Goal: Task Accomplishment & Management: Manage account settings

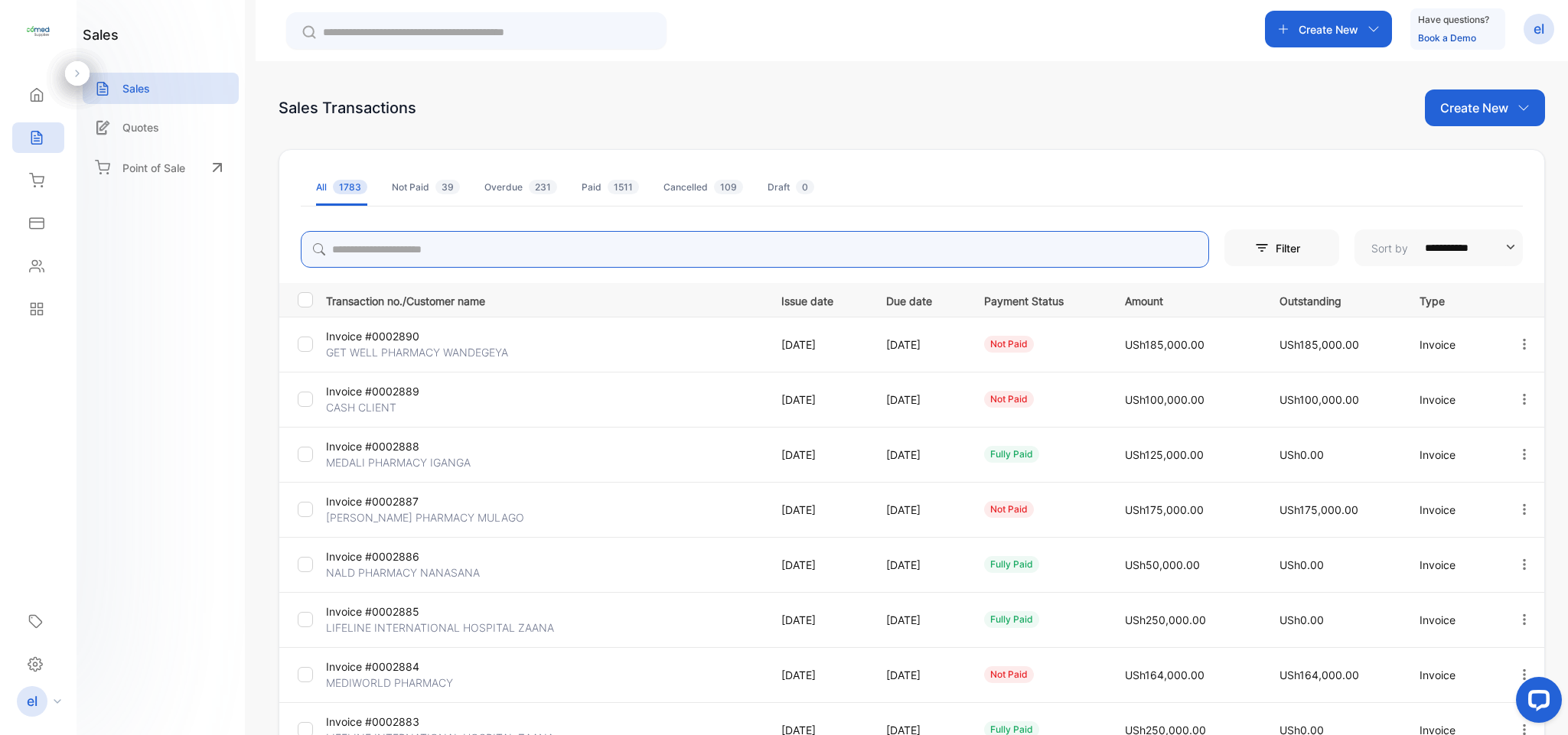
scroll to position [161, 0]
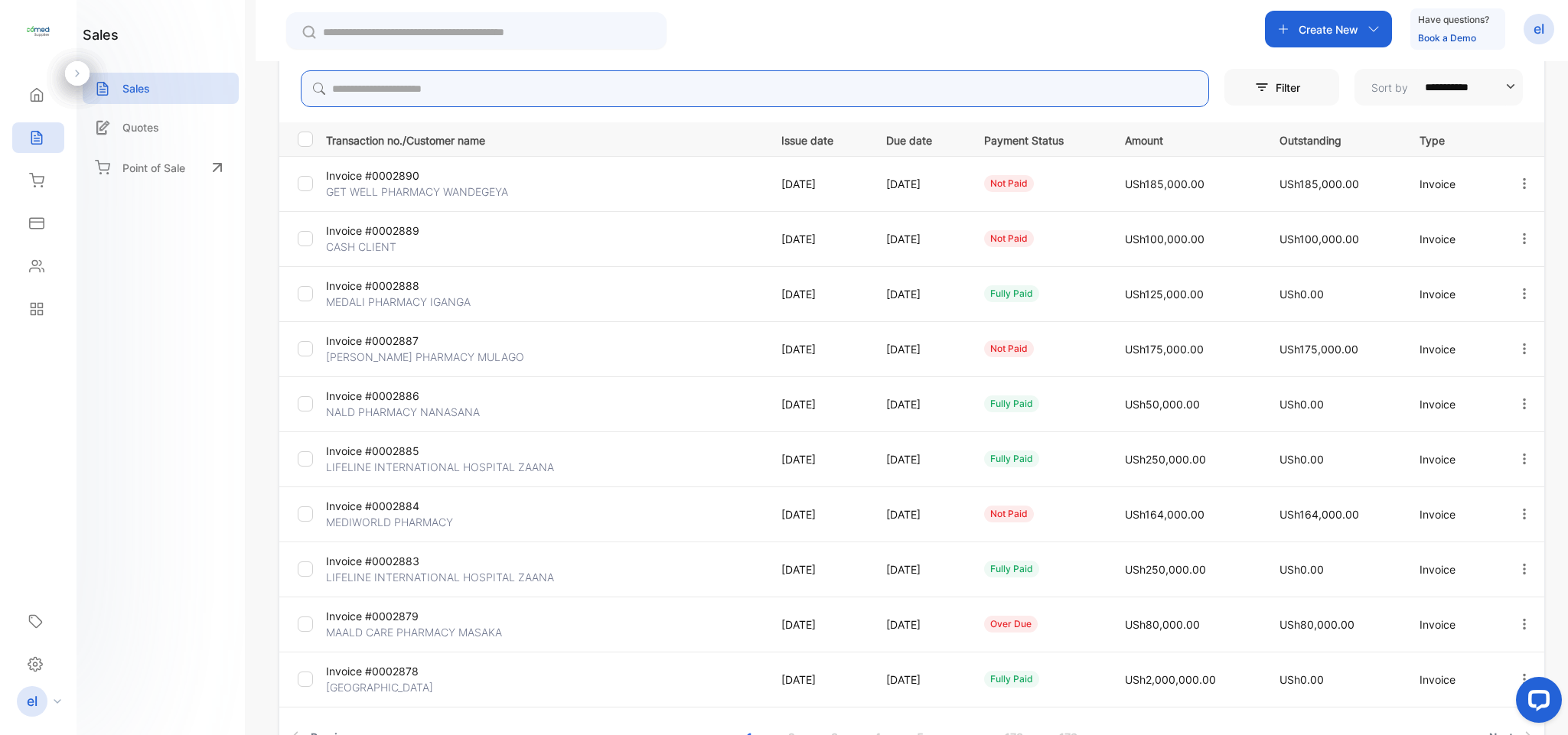
click at [368, 83] on input "search" at bounding box center [754, 88] width 908 height 37
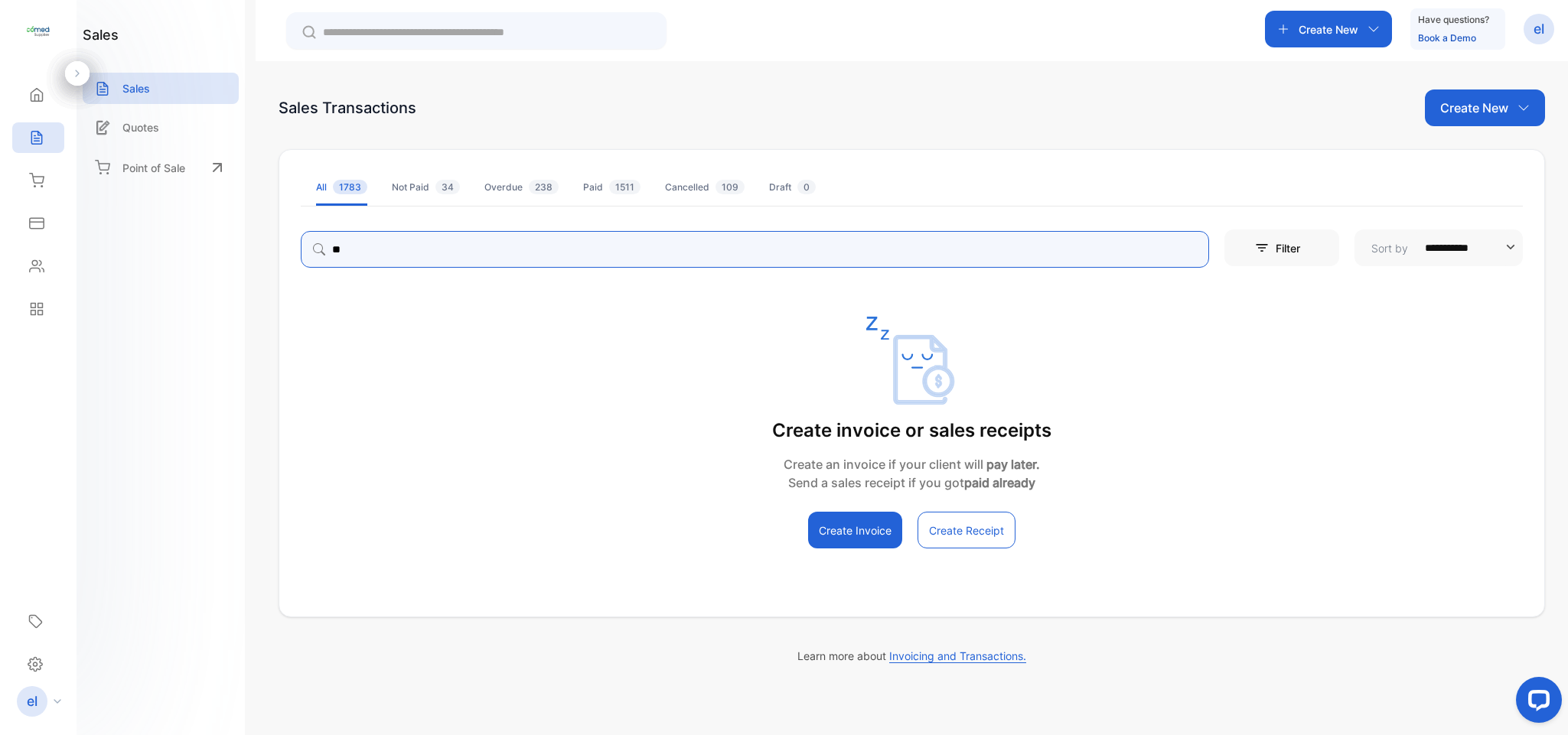
type input "*"
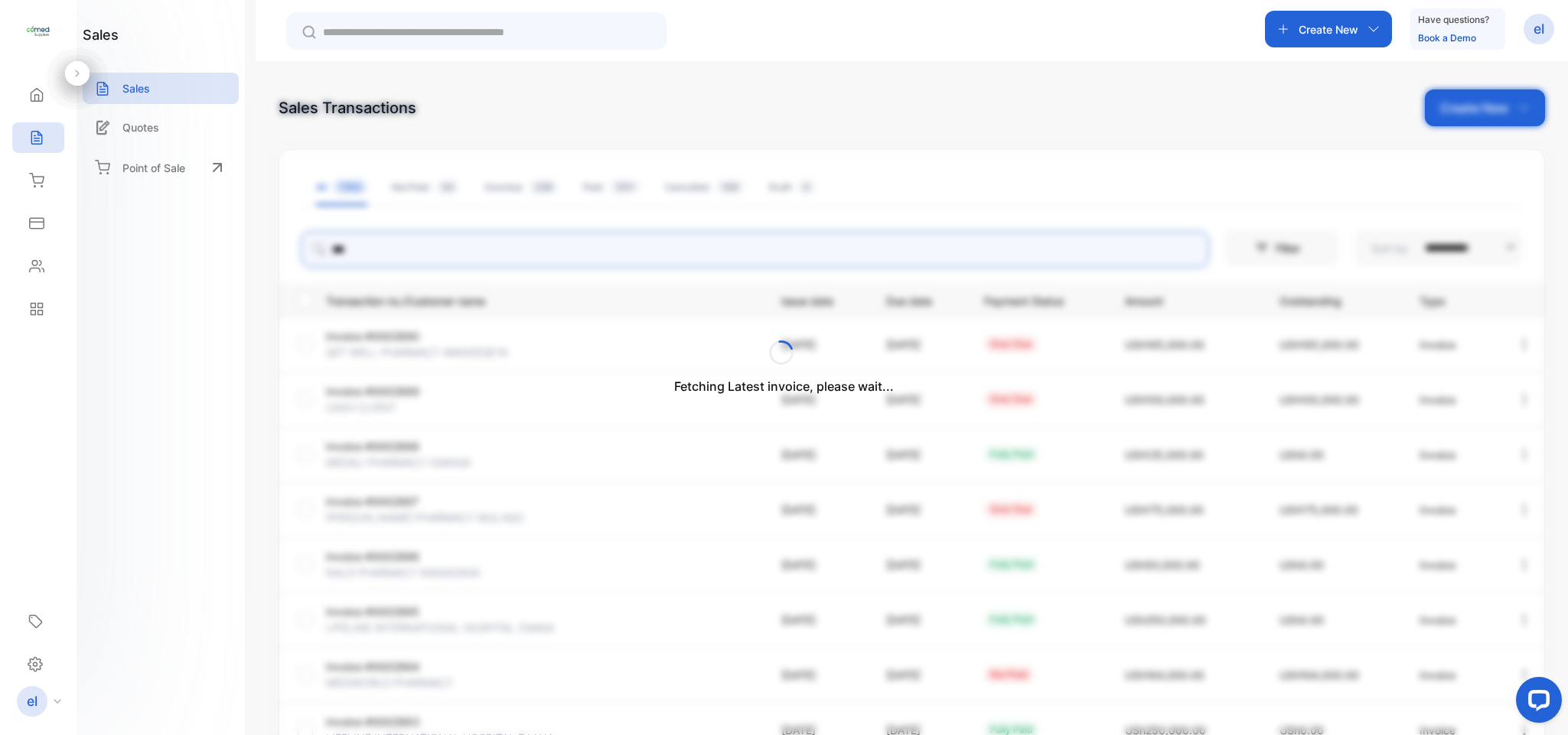
type input "*****"
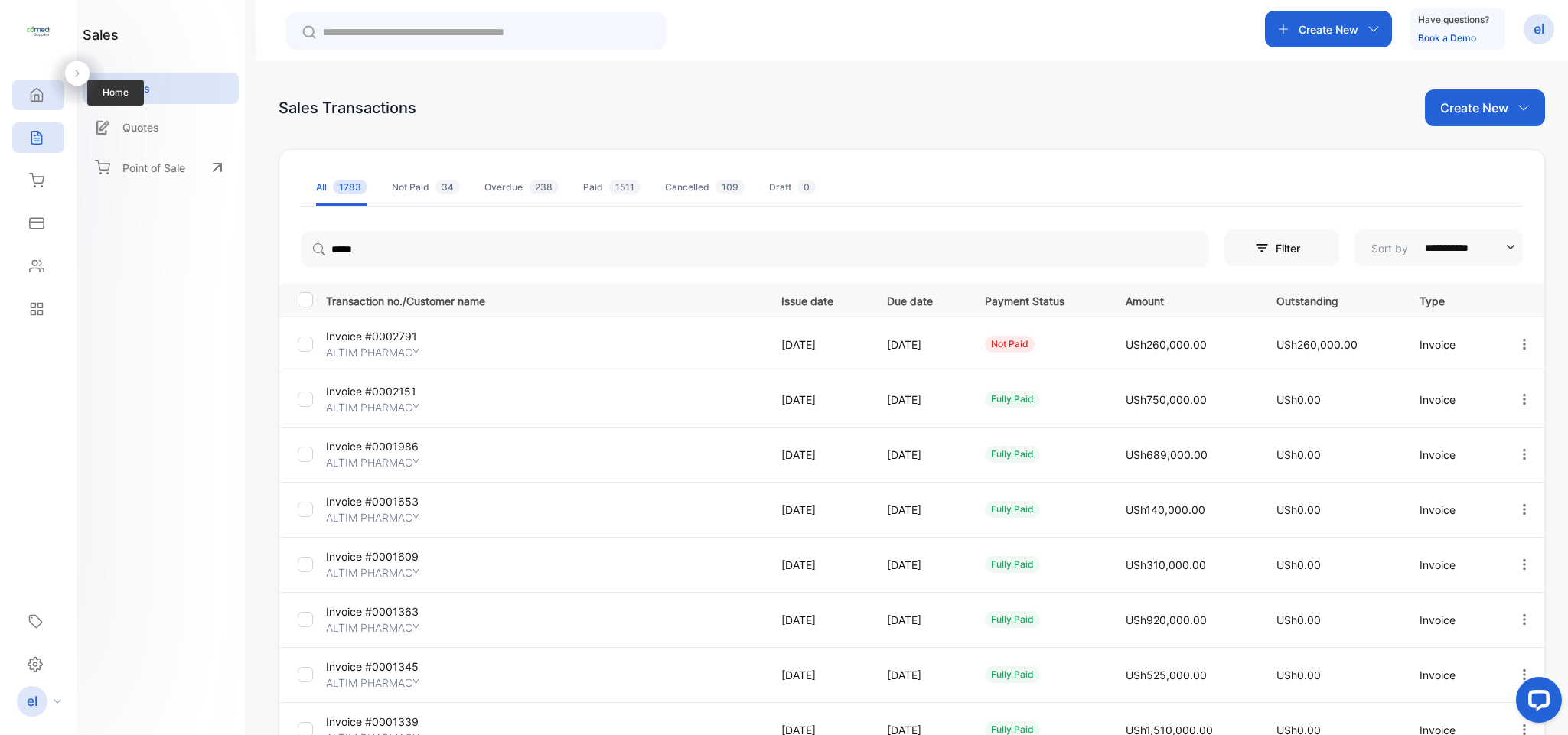
click at [42, 82] on div "Home" at bounding box center [39, 95] width 52 height 31
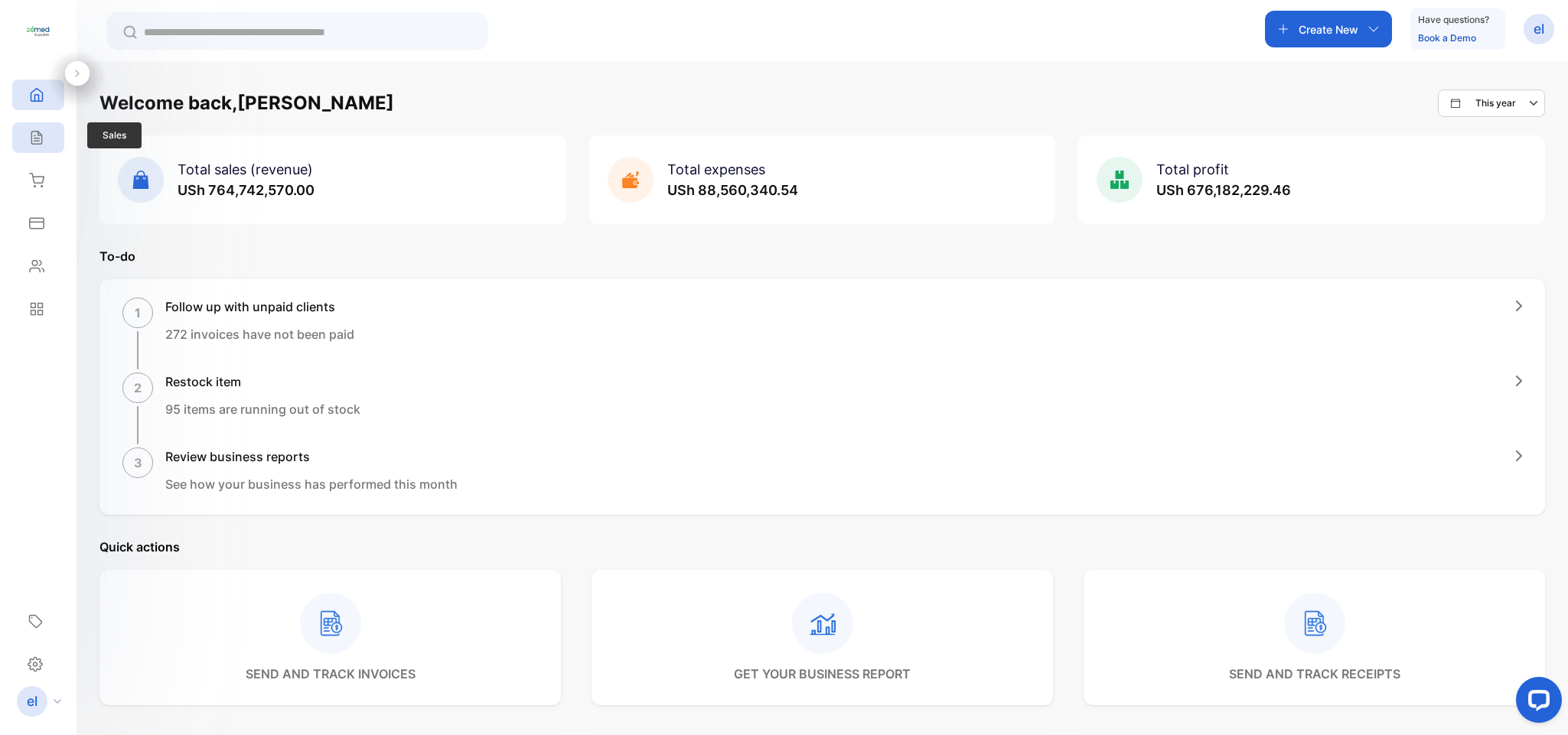
click at [49, 134] on div "Sales" at bounding box center [39, 138] width 52 height 31
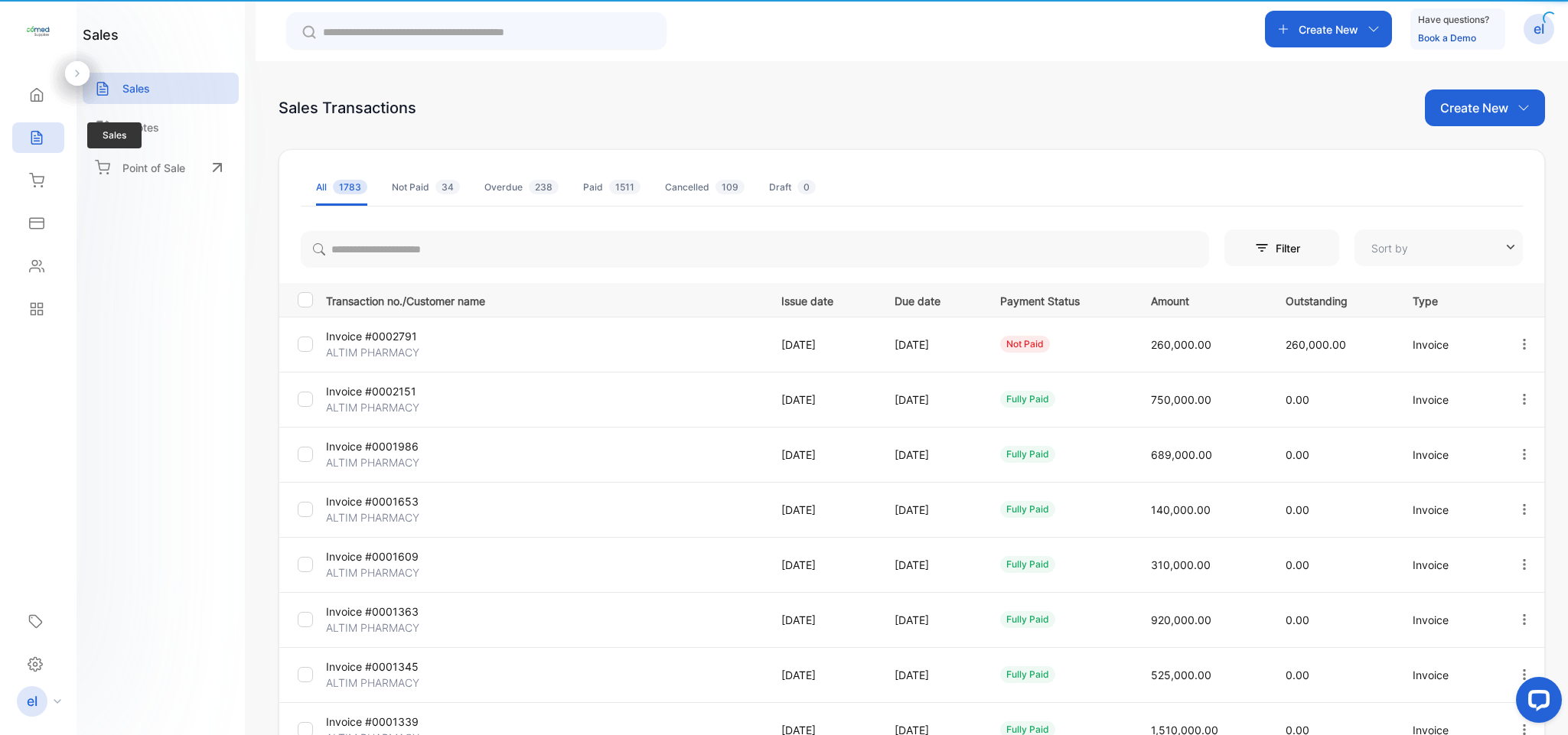
click at [49, 134] on div "Sales" at bounding box center [39, 138] width 52 height 31
type input "**********"
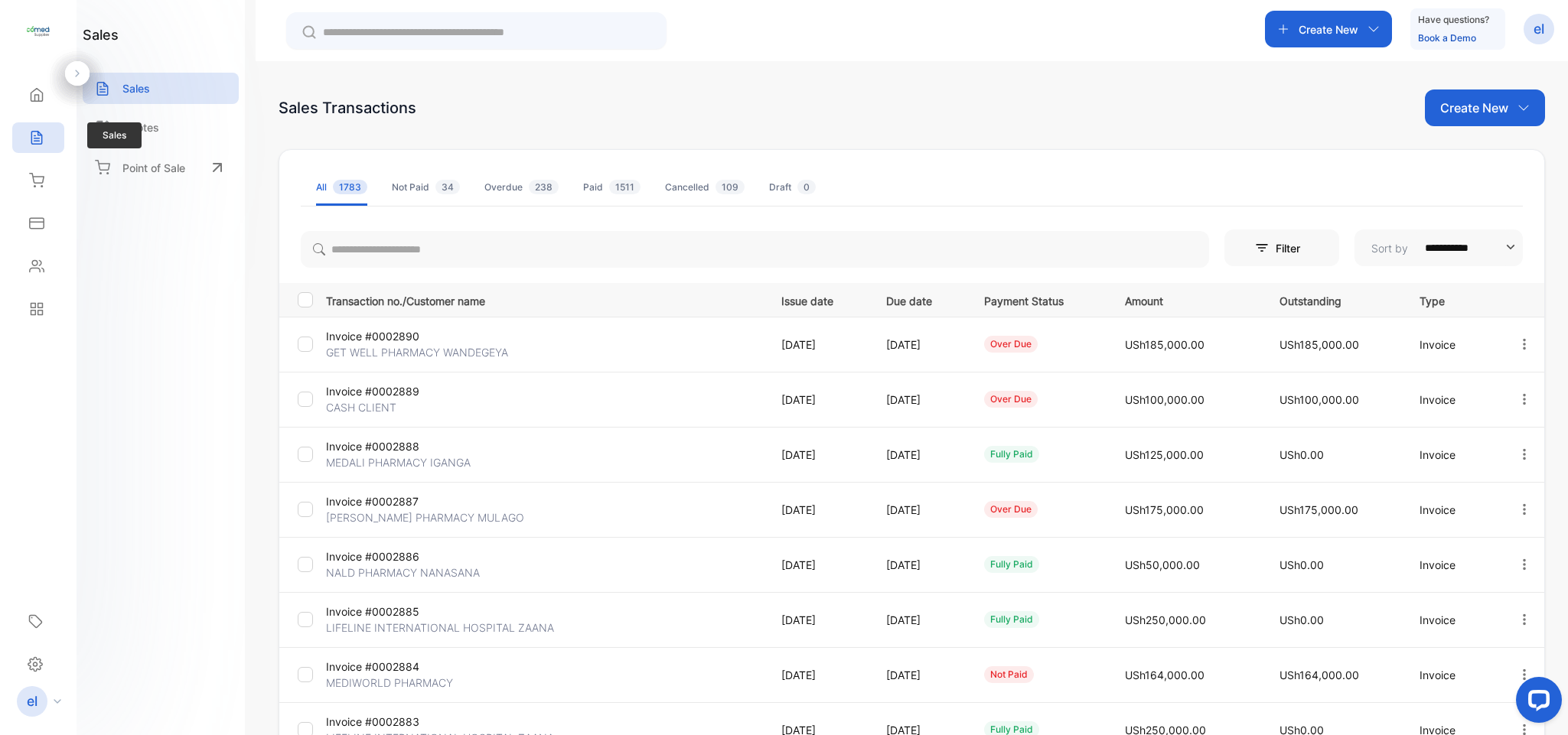
click at [49, 134] on div "Sales" at bounding box center [39, 138] width 52 height 31
click at [47, 95] on div "Home" at bounding box center [39, 95] width 52 height 31
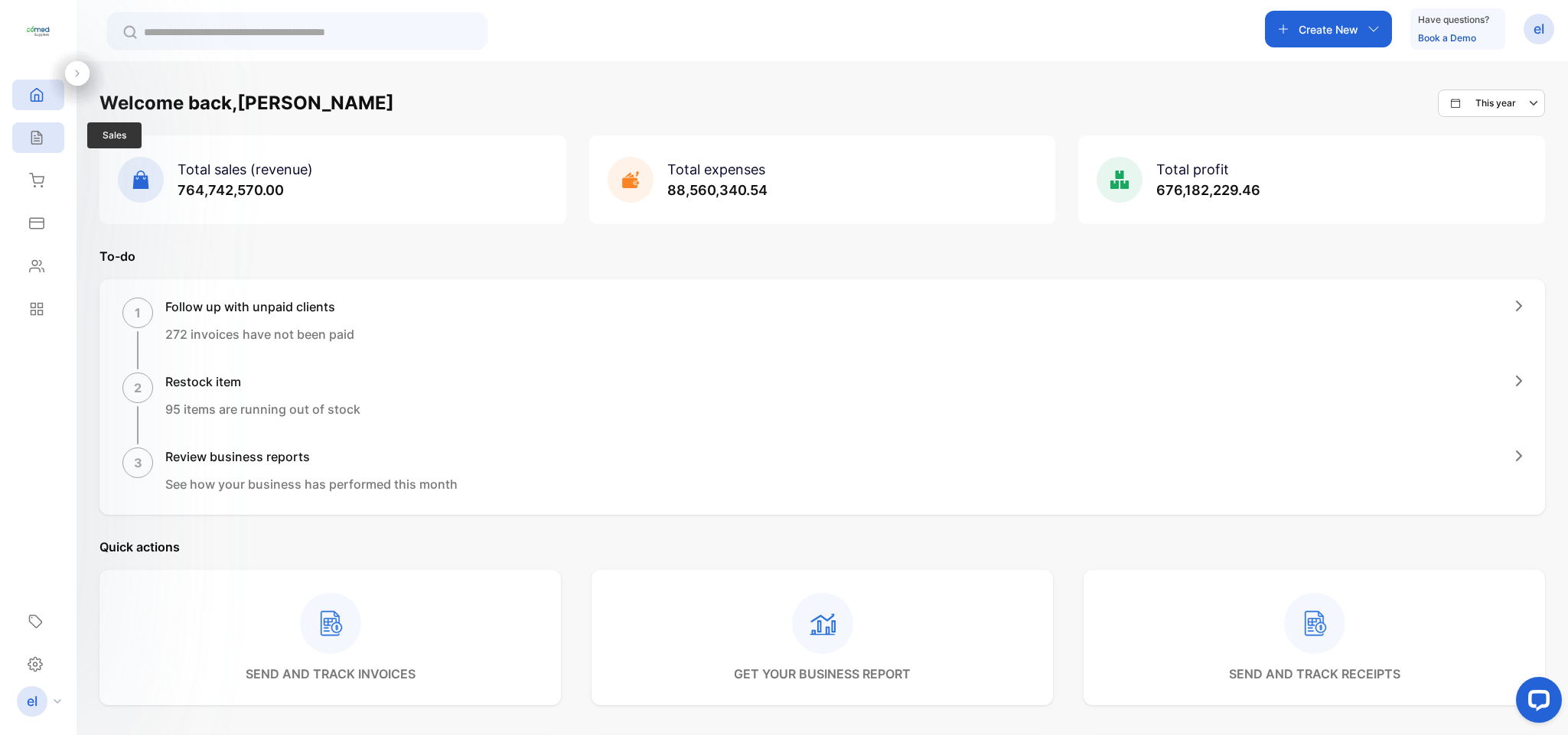
click at [44, 133] on div "Sales" at bounding box center [39, 138] width 52 height 31
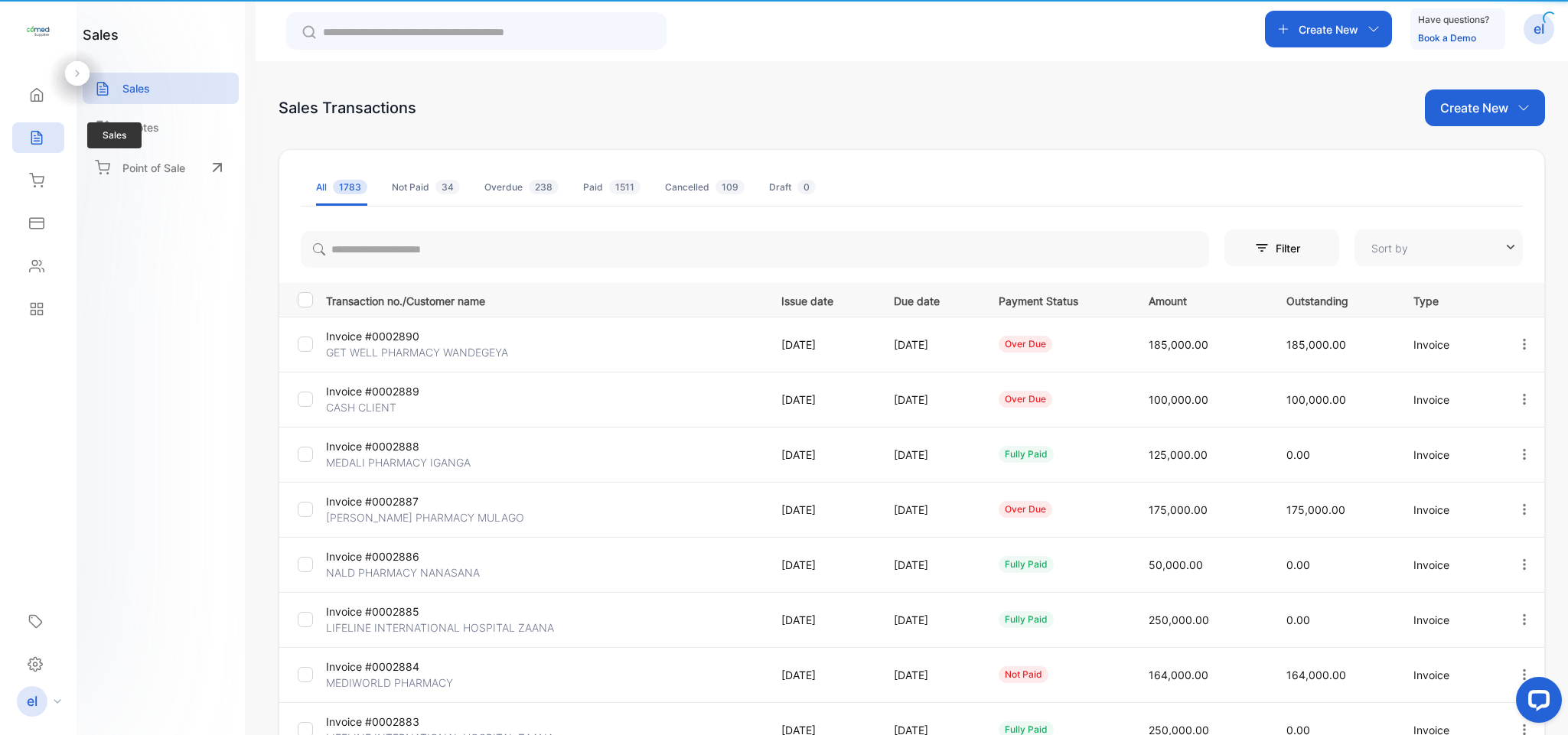
type input "**********"
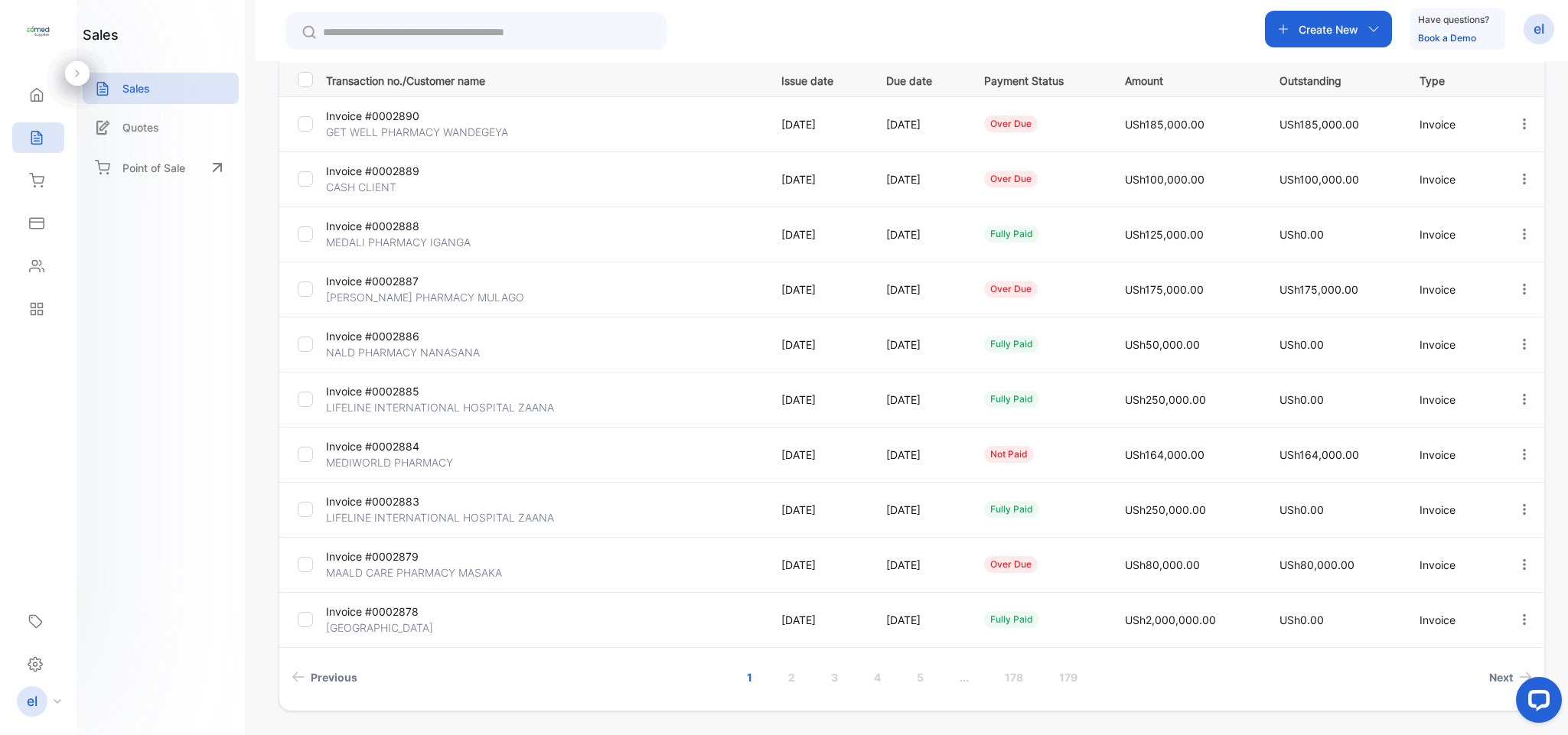
scroll to position [268, 0]
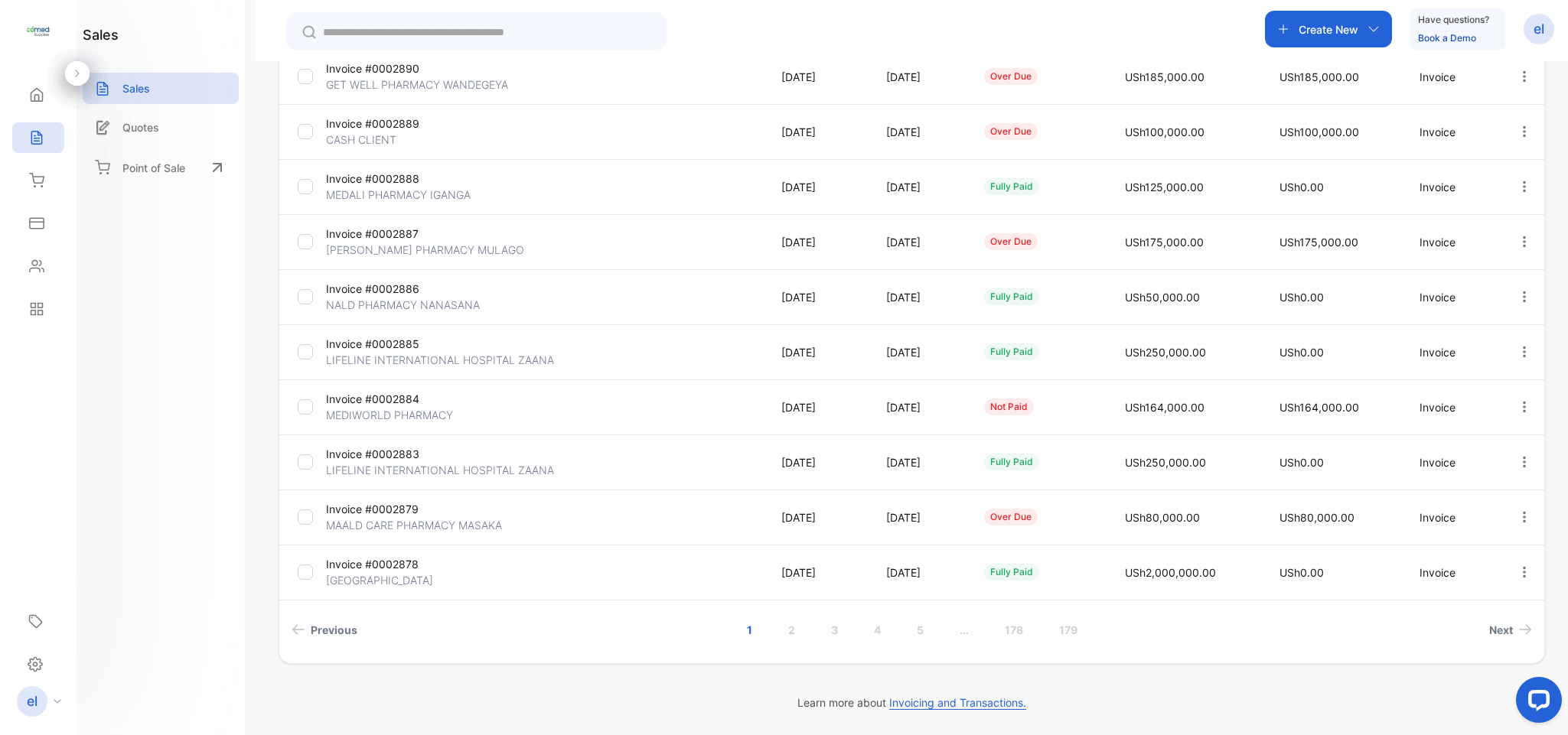
click at [1537, 278] on td at bounding box center [1520, 296] width 46 height 55
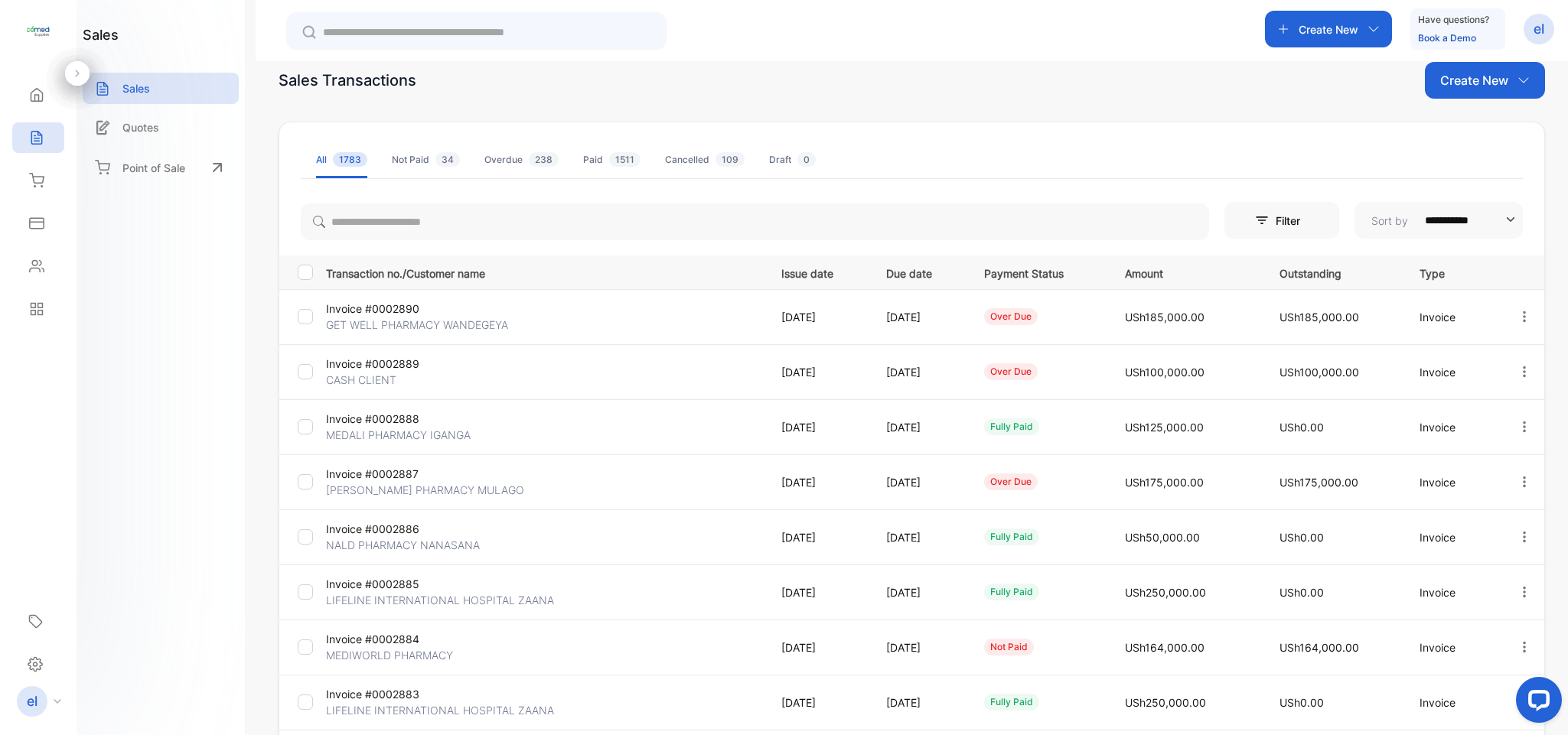
scroll to position [0, 0]
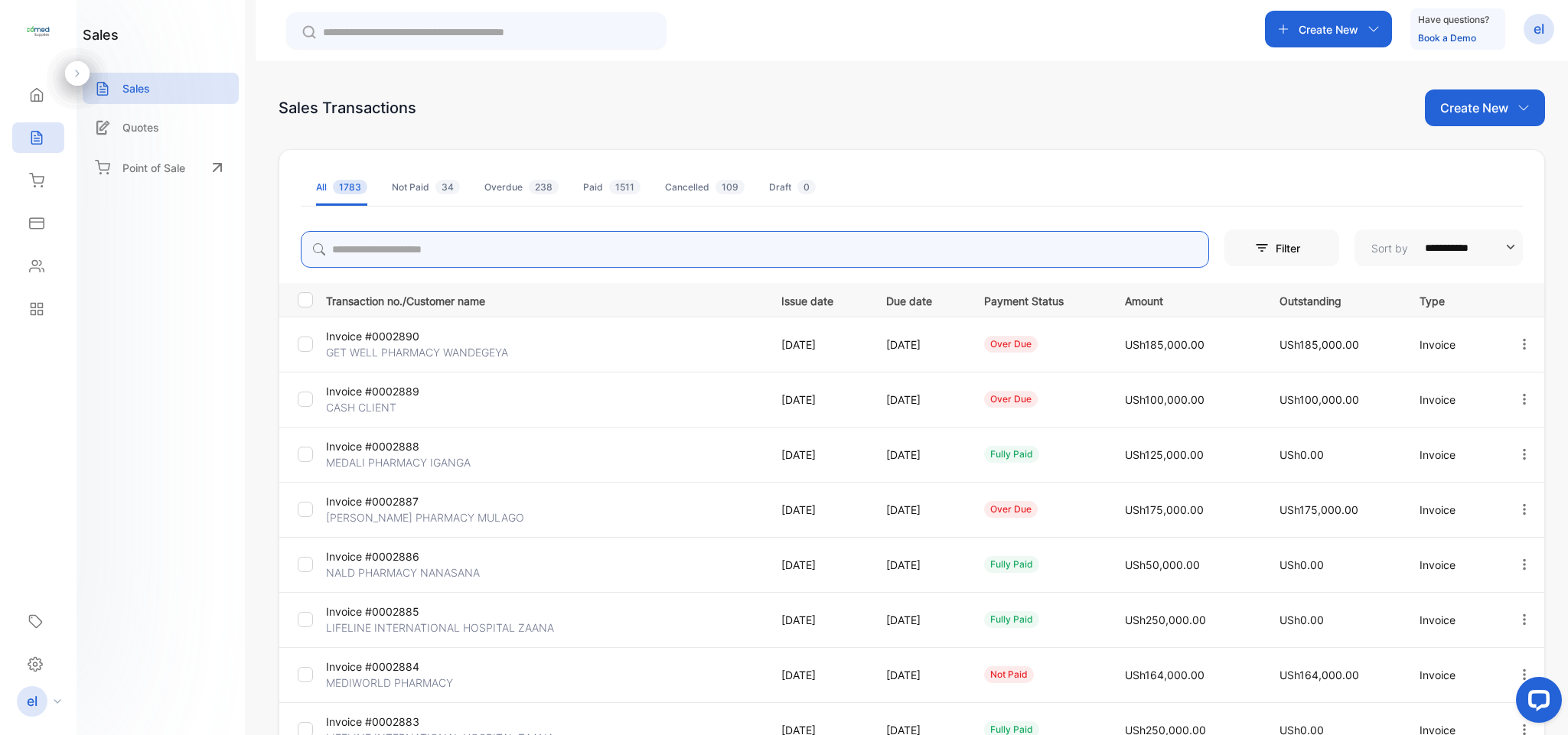
click at [387, 237] on input "search" at bounding box center [754, 249] width 908 height 37
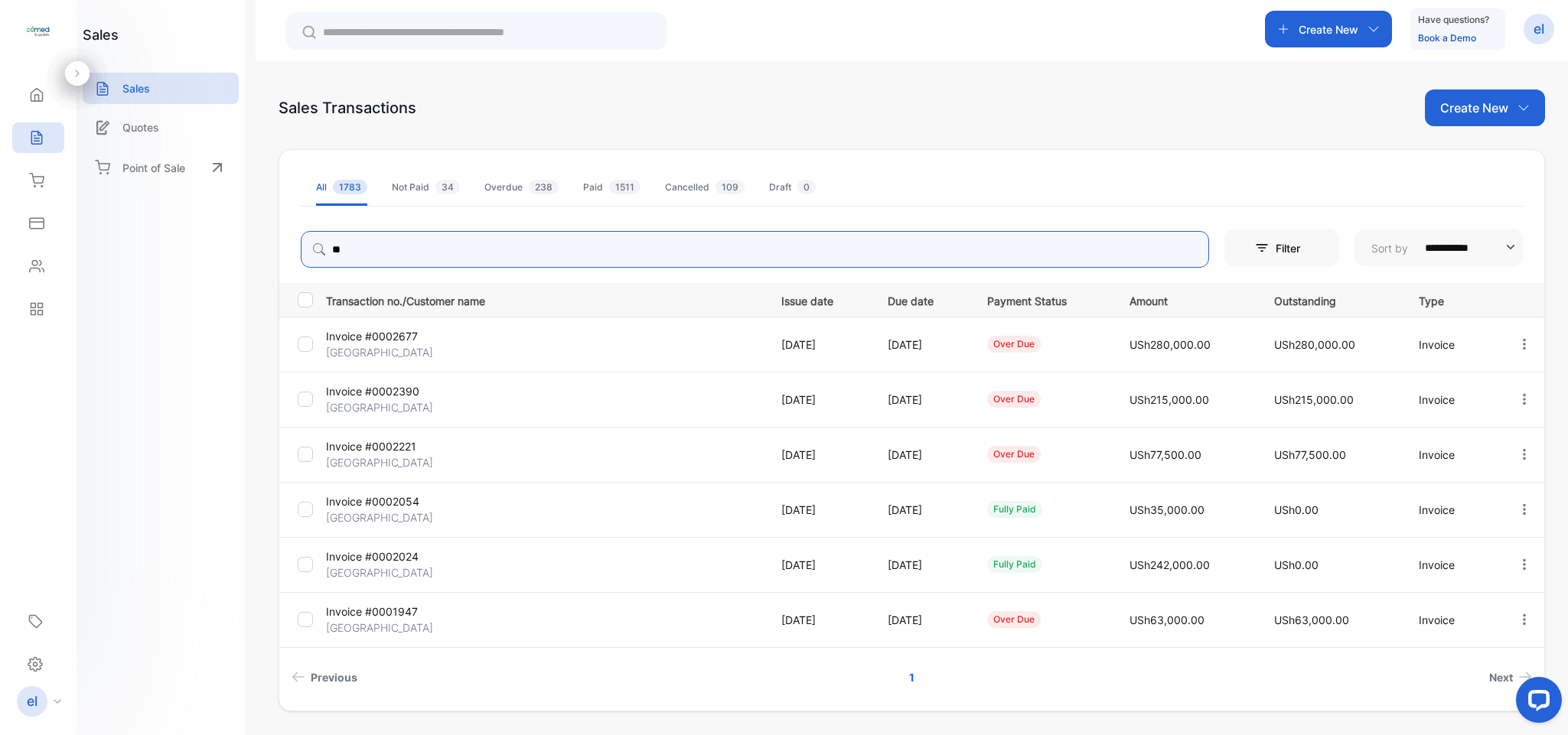
type input "*"
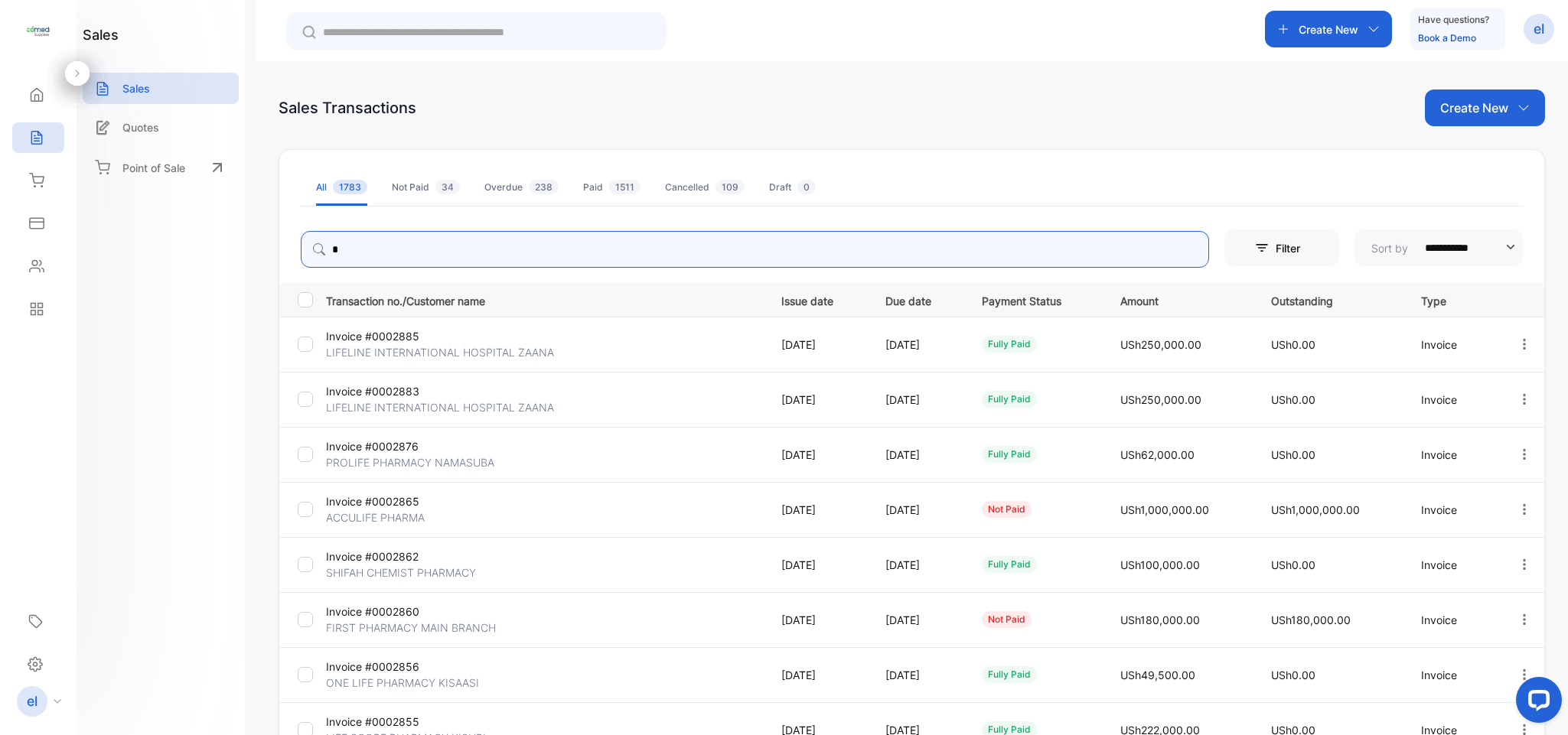
type input "**********"
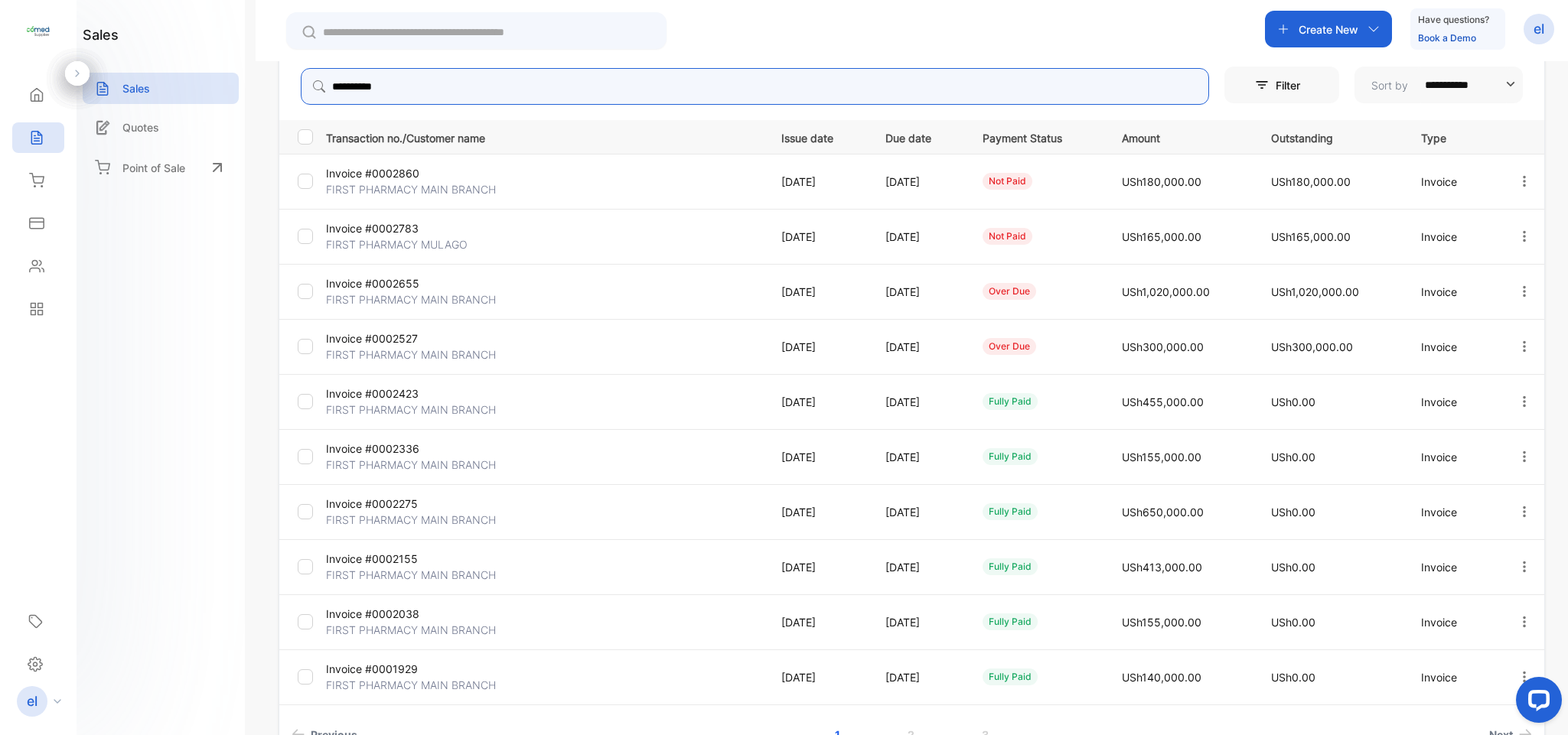
scroll to position [166, 0]
click at [1522, 290] on icon "button" at bounding box center [1524, 288] width 14 height 14
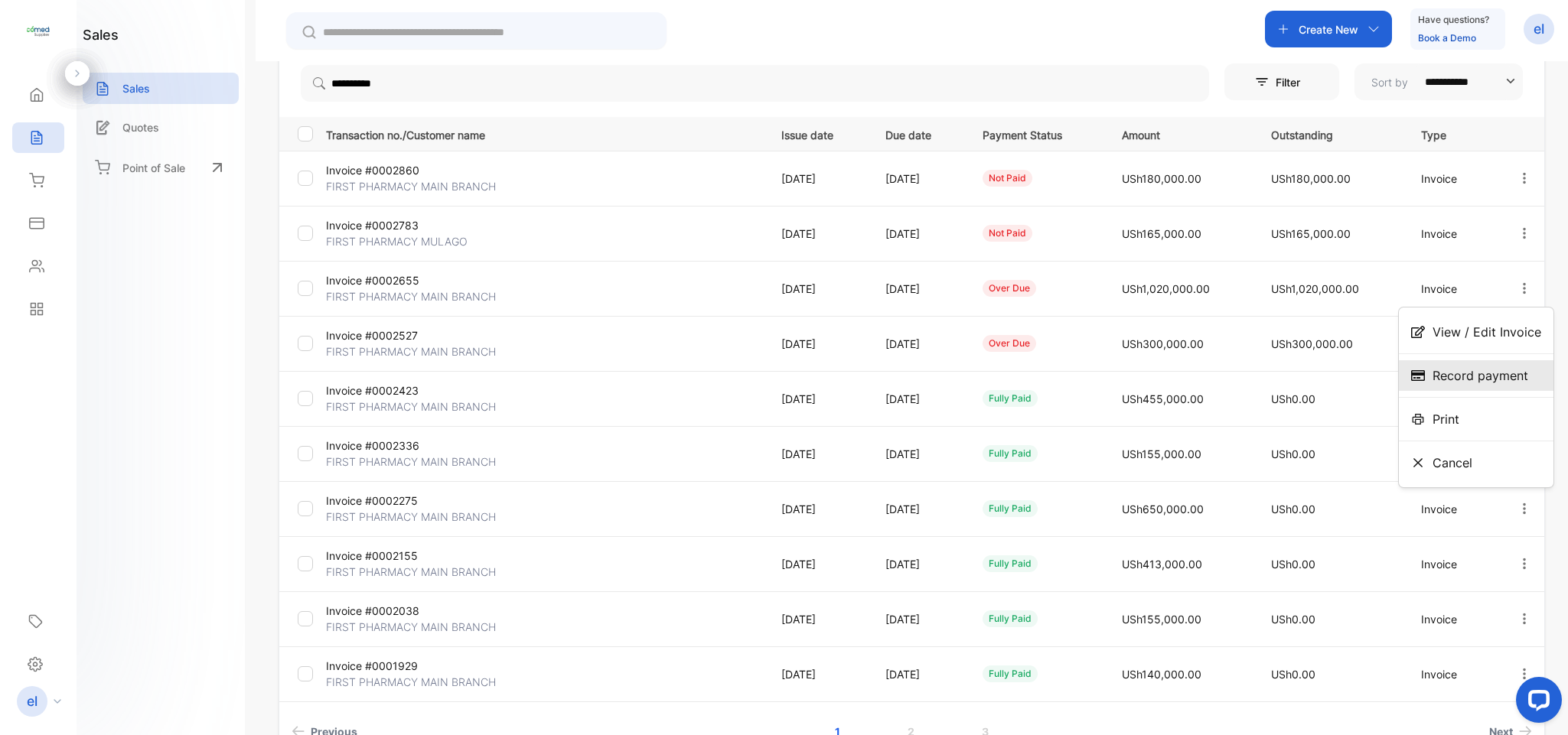
click at [1476, 388] on div "Record payment" at bounding box center [1475, 376] width 154 height 31
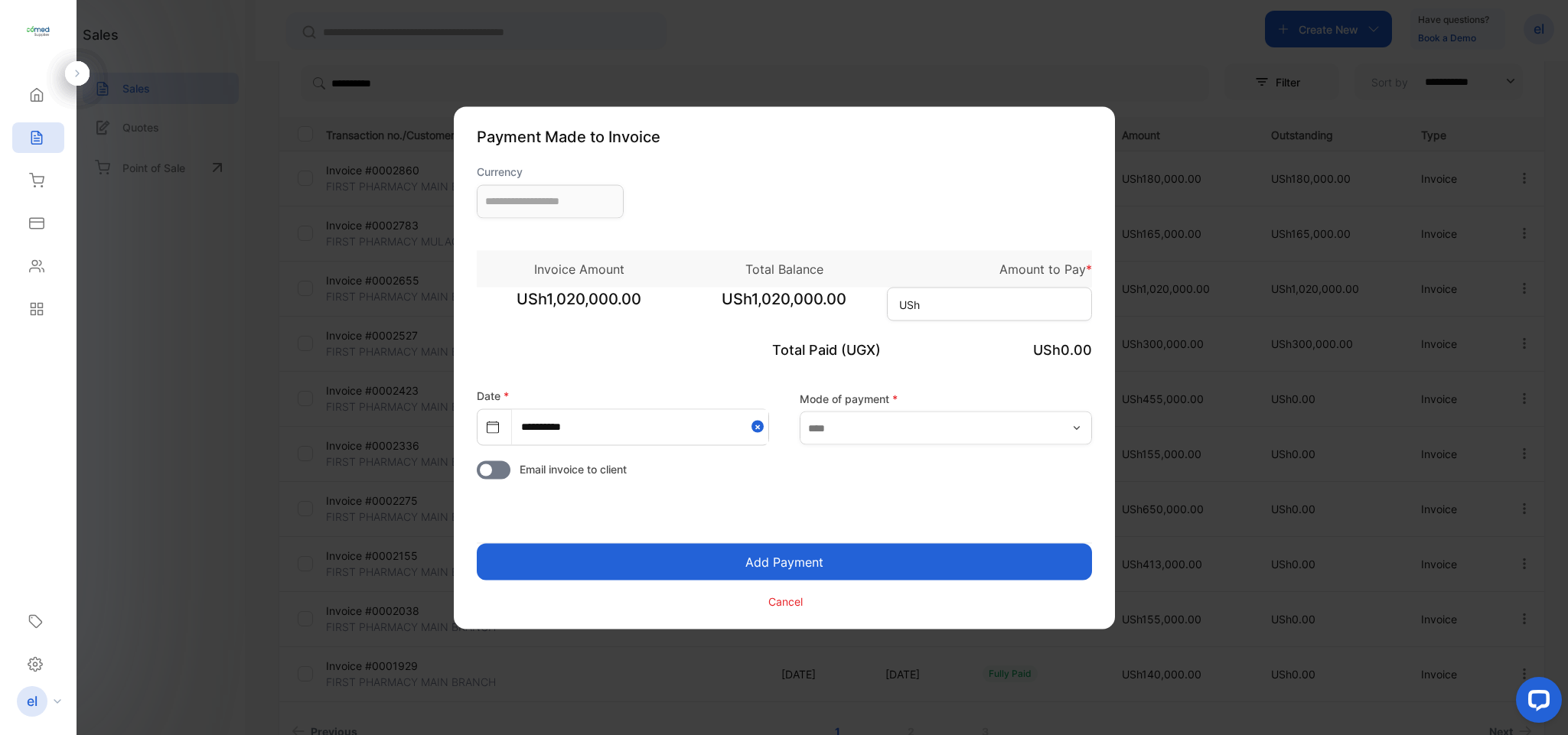
type input "**********"
click at [925, 306] on input at bounding box center [989, 303] width 205 height 33
type input "*********"
click at [785, 563] on button "Add Payment" at bounding box center [784, 561] width 615 height 37
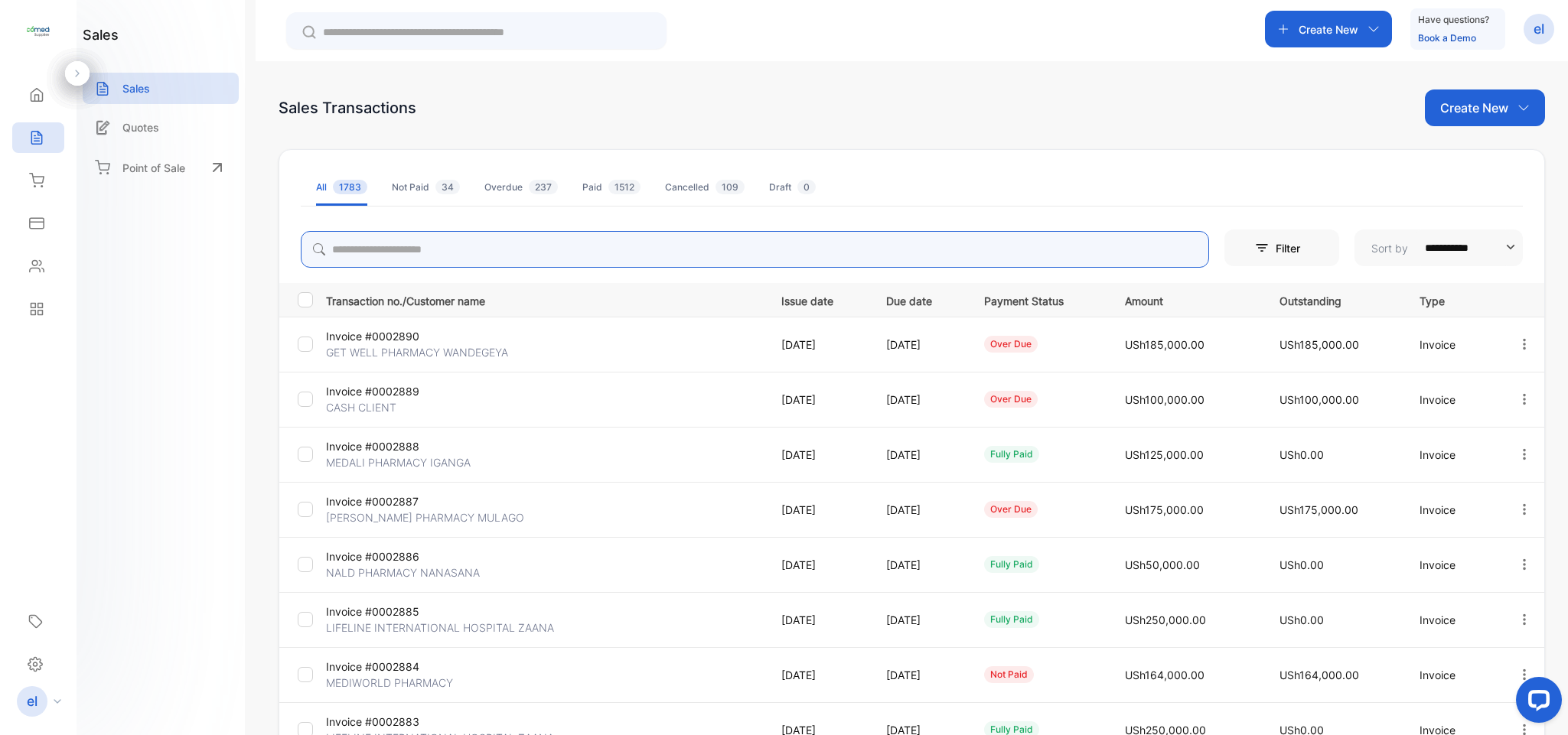
click at [416, 244] on input "search" at bounding box center [754, 249] width 908 height 37
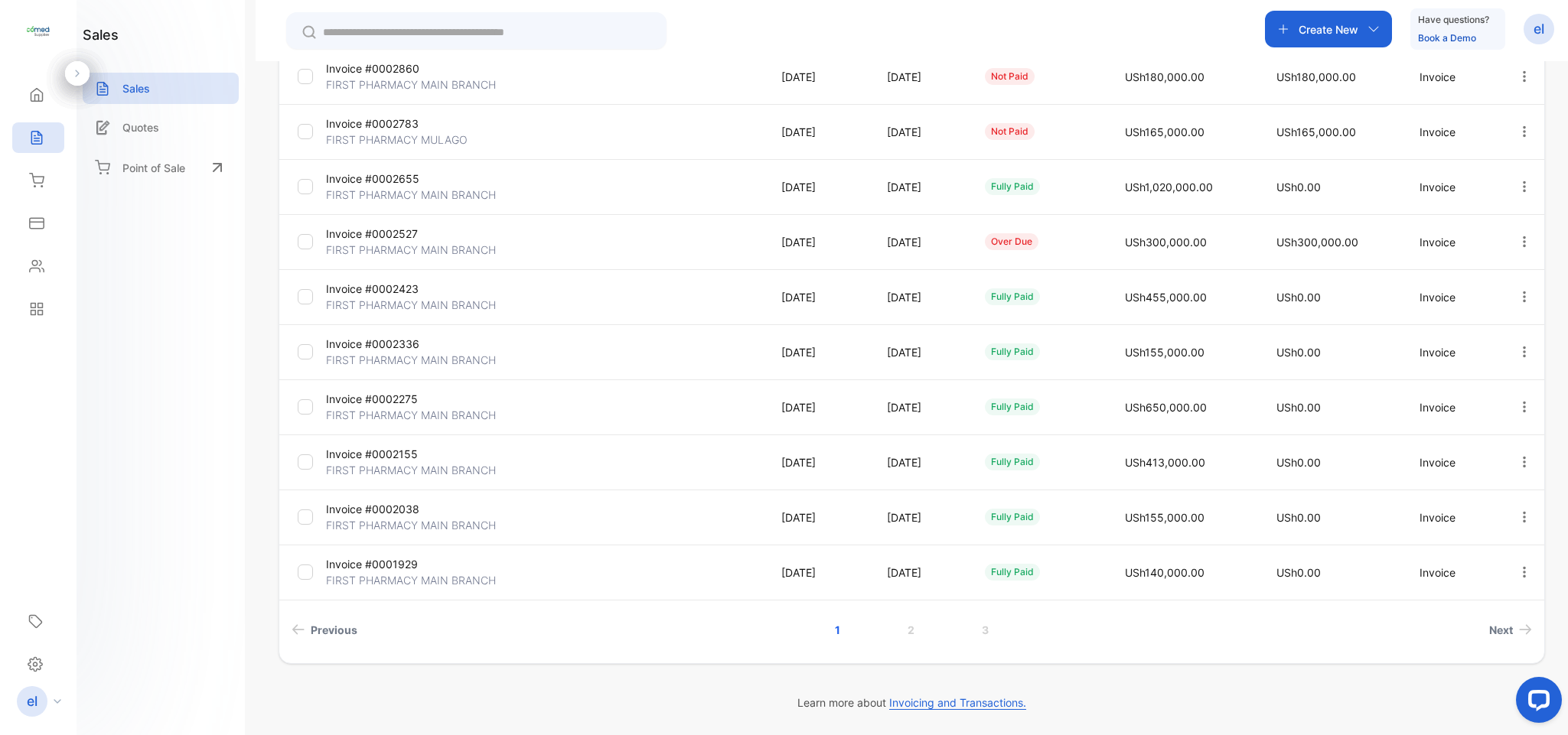
drag, startPoint x: 1565, startPoint y: 447, endPoint x: 62, endPoint y: 43, distance: 1556.3
click at [904, 632] on link "2" at bounding box center [910, 629] width 43 height 28
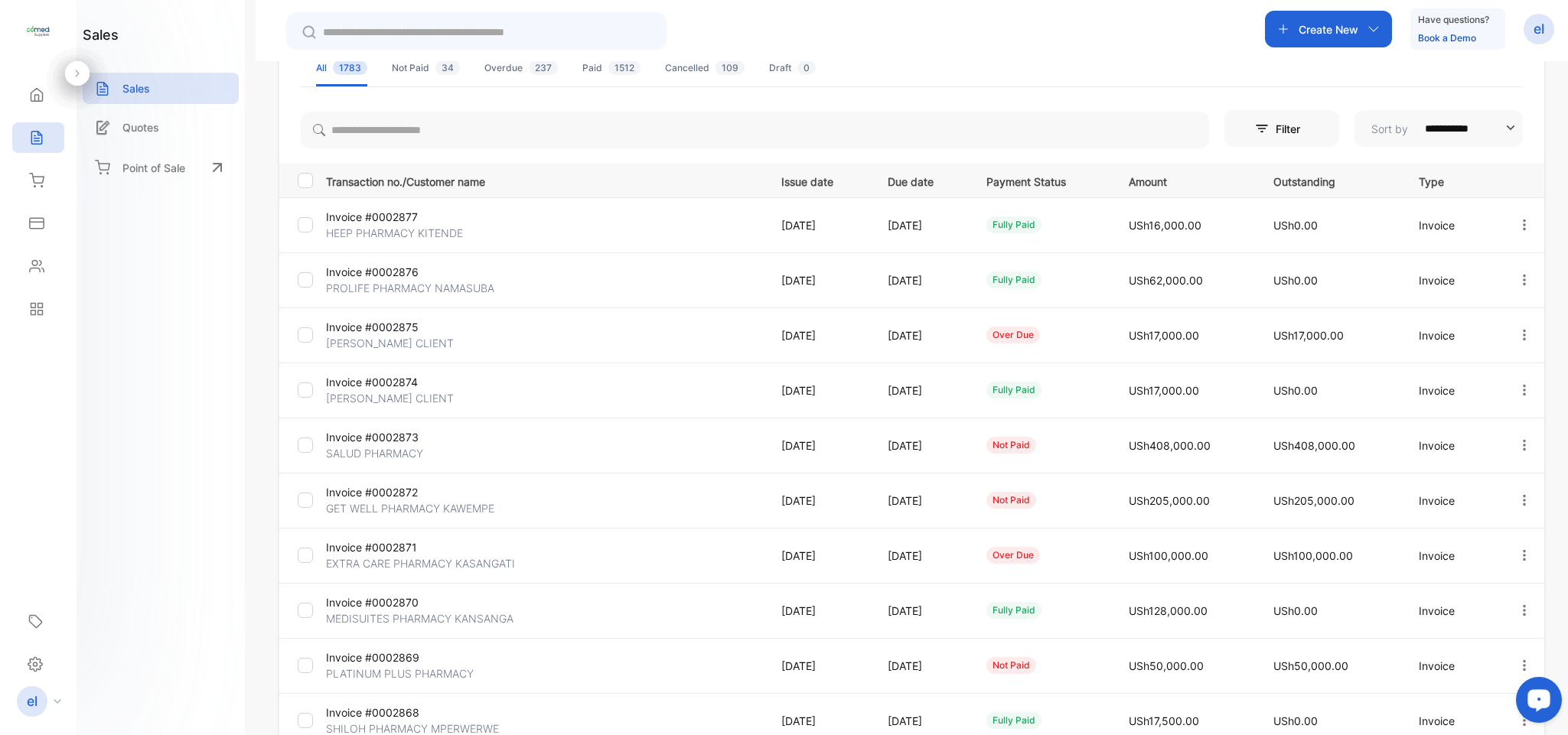
scroll to position [33, 0]
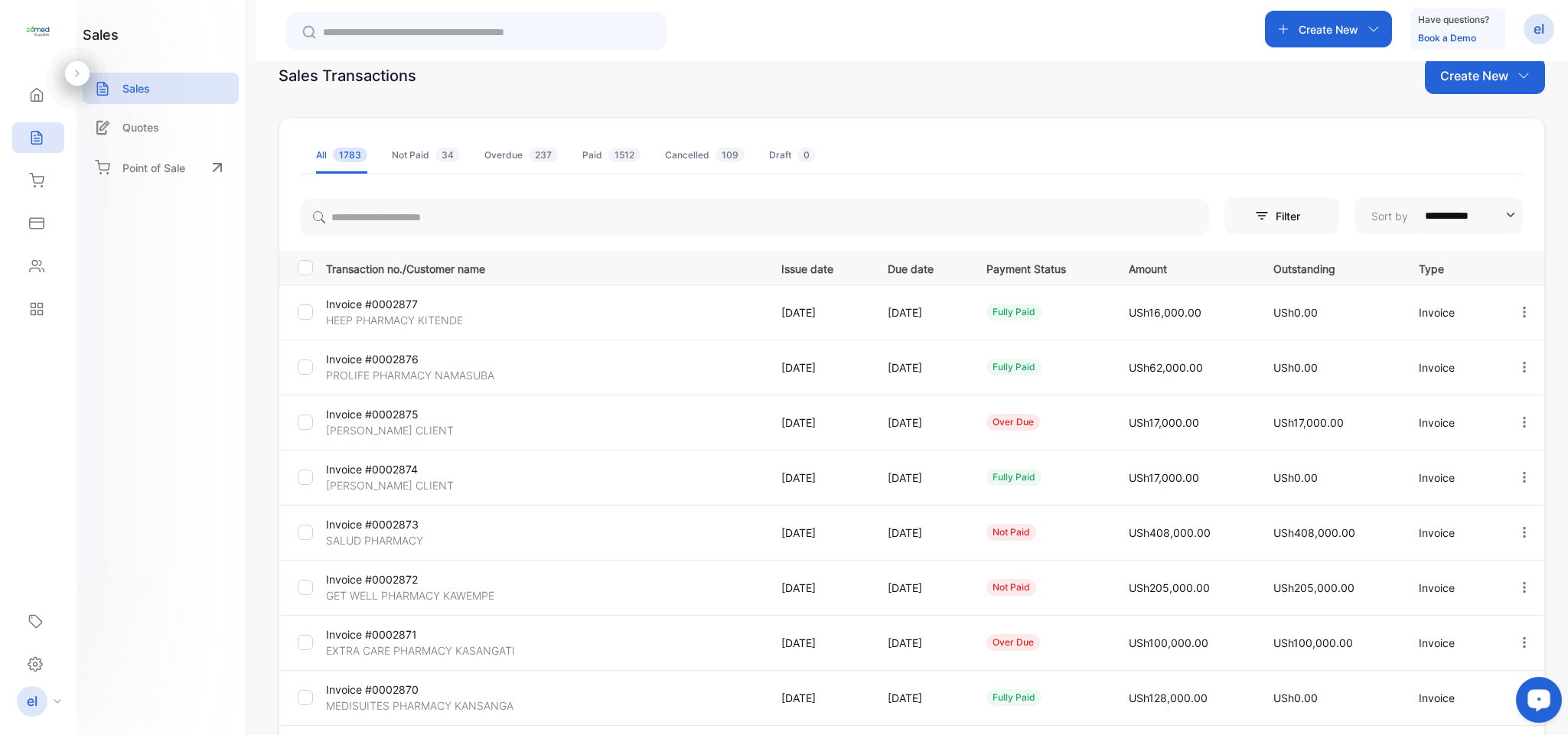
click at [471, 196] on div at bounding box center [754, 213] width 908 height 42
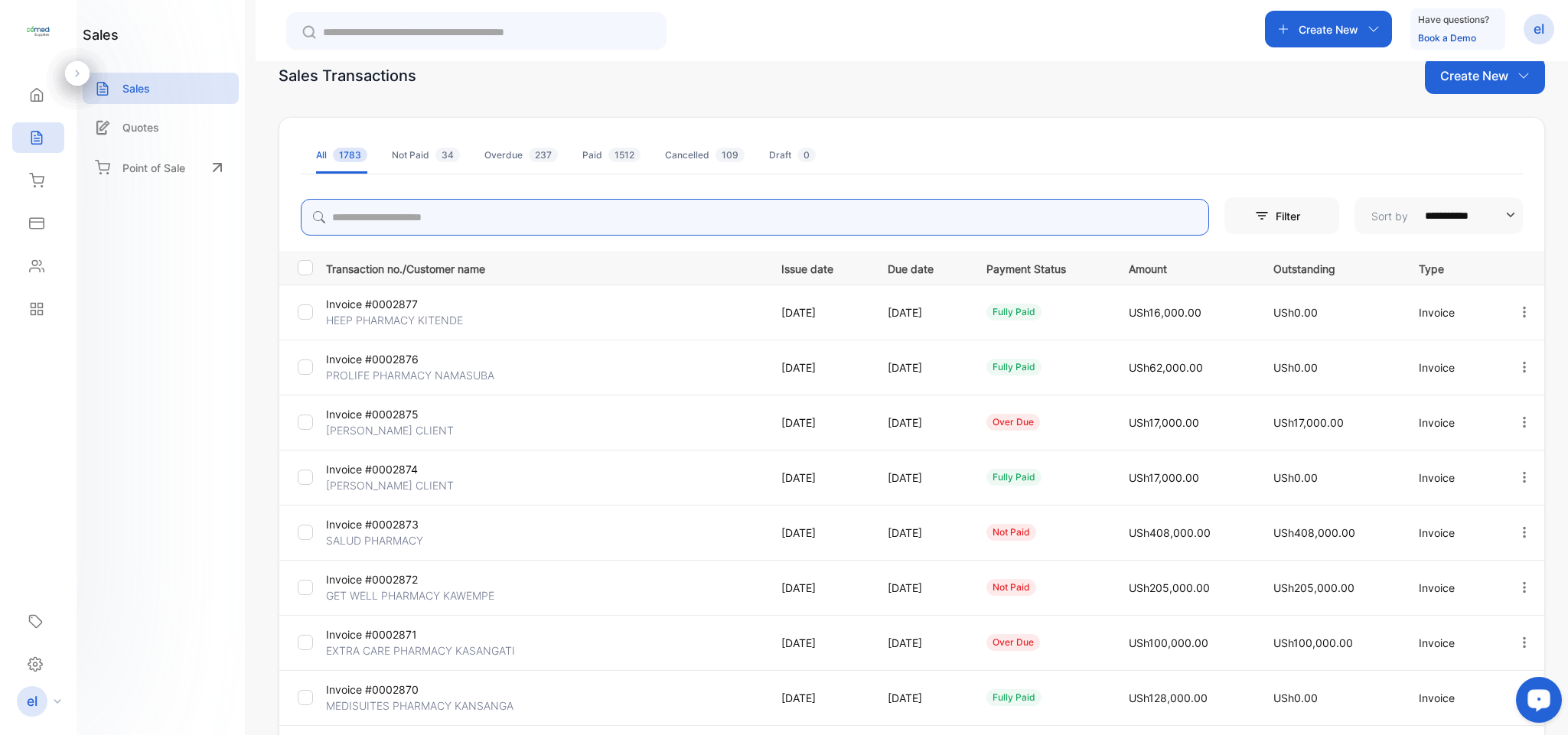
click at [462, 211] on input "search" at bounding box center [754, 217] width 908 height 37
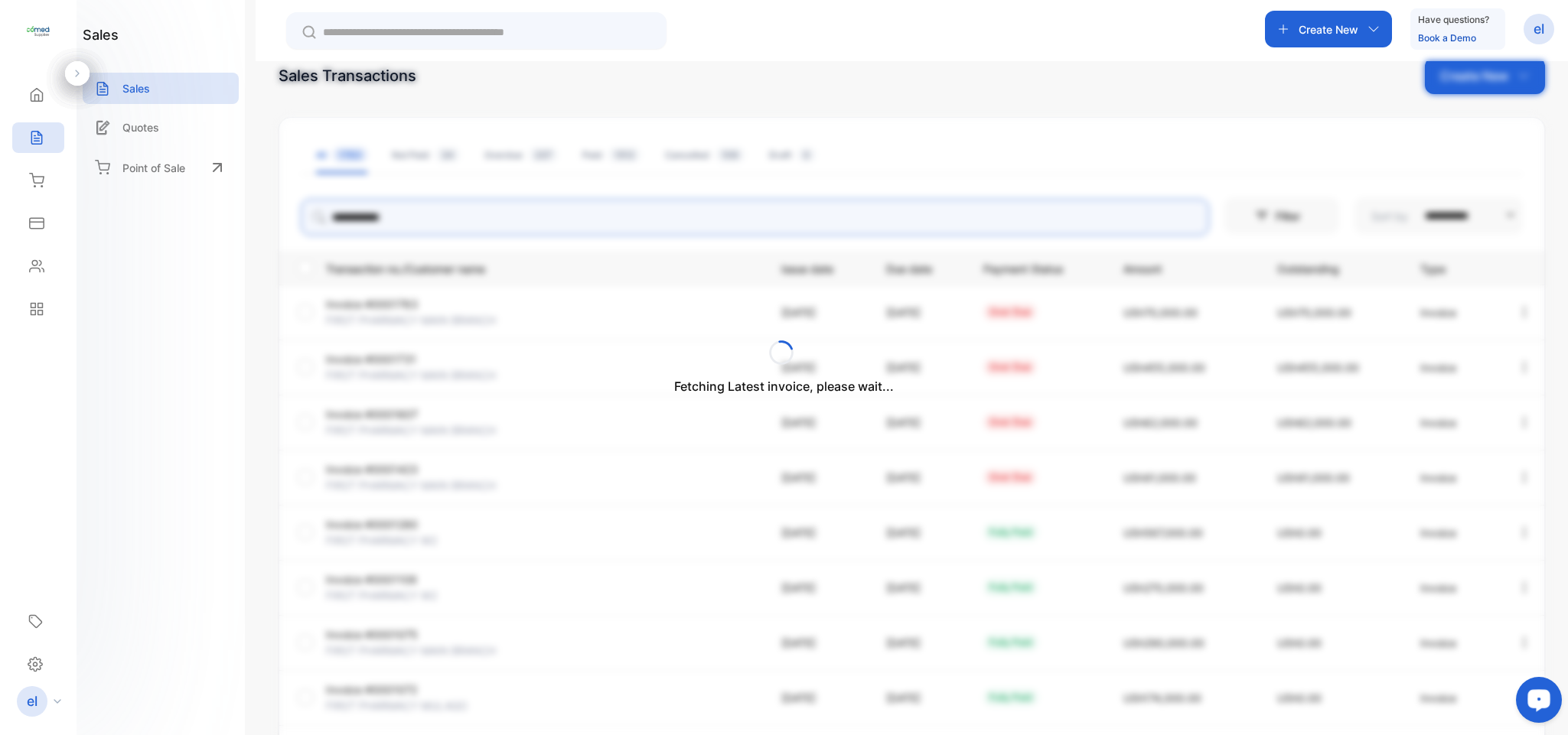
type input "**********"
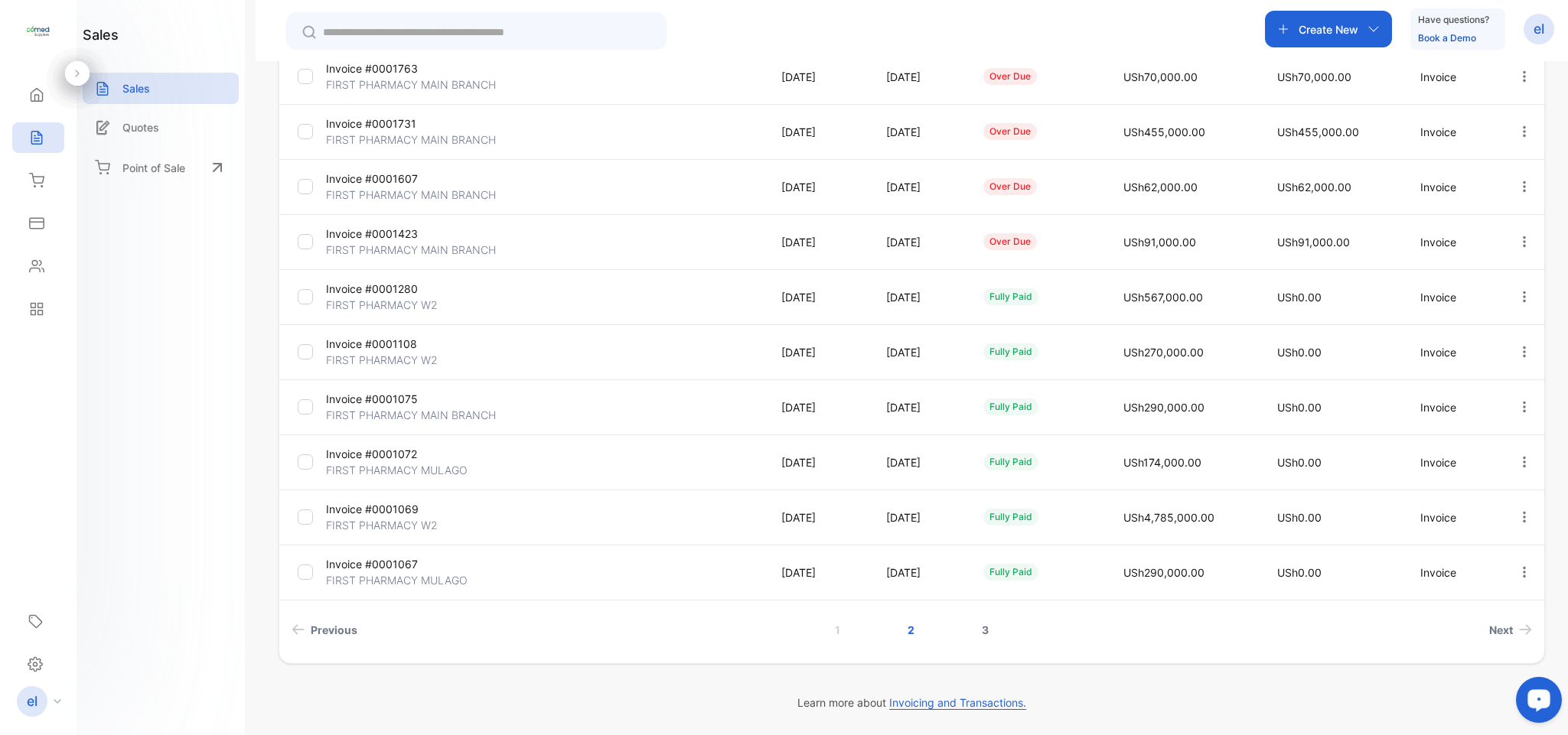
click at [985, 629] on link "3" at bounding box center [985, 629] width 43 height 28
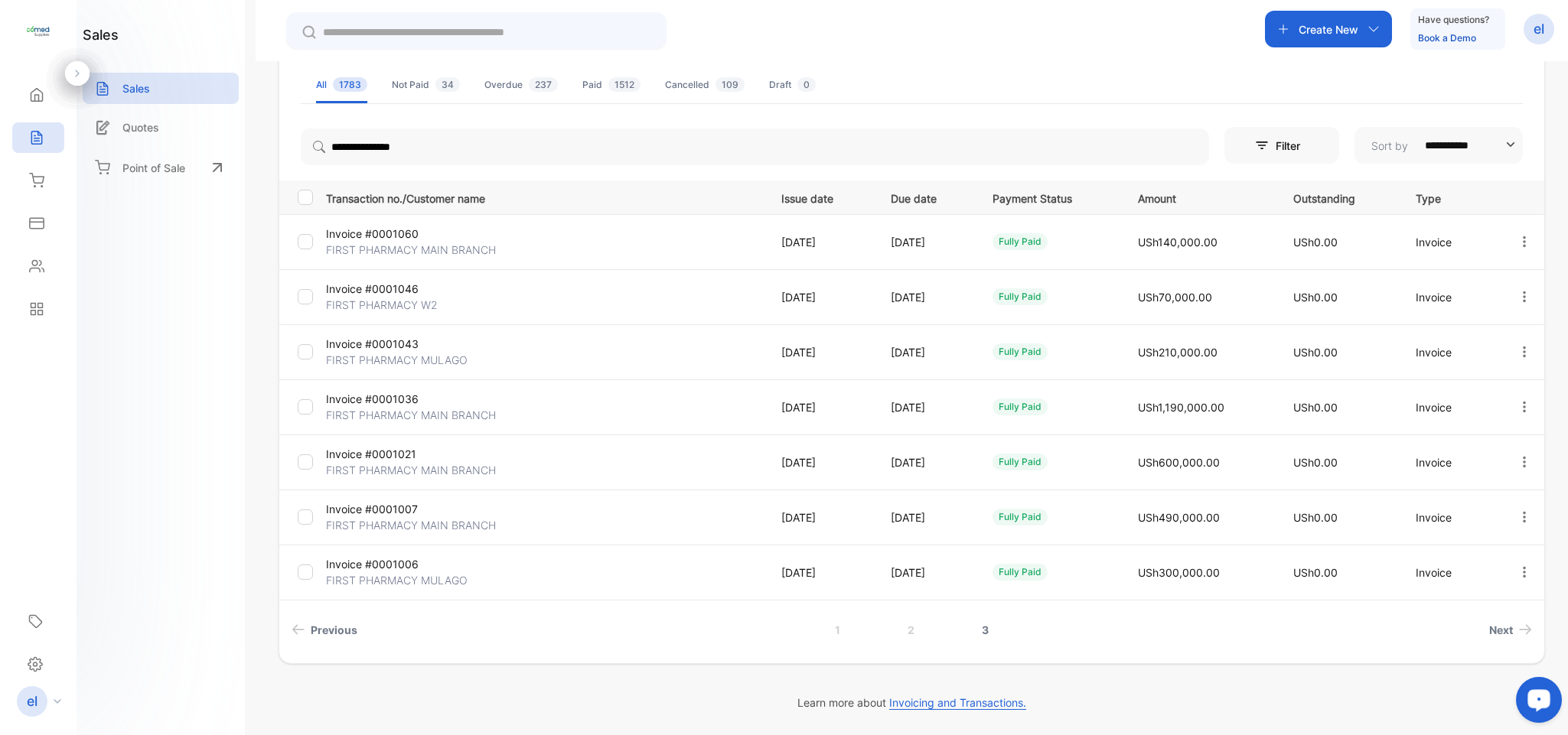
scroll to position [103, 0]
click at [909, 628] on link "2" at bounding box center [910, 629] width 43 height 28
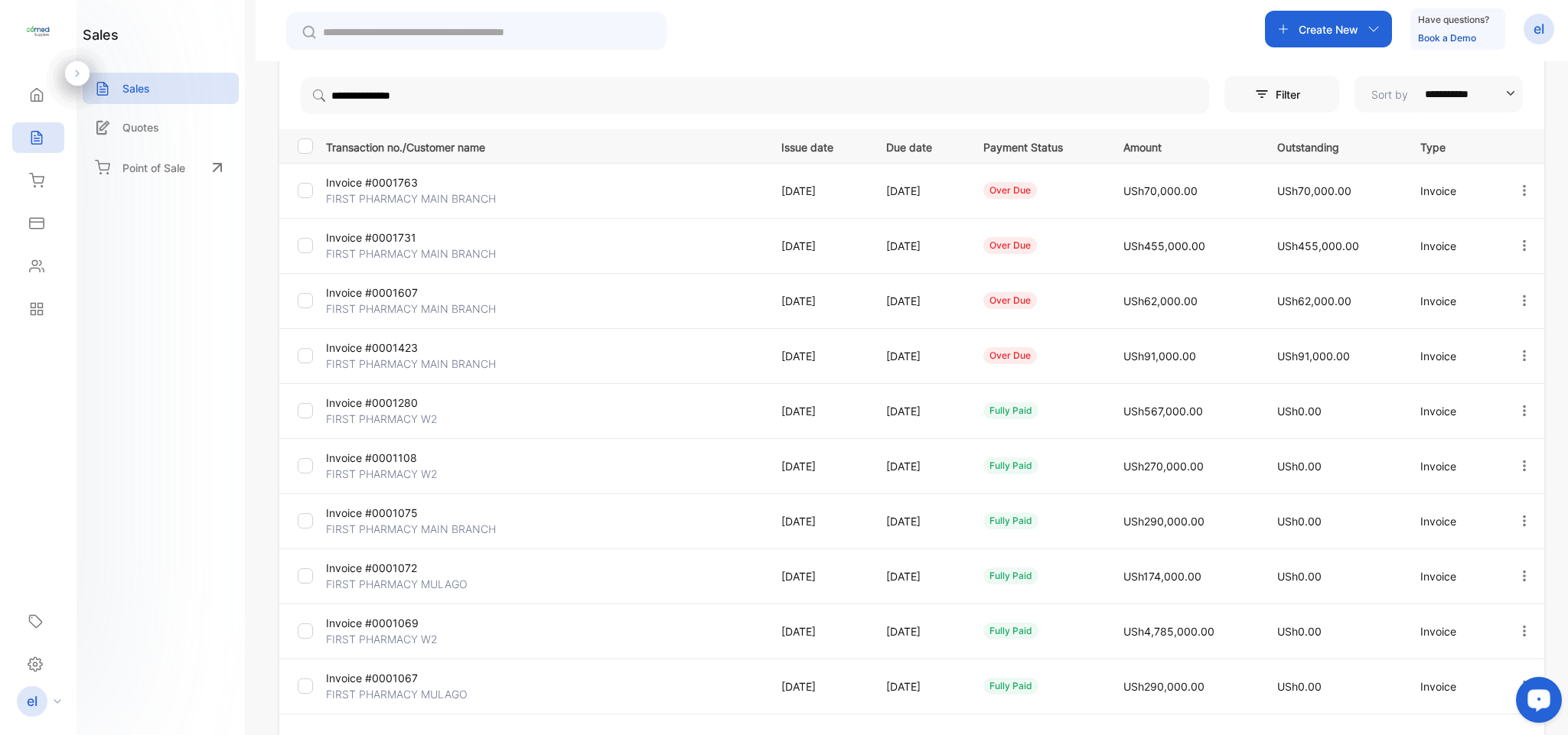
scroll to position [178, 0]
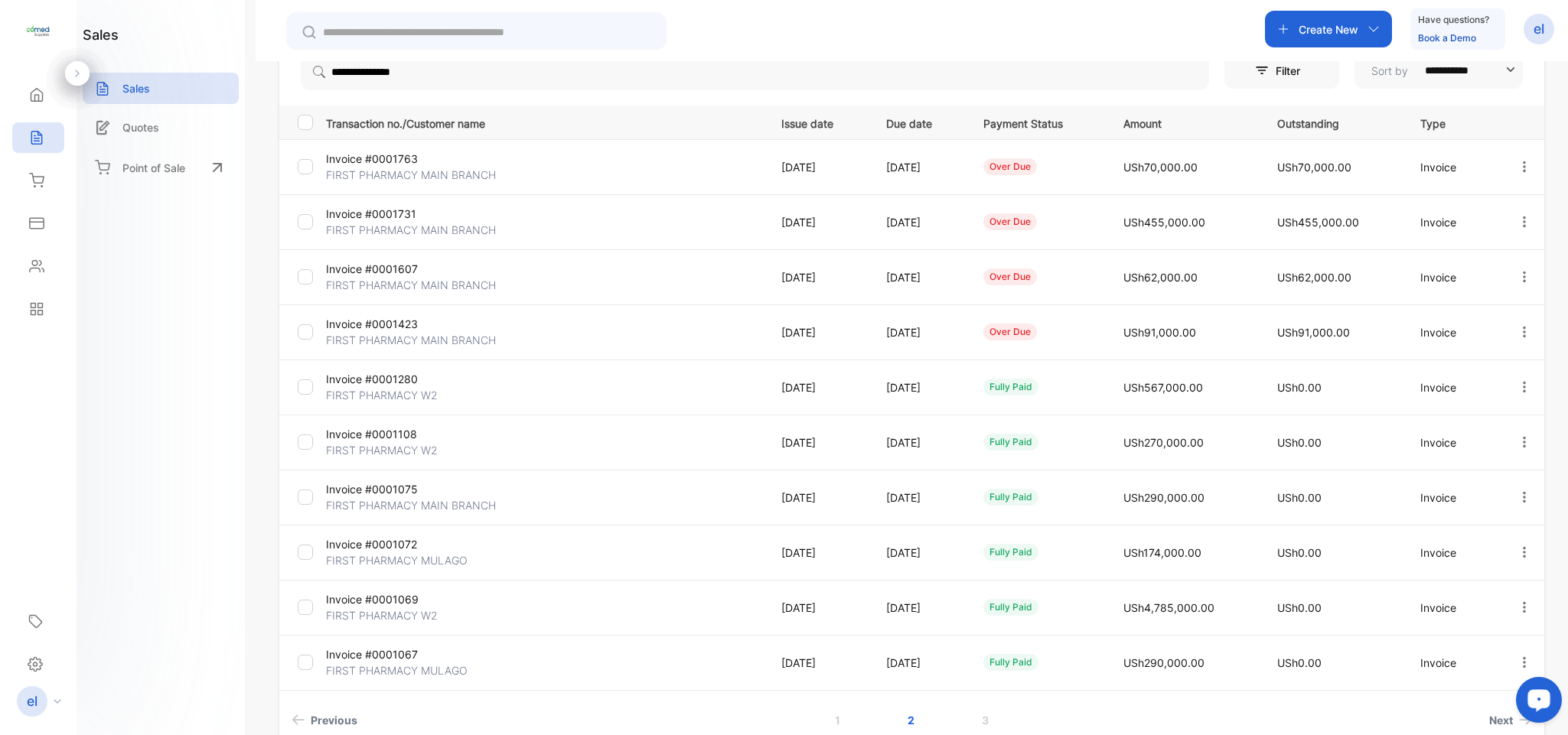
click at [1517, 323] on button "button" at bounding box center [1524, 332] width 14 height 31
click at [1472, 412] on span "Record payment" at bounding box center [1480, 419] width 96 height 18
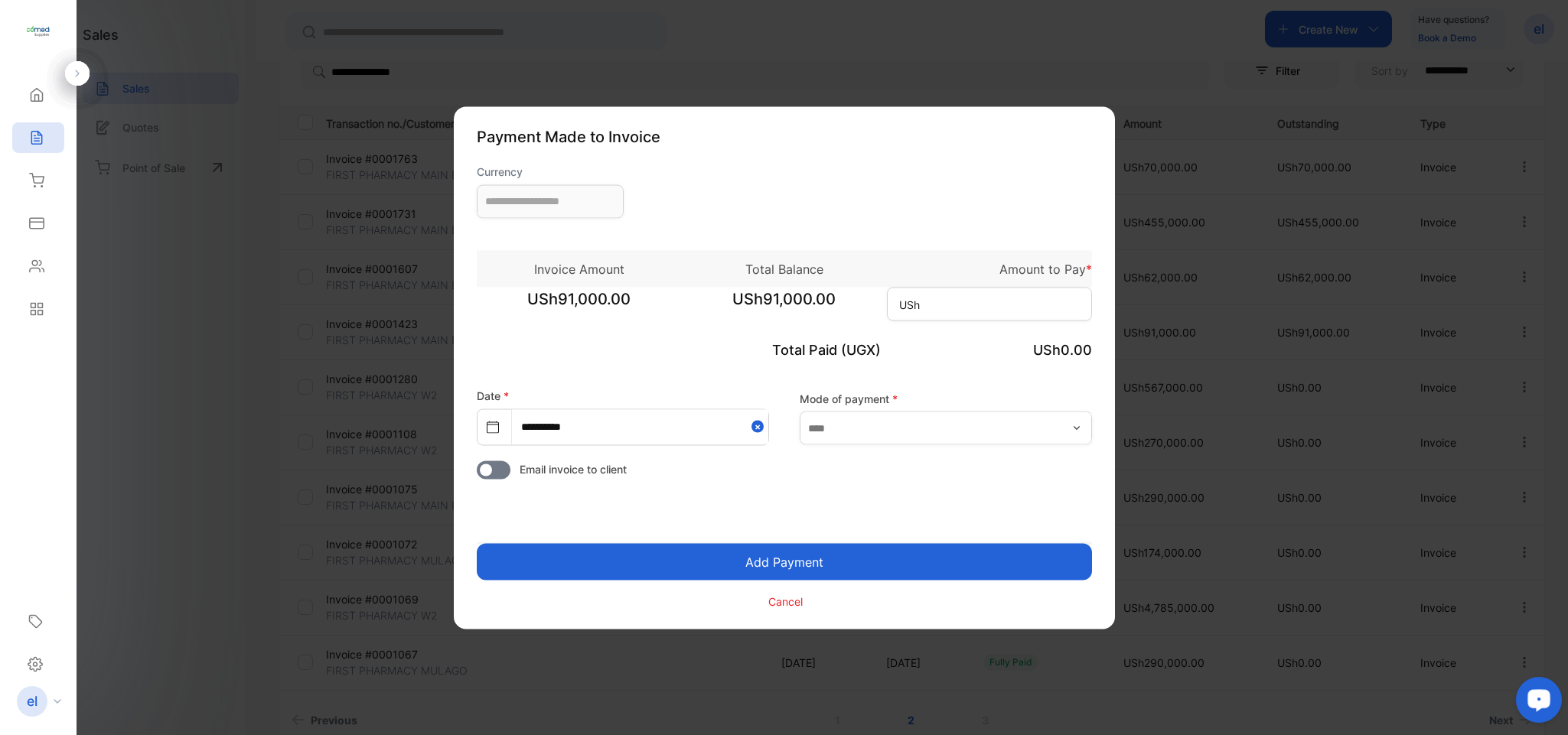
type input "**********"
click at [1005, 311] on input at bounding box center [989, 303] width 205 height 33
type input "*"
type input "******"
click at [807, 563] on button "Add Payment" at bounding box center [784, 561] width 615 height 37
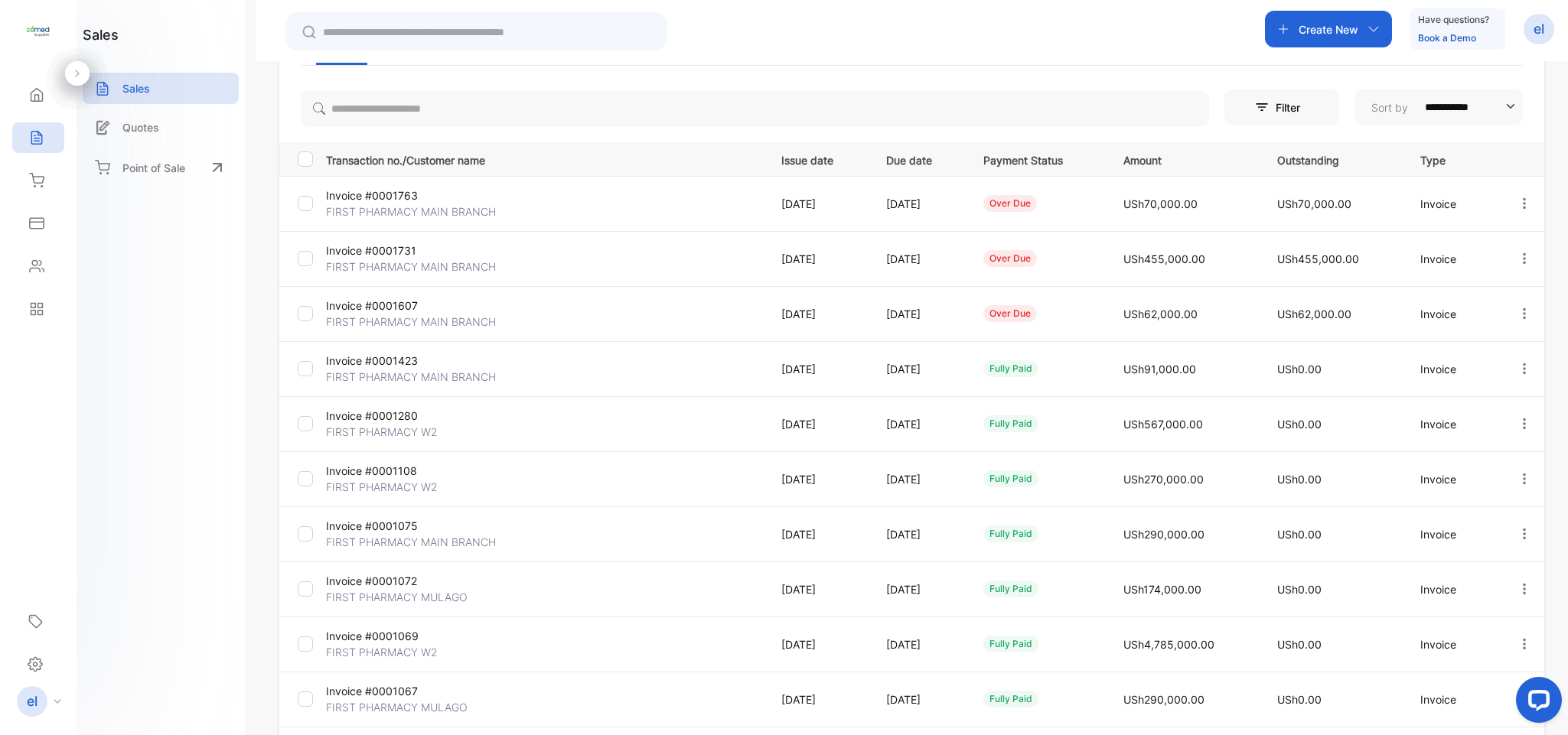
scroll to position [154, 0]
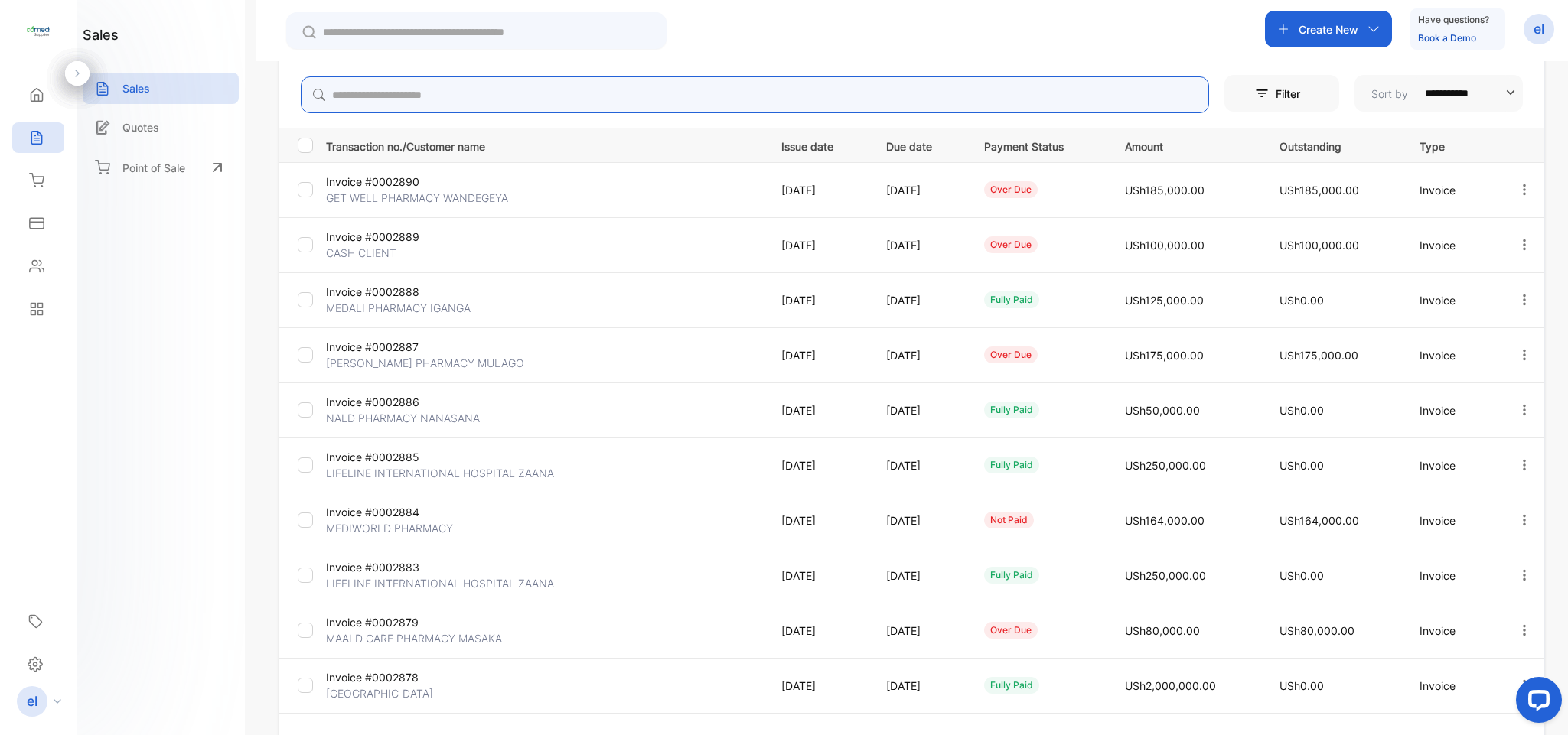
click at [381, 86] on input "search" at bounding box center [754, 95] width 908 height 37
type input "**********"
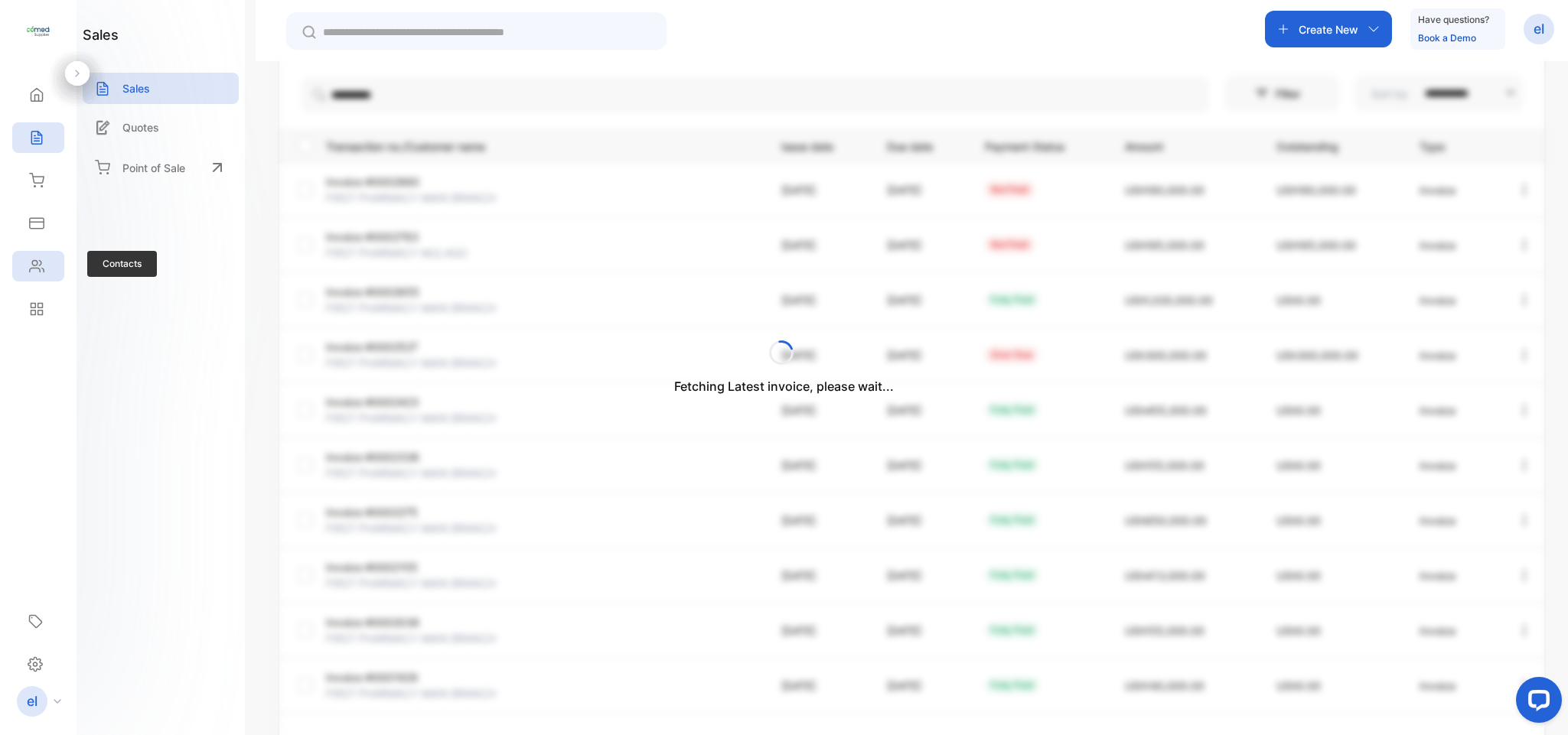
click at [40, 271] on icon at bounding box center [36, 266] width 14 height 12
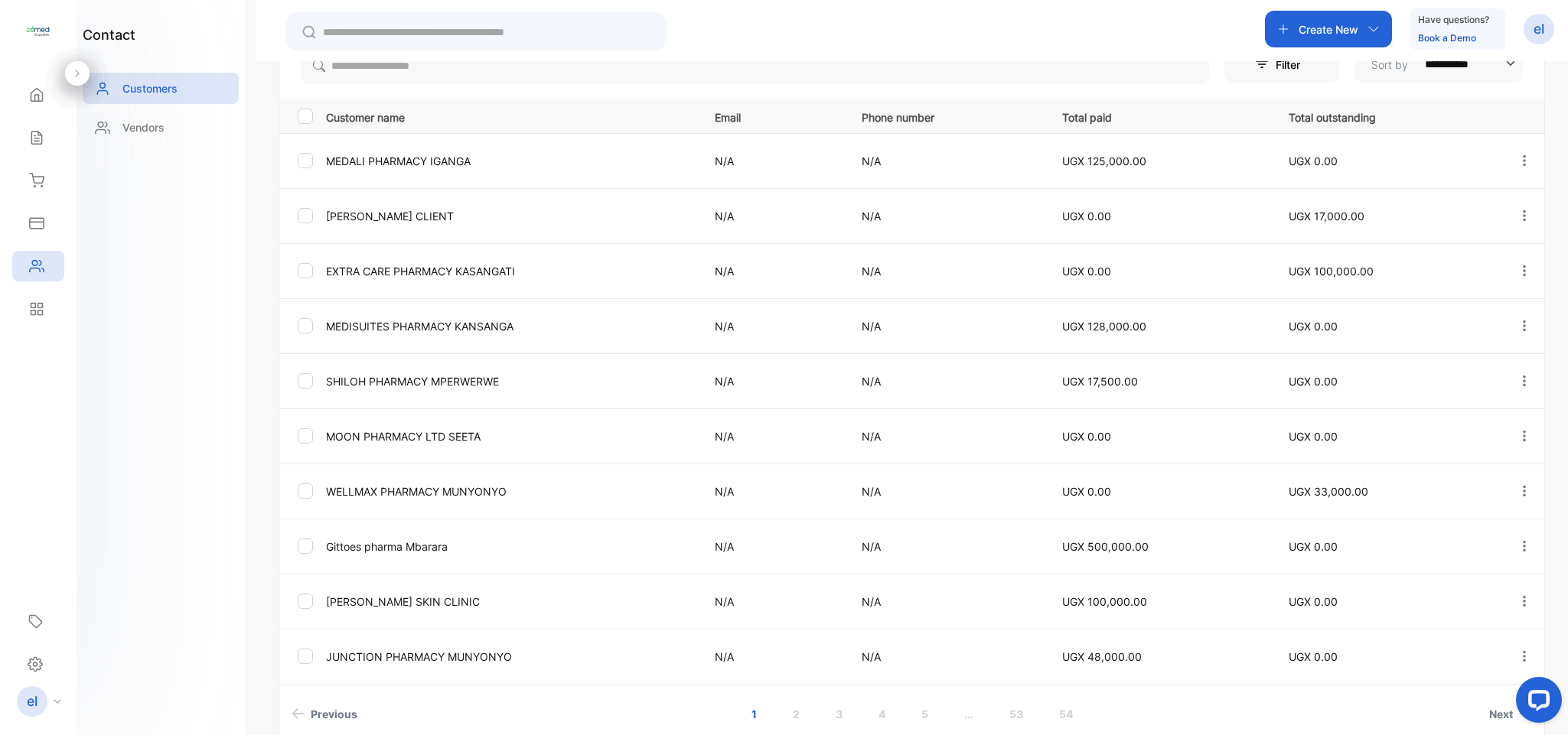
scroll to position [354, 0]
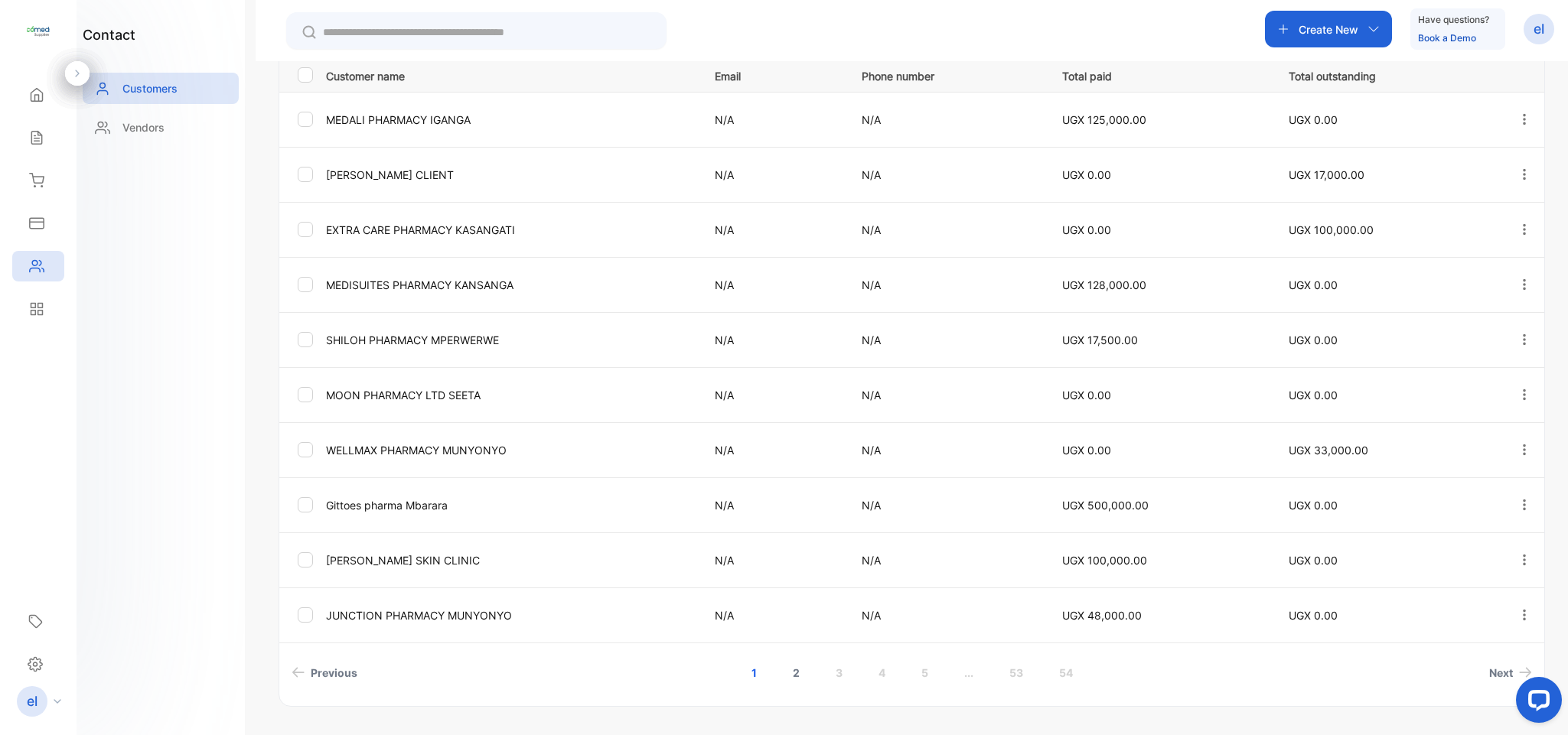
click at [795, 677] on link "2" at bounding box center [796, 672] width 43 height 28
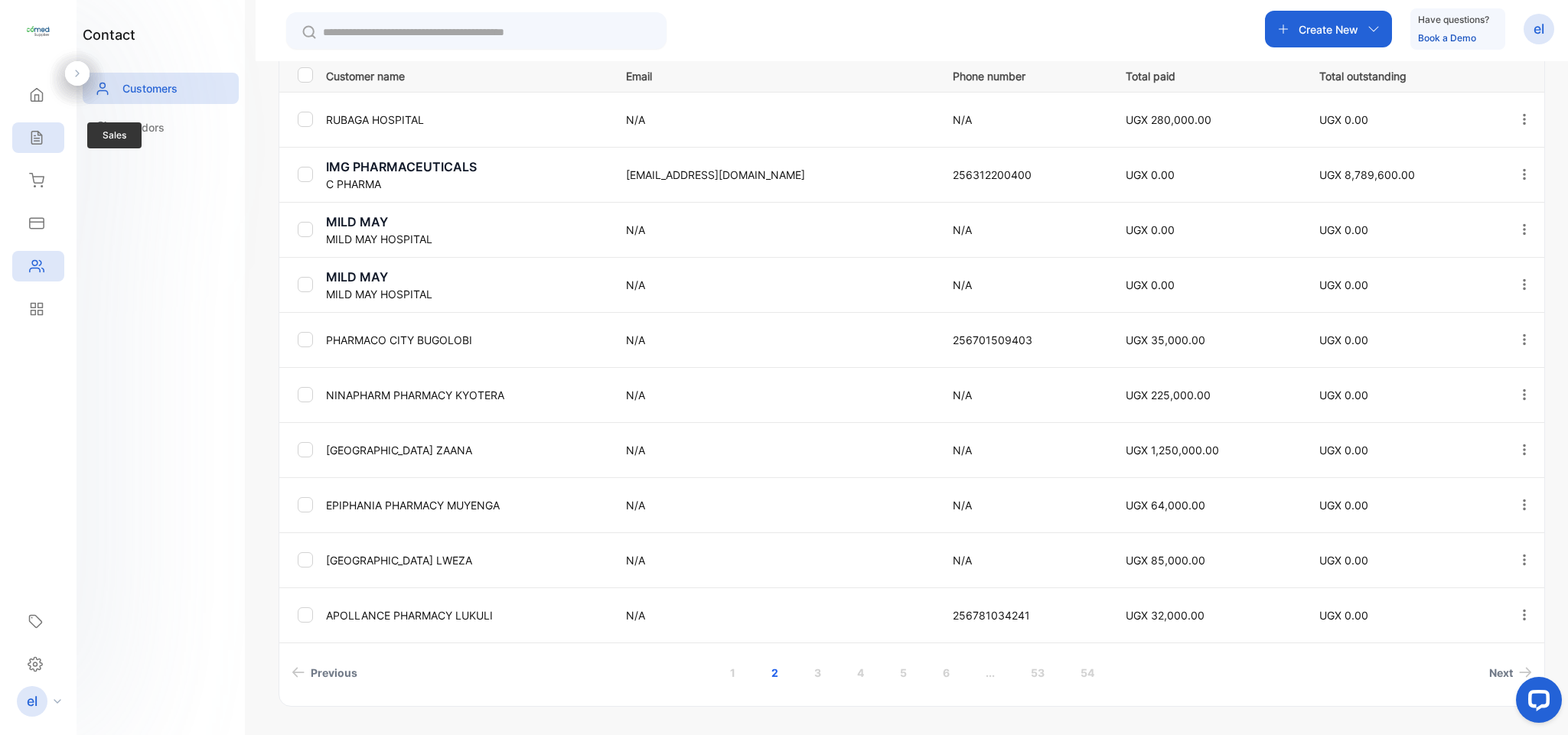
click at [46, 144] on div "Sales" at bounding box center [39, 138] width 52 height 31
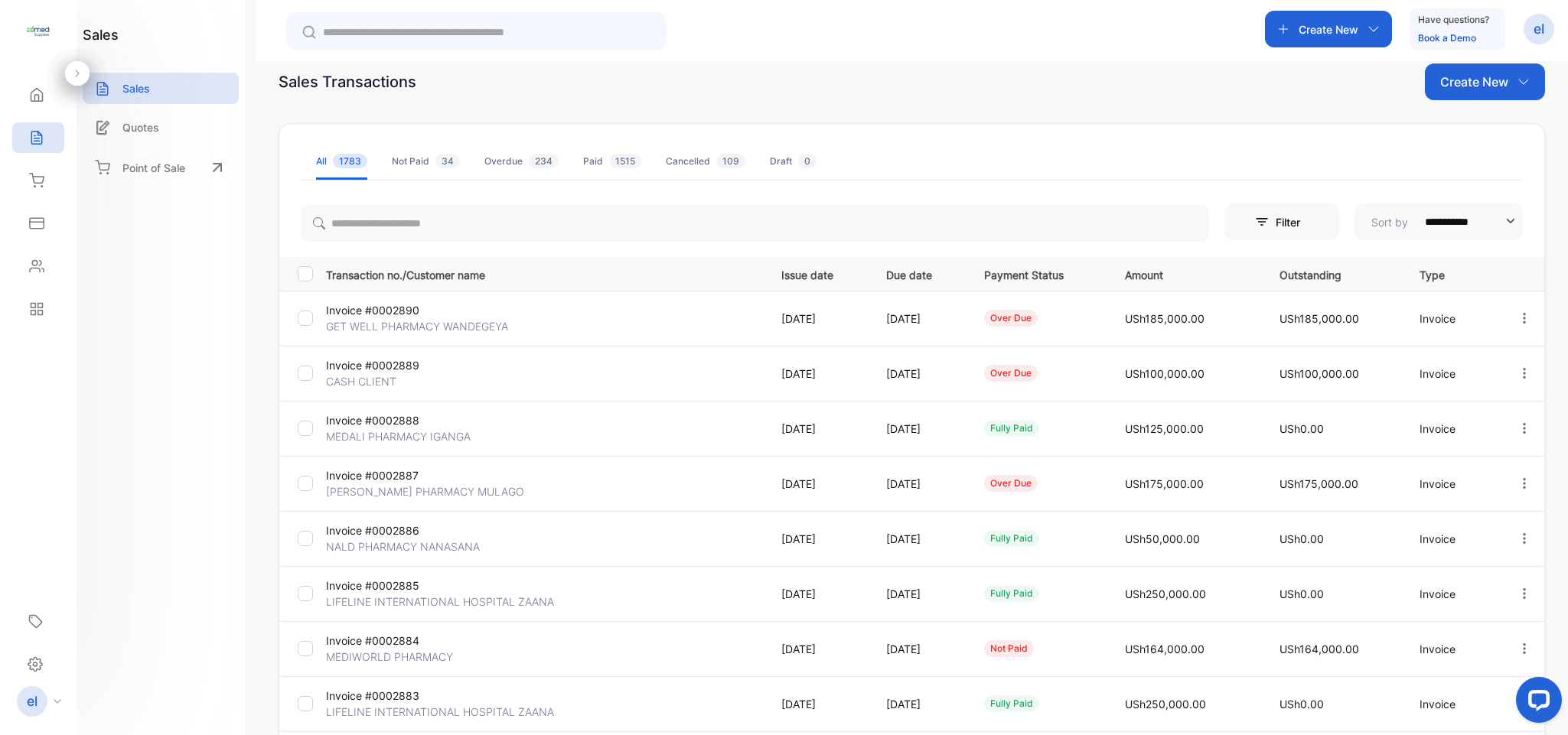
scroll to position [7, 0]
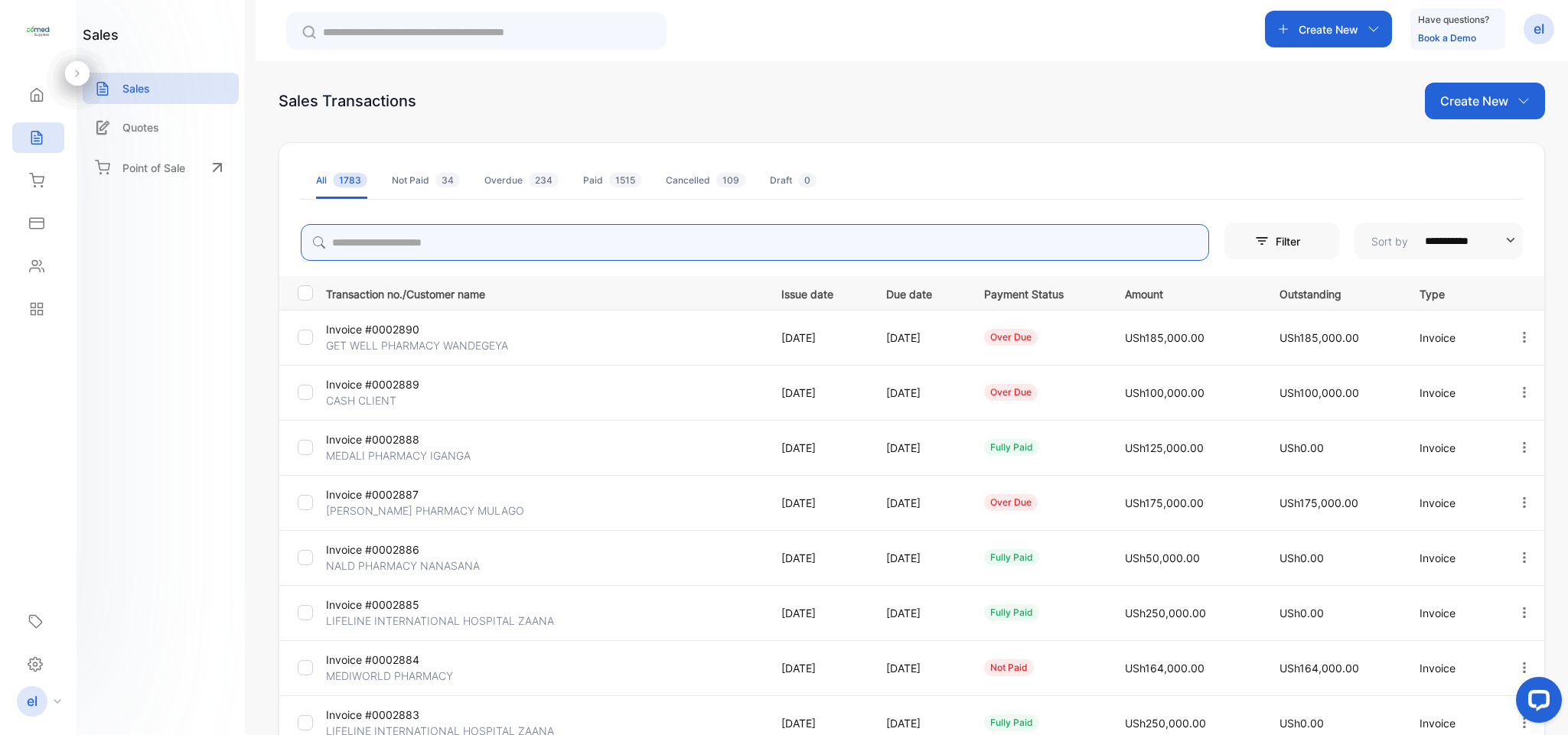
click at [521, 237] on input "search" at bounding box center [754, 242] width 908 height 37
type input "**********"
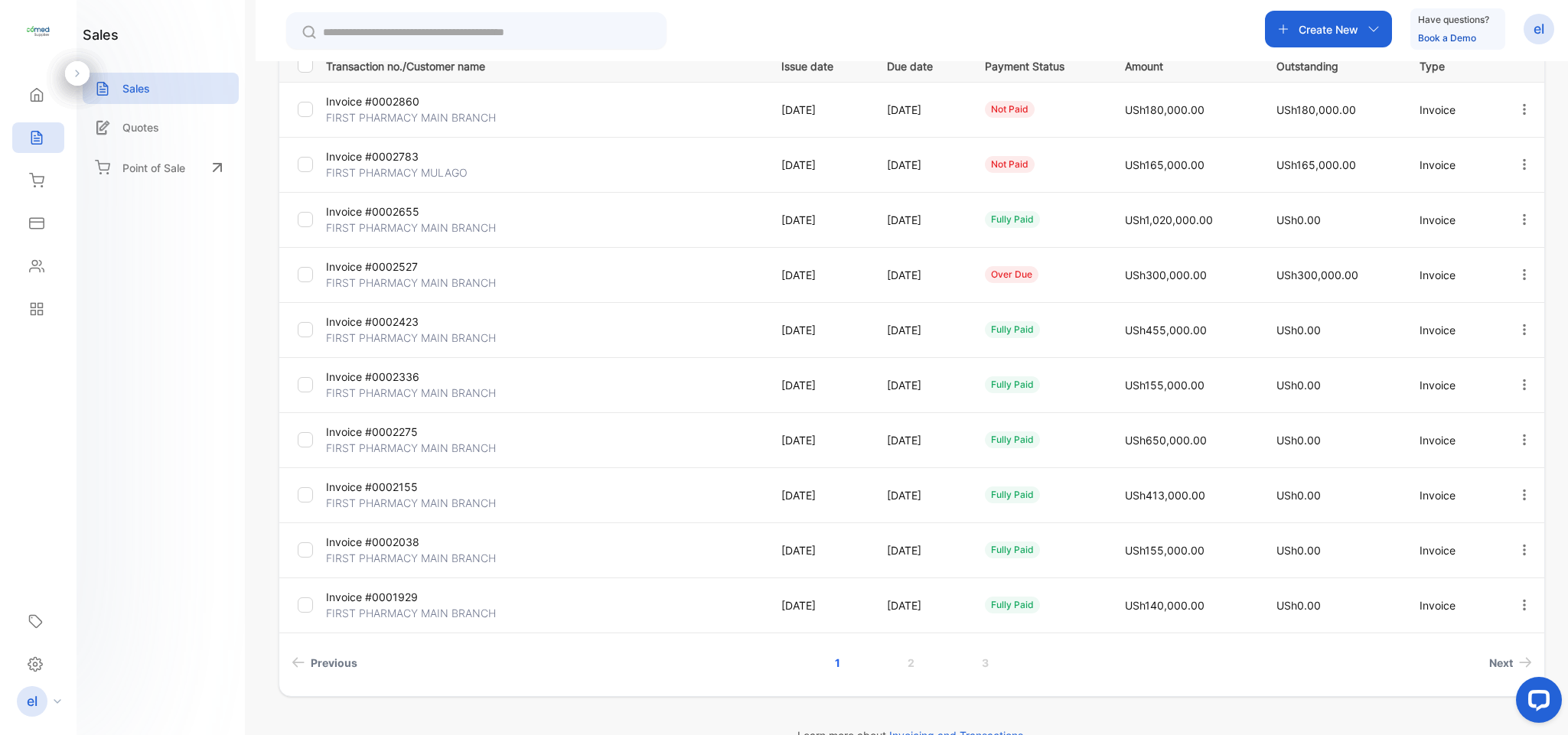
scroll to position [229, 0]
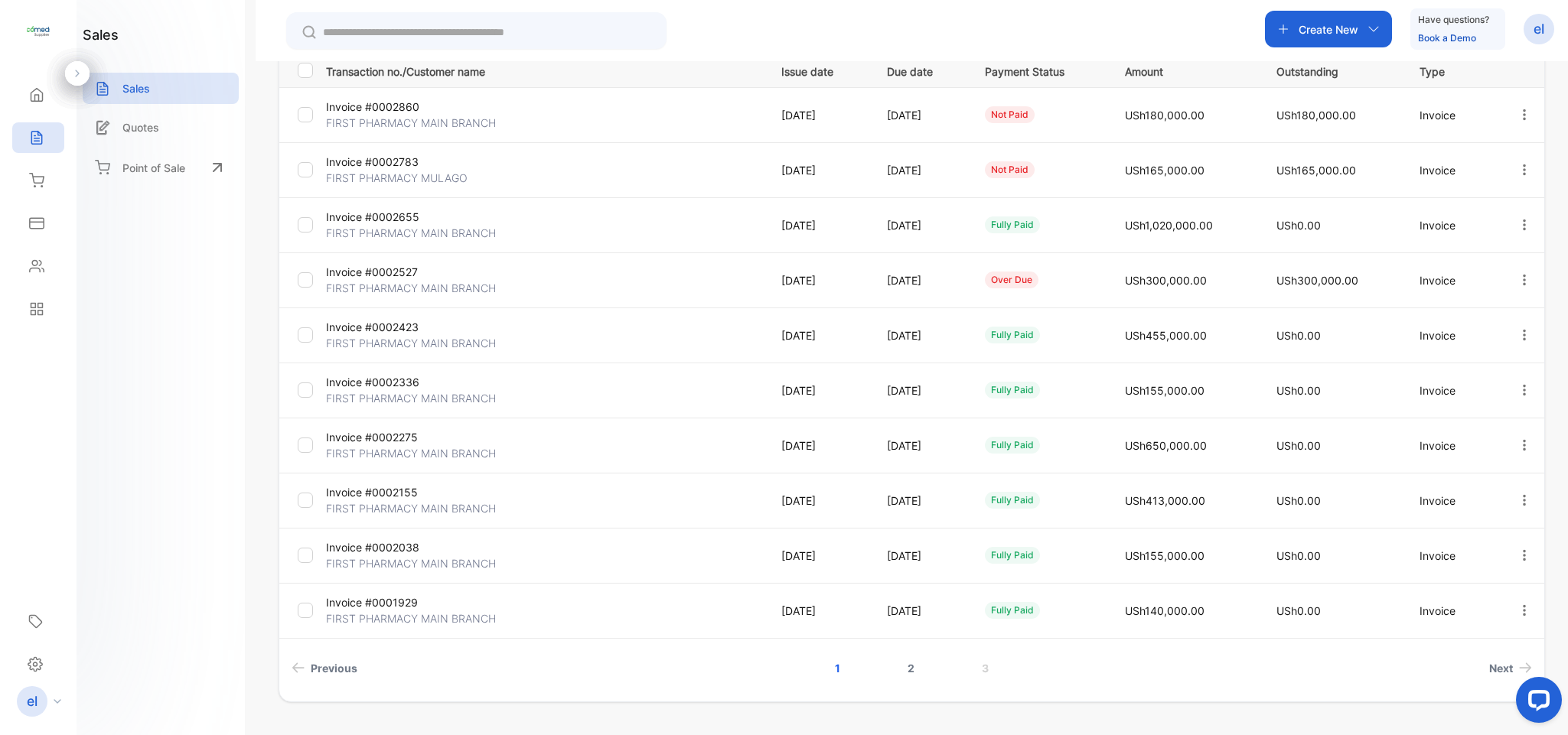
click at [908, 670] on link "2" at bounding box center [910, 667] width 43 height 28
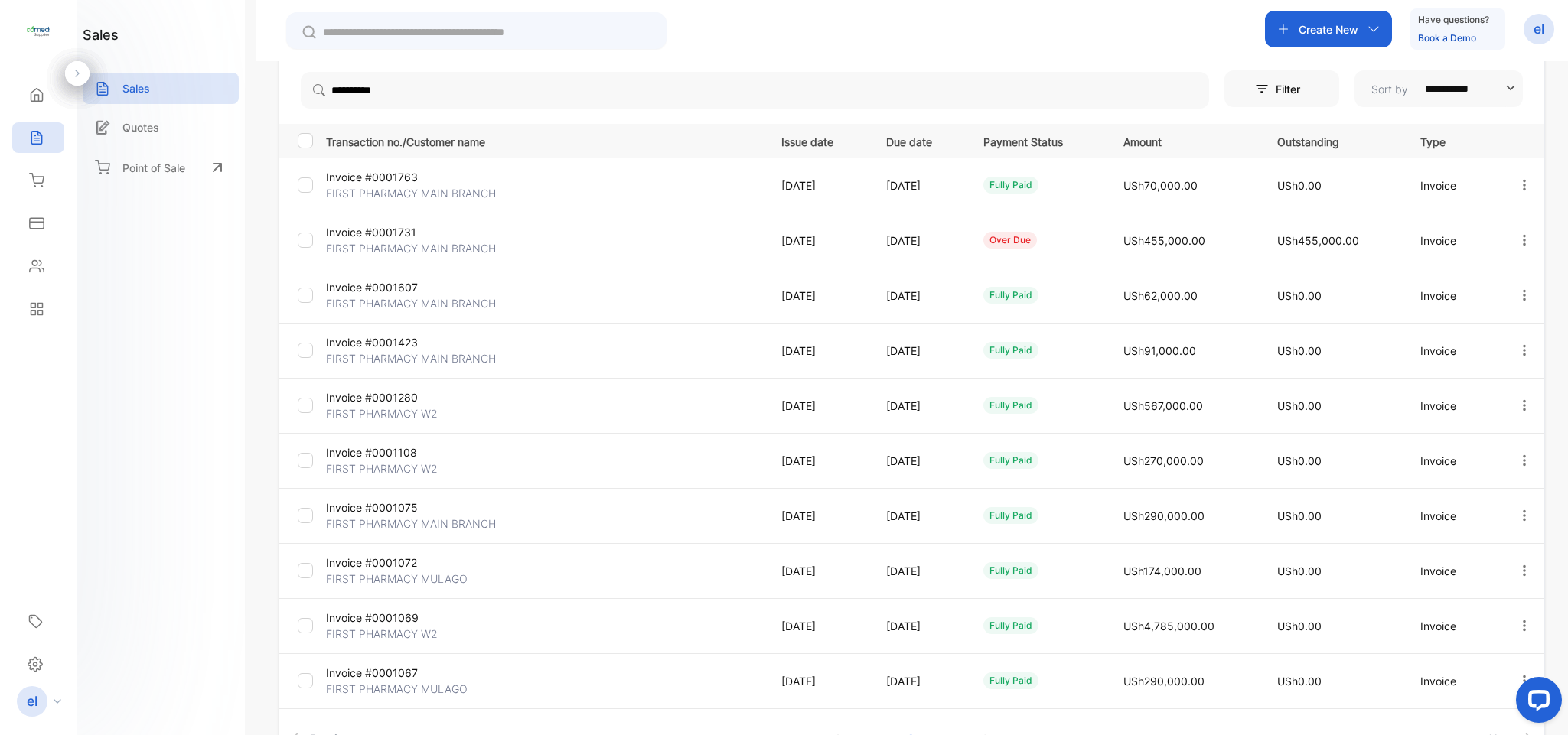
scroll to position [247, 0]
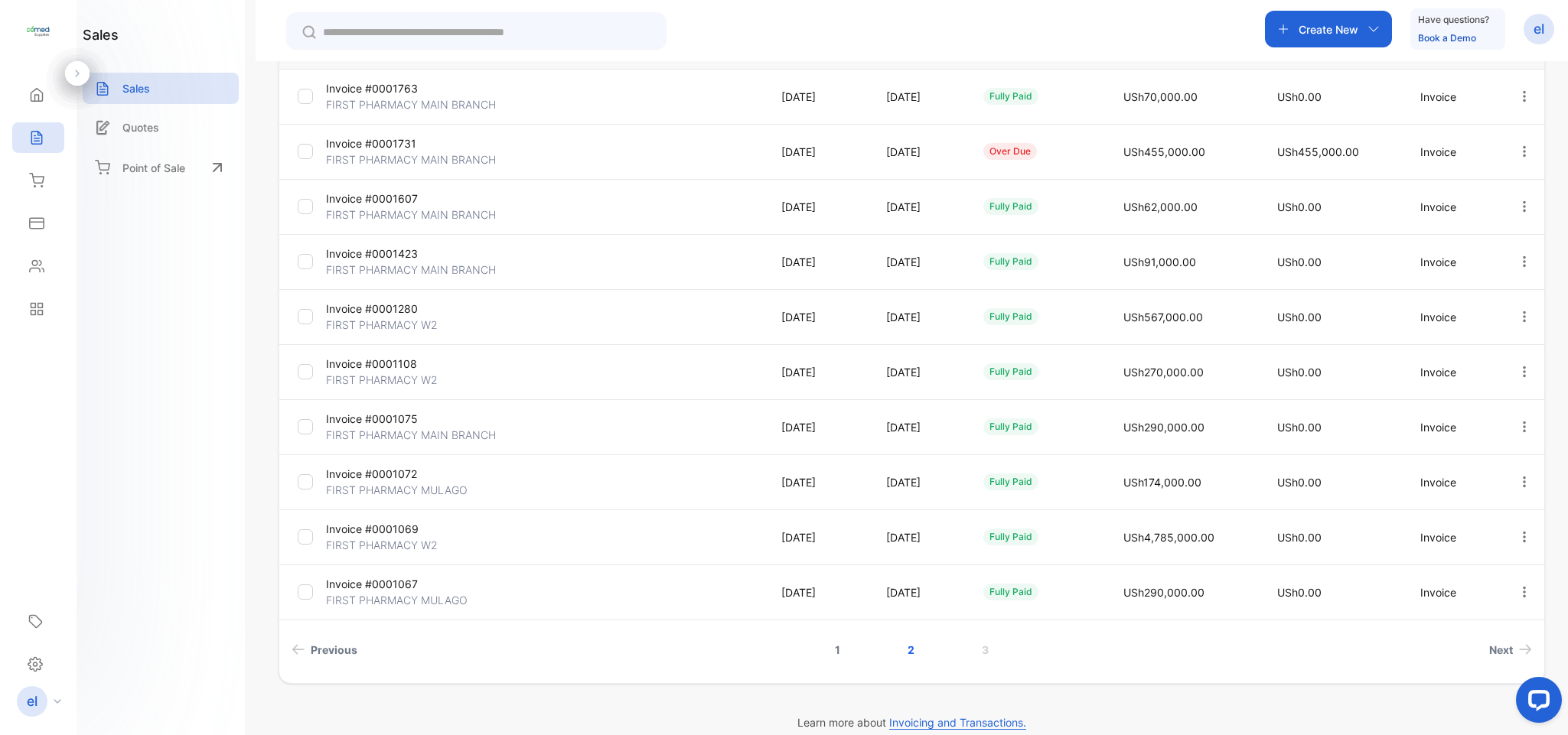
click at [833, 652] on link "1" at bounding box center [837, 649] width 42 height 28
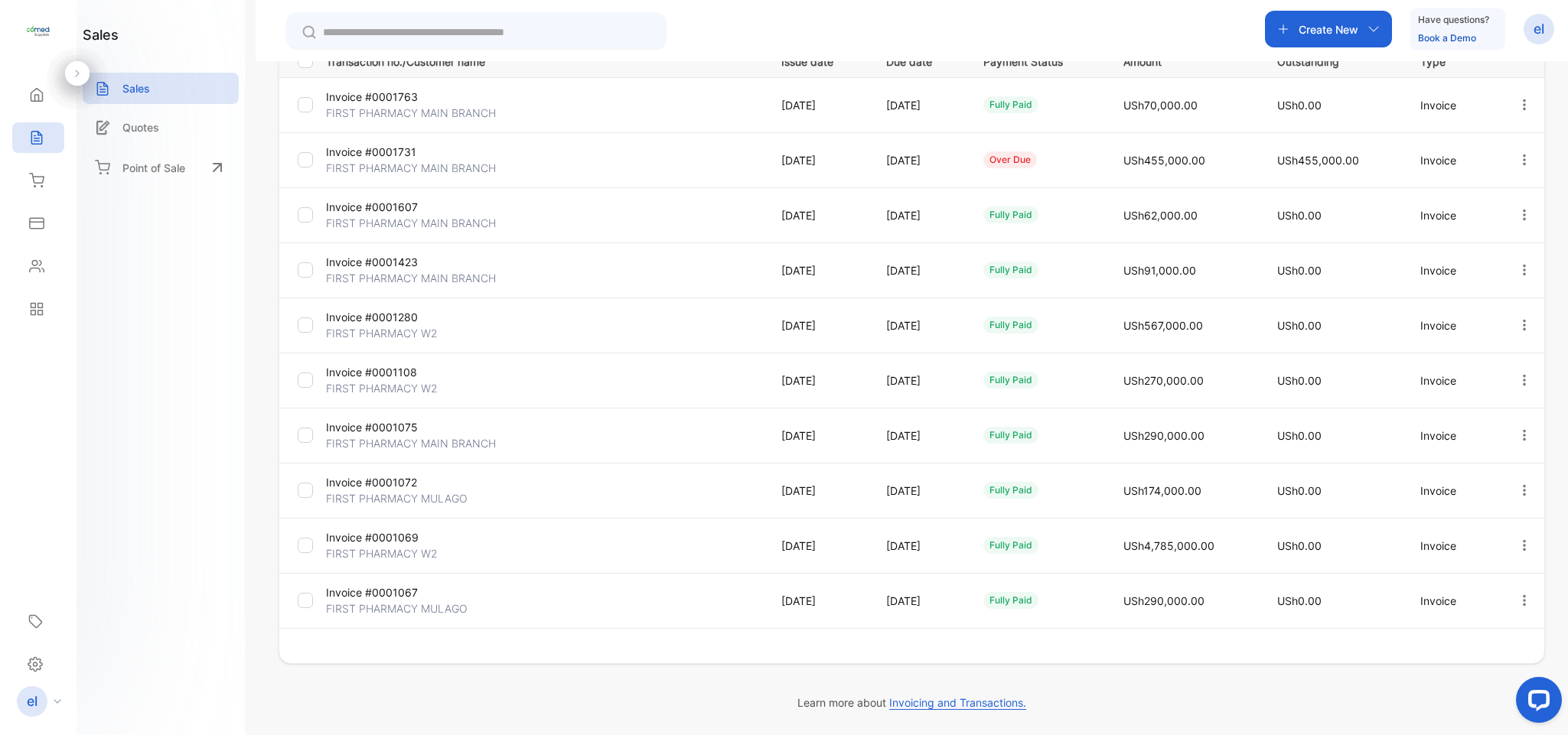
scroll to position [239, 0]
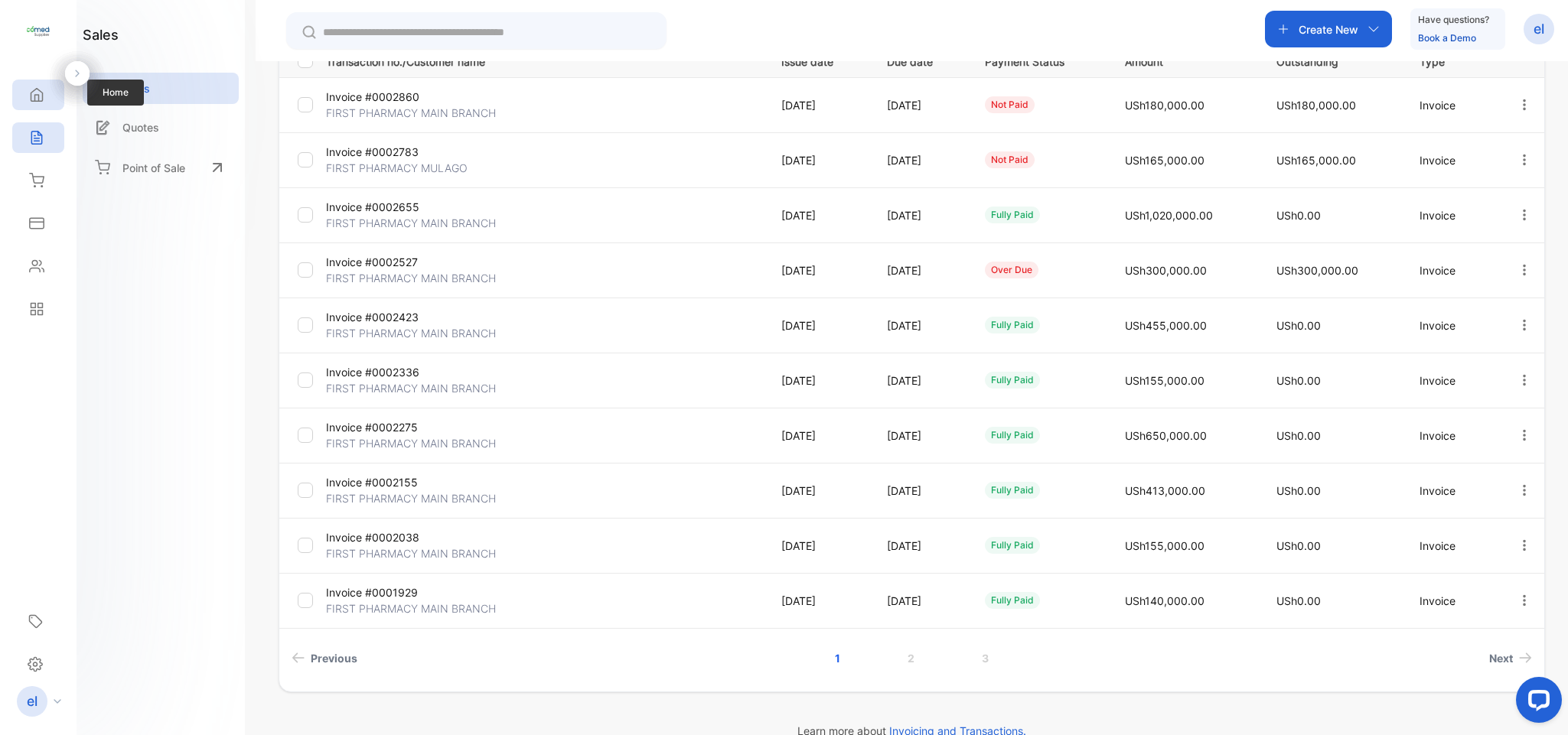
click at [51, 103] on div "Home" at bounding box center [39, 95] width 52 height 31
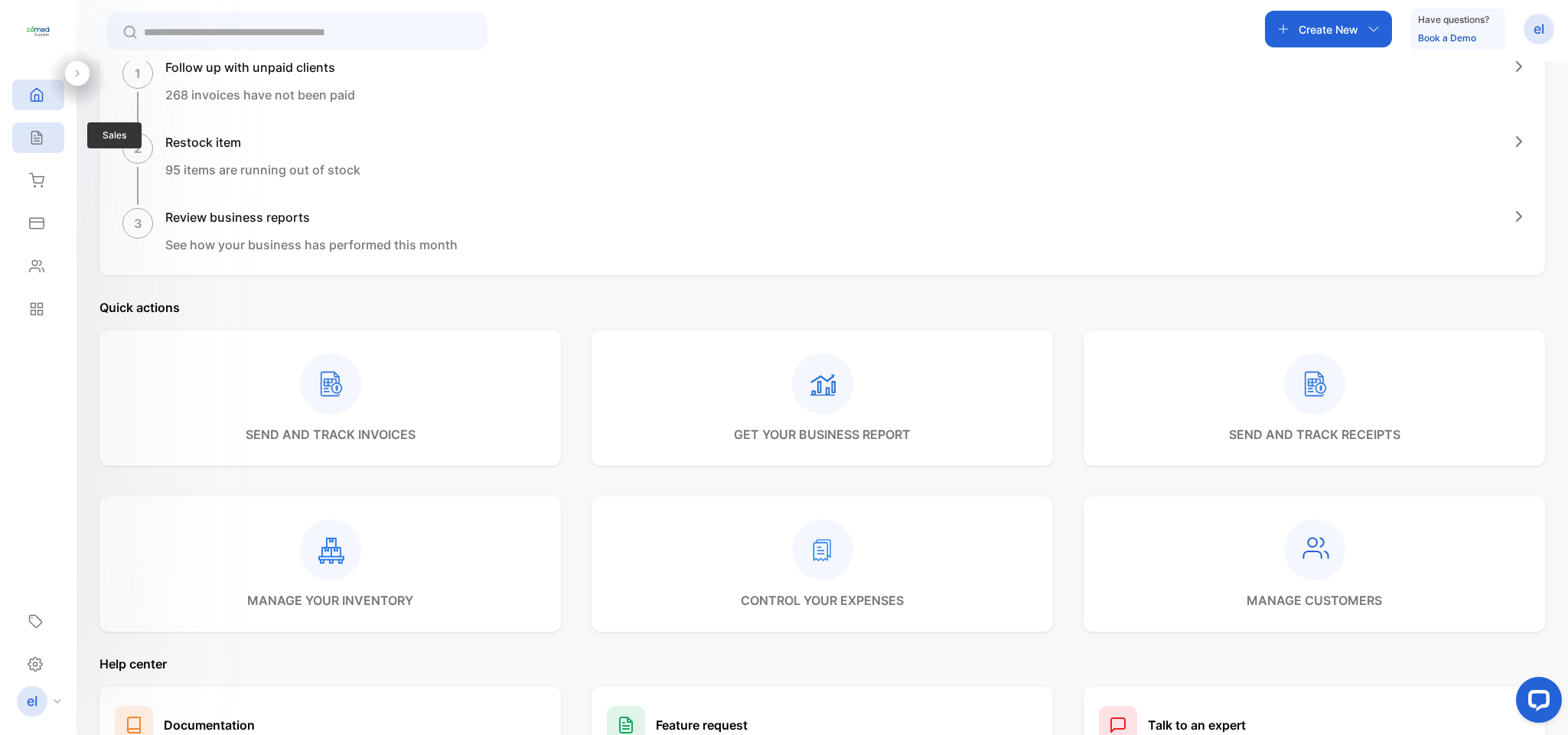
click at [37, 145] on icon at bounding box center [36, 137] width 15 height 15
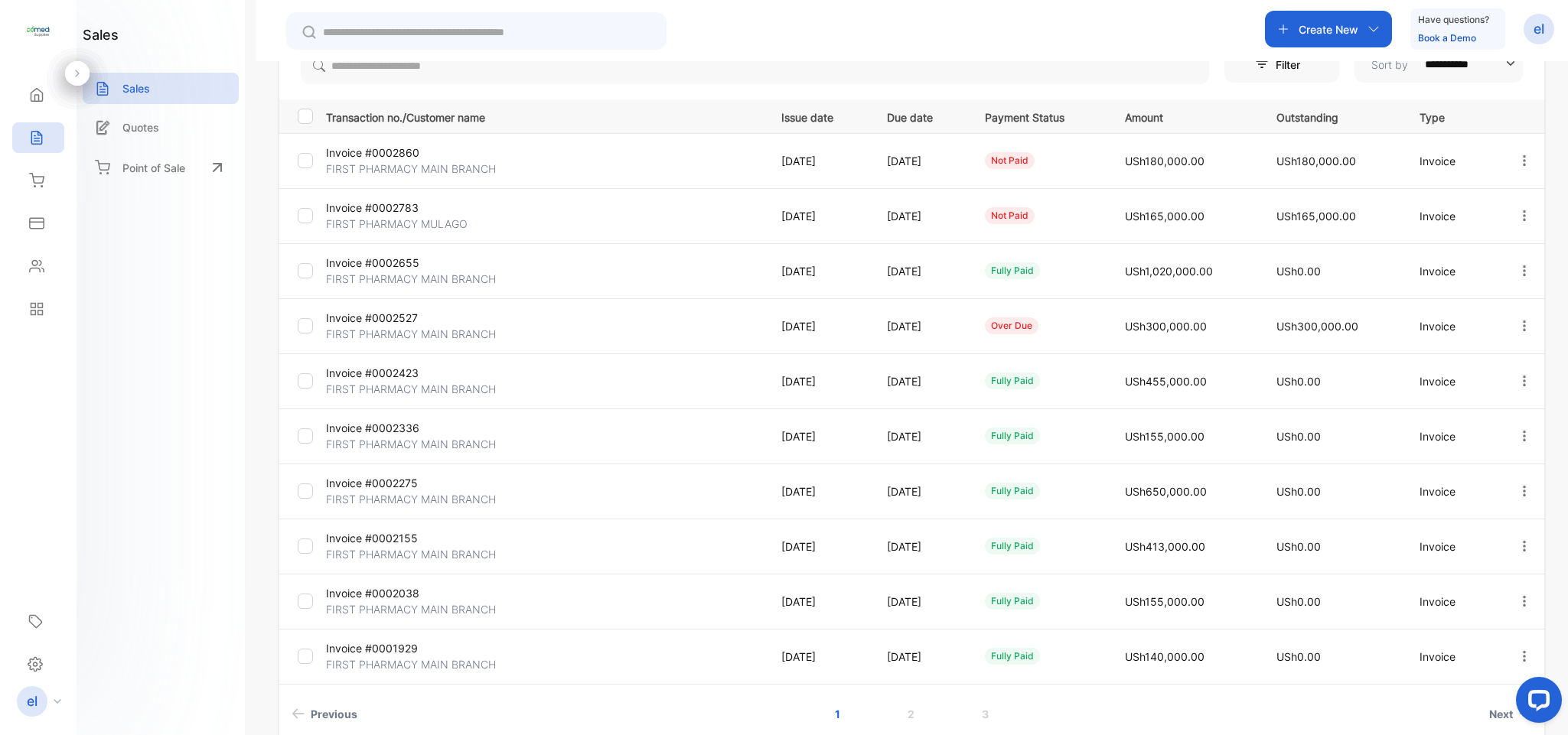
scroll to position [268, 0]
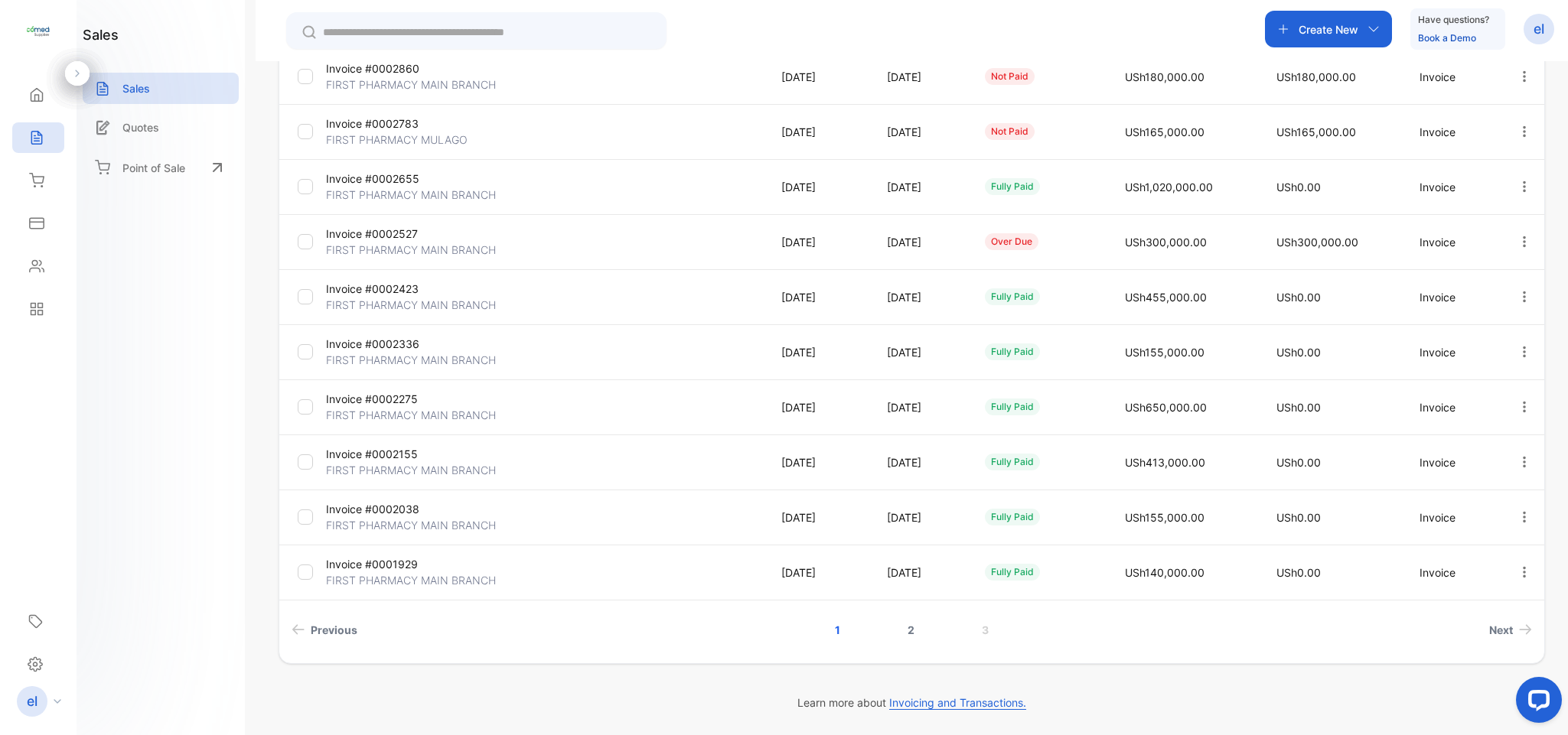
click at [905, 631] on link "2" at bounding box center [910, 629] width 43 height 28
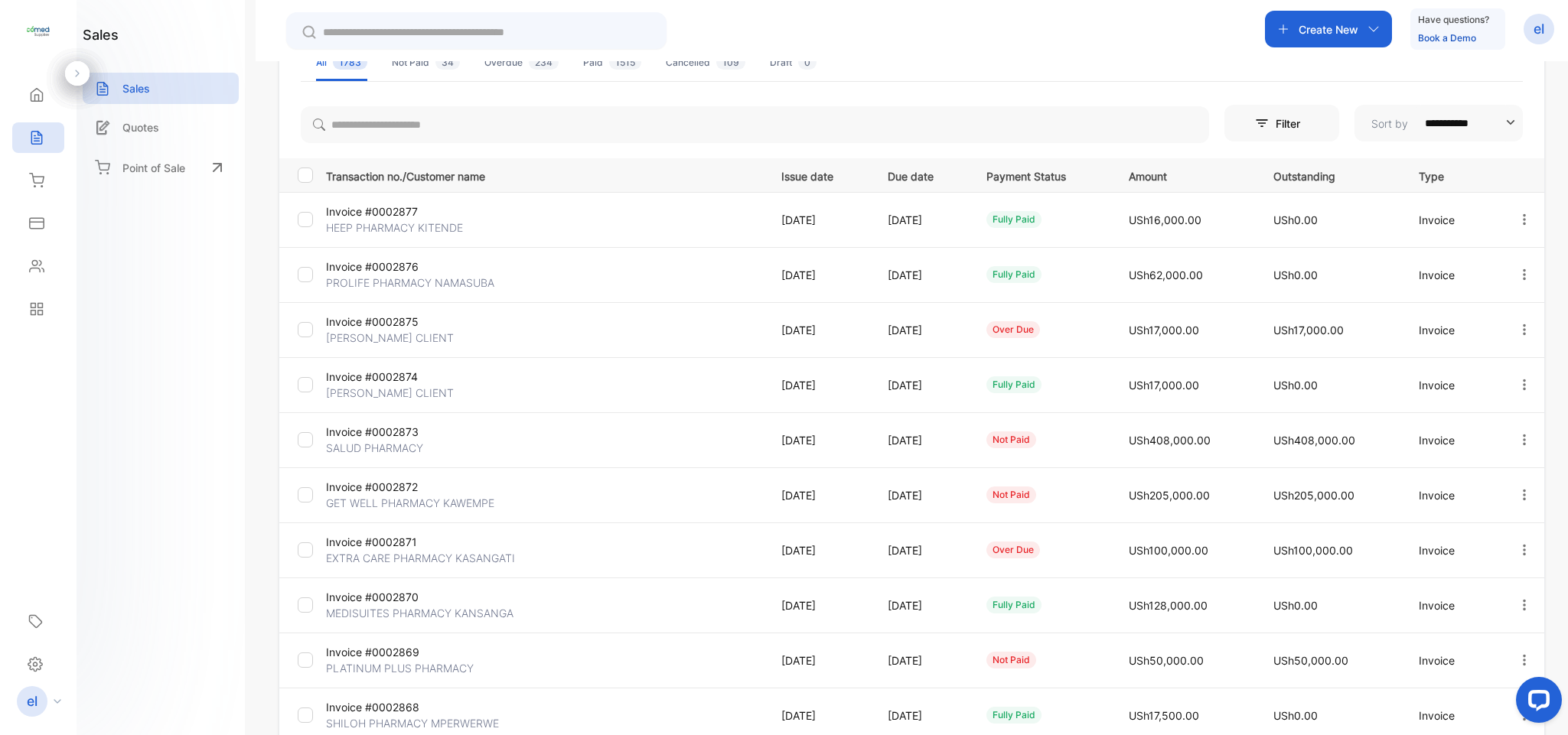
scroll to position [0, 0]
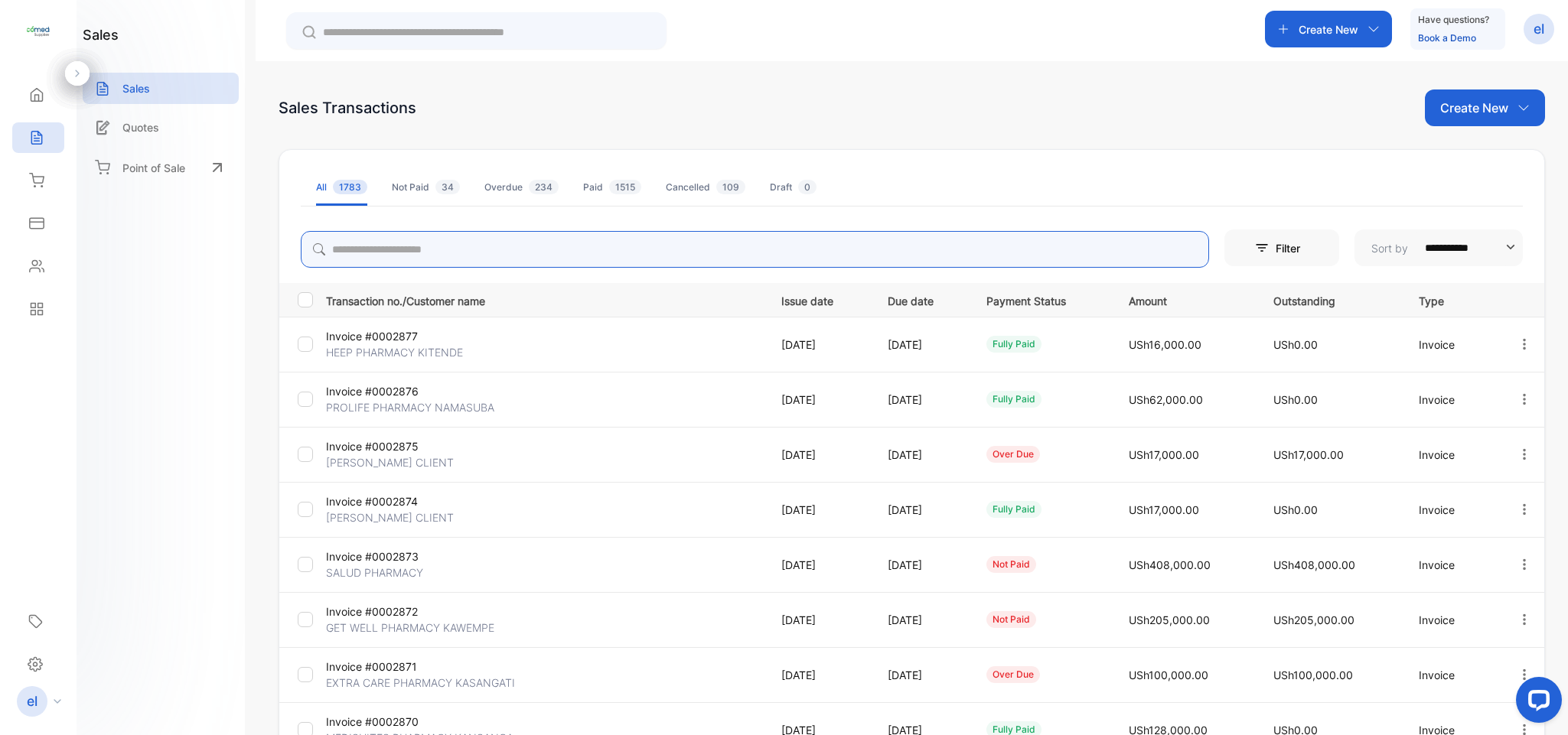
click at [399, 255] on input "search" at bounding box center [754, 249] width 908 height 37
type input "*********"
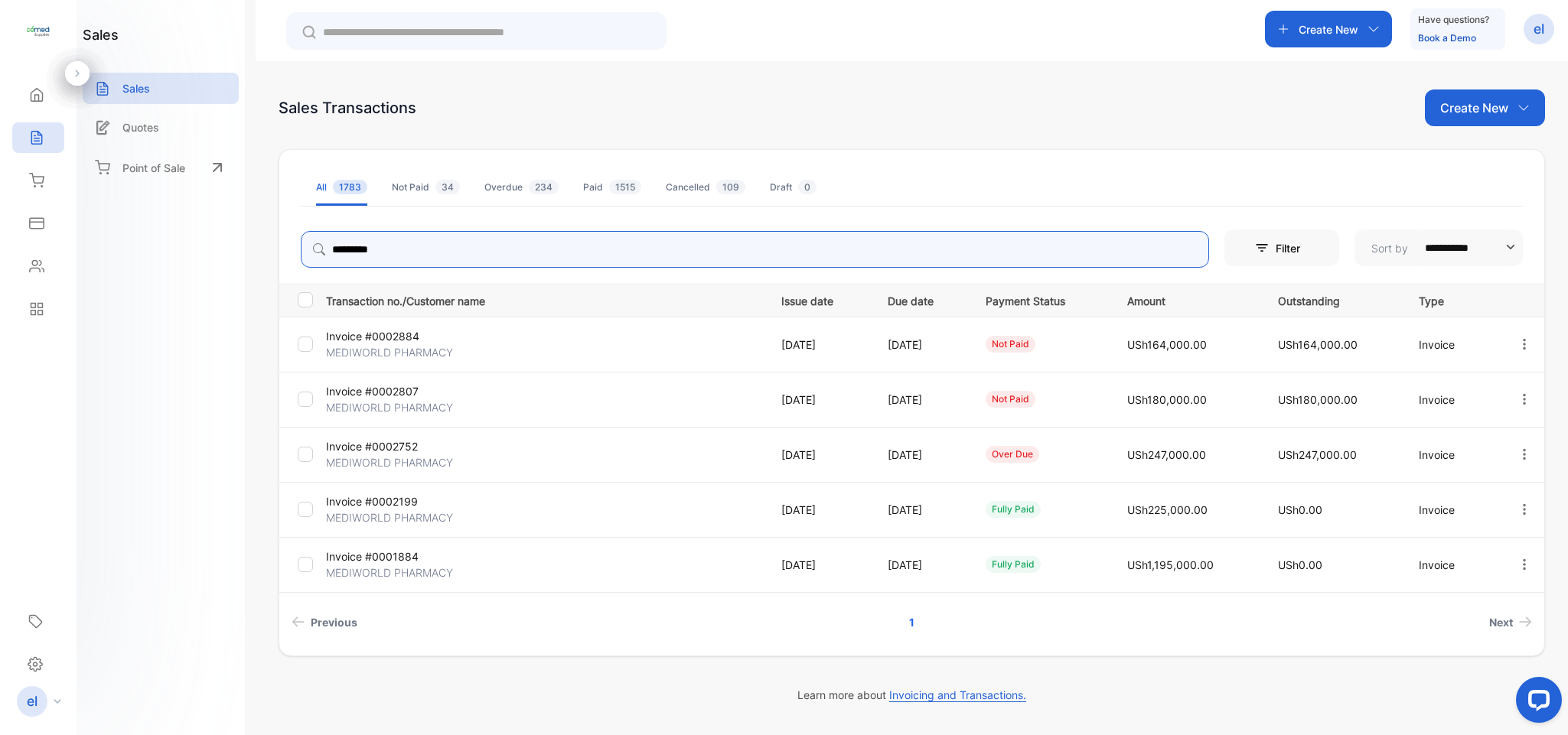
click at [1523, 345] on icon "button" at bounding box center [1524, 343] width 3 height 11
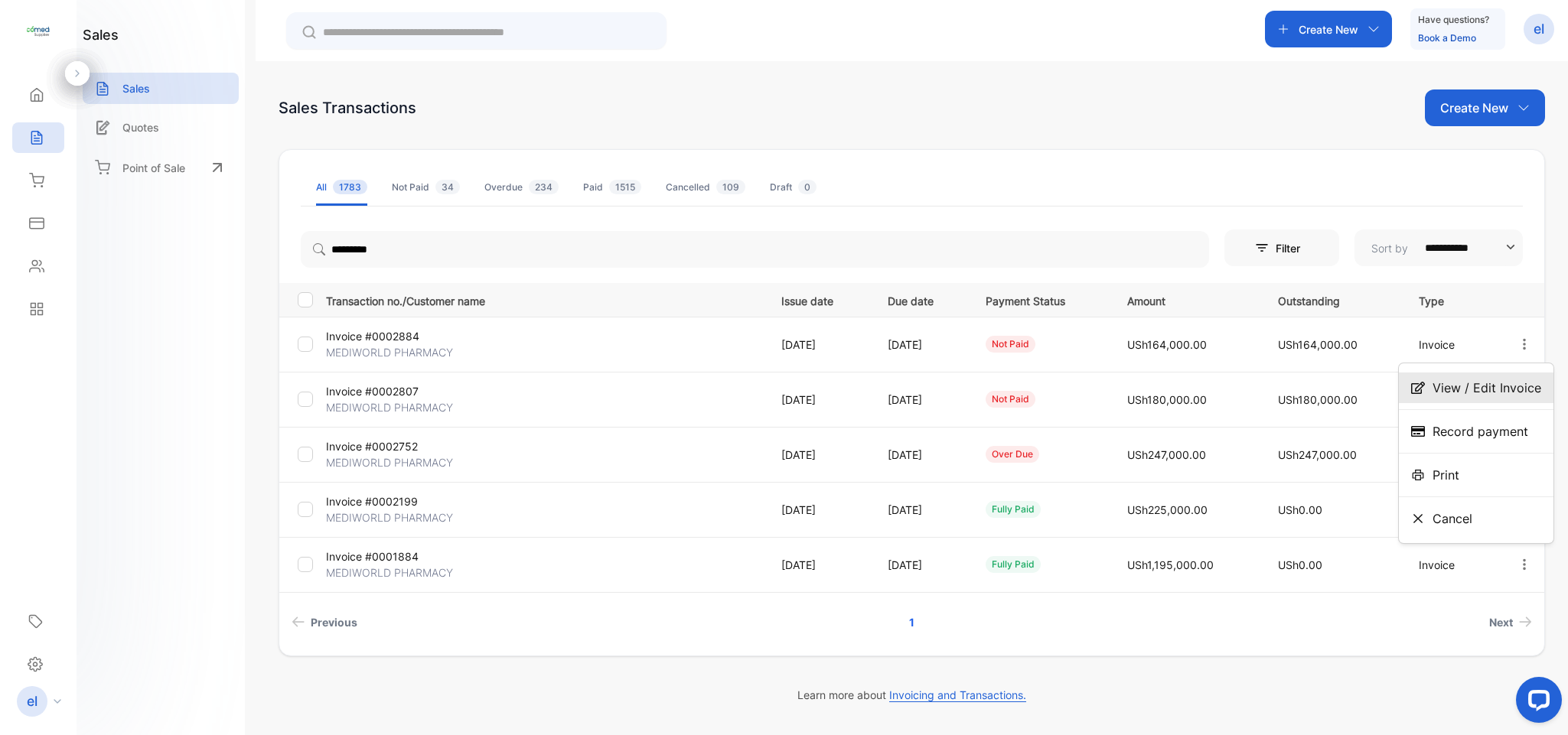
click at [1473, 377] on div "View / Edit Invoice" at bounding box center [1475, 387] width 154 height 31
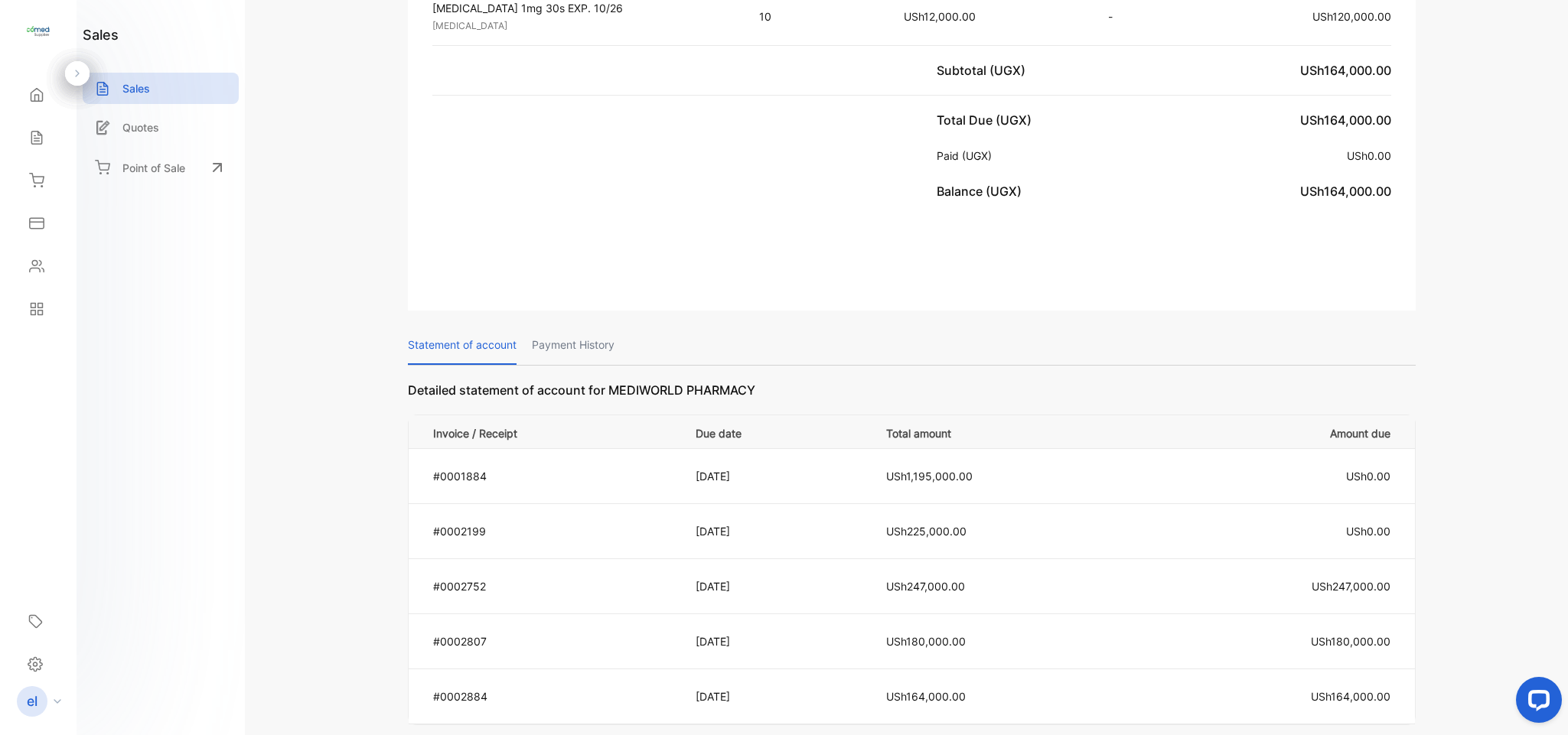
scroll to position [684, 0]
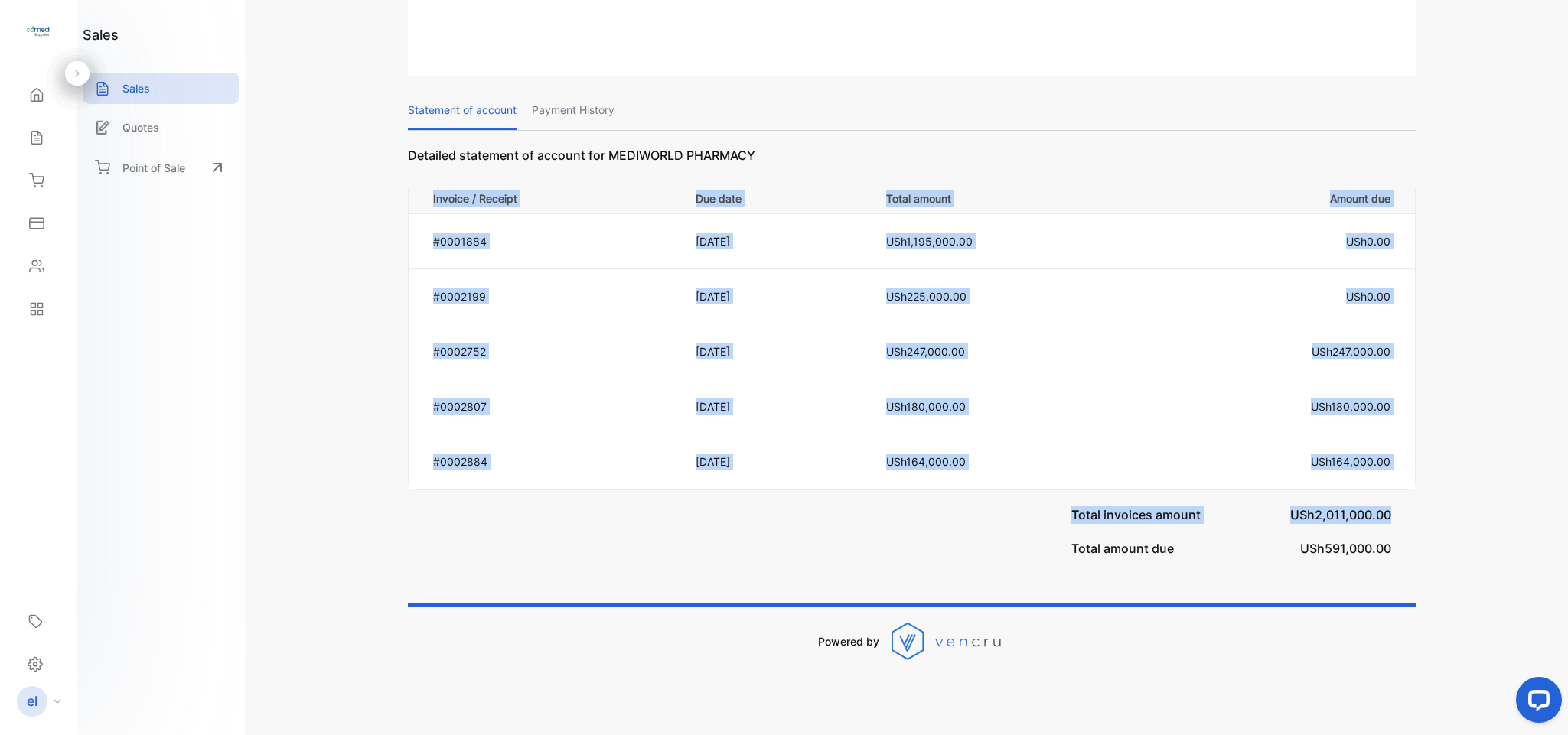
drag, startPoint x: 1561, startPoint y: 512, endPoint x: 1566, endPoint y: 476, distance: 36.3
click at [1566, 473] on div "Invoice #0002884 not paid Shipping: Not Delivered Edit Invoice Actions ECOMEDS …" at bounding box center [911, 368] width 1312 height 735
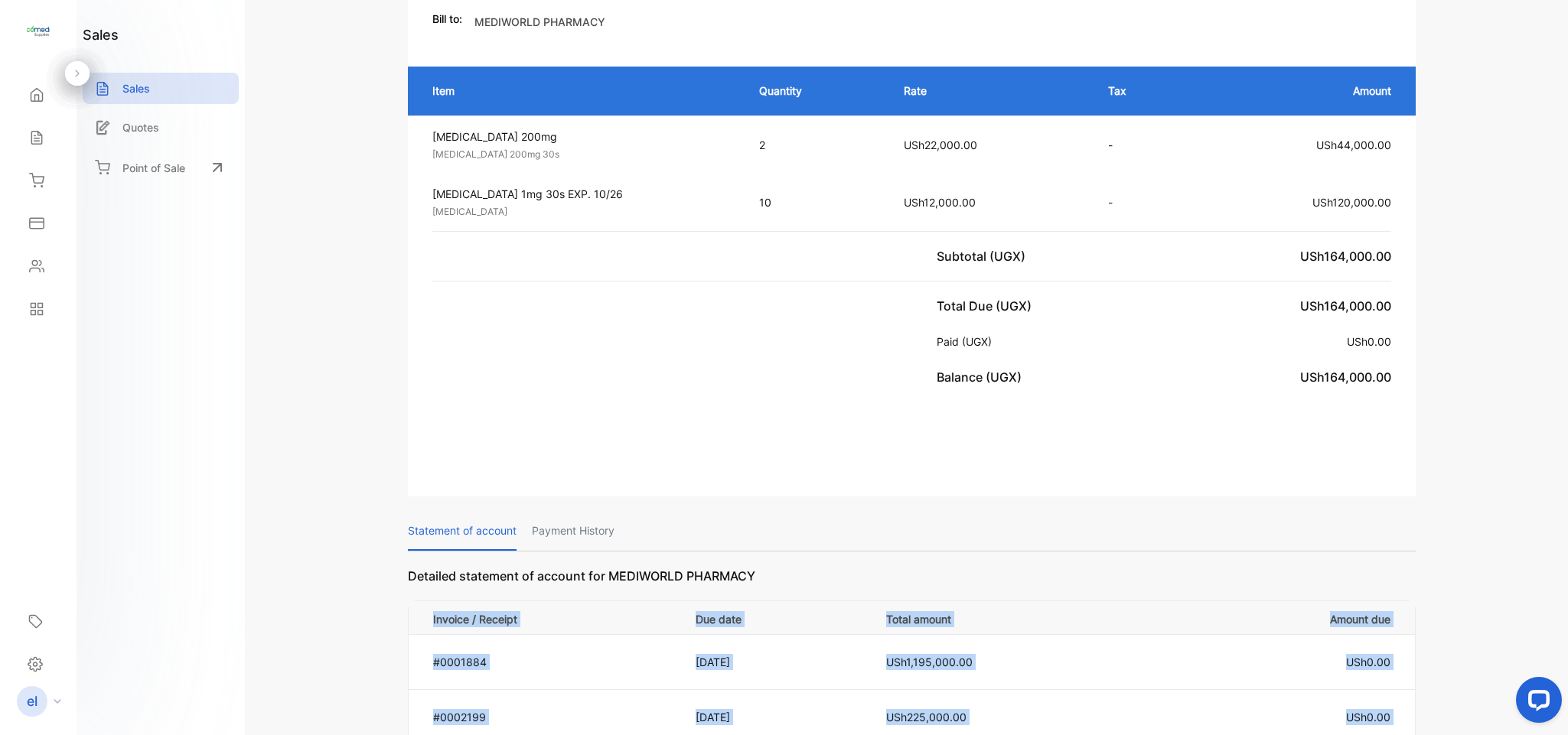
scroll to position [383, 0]
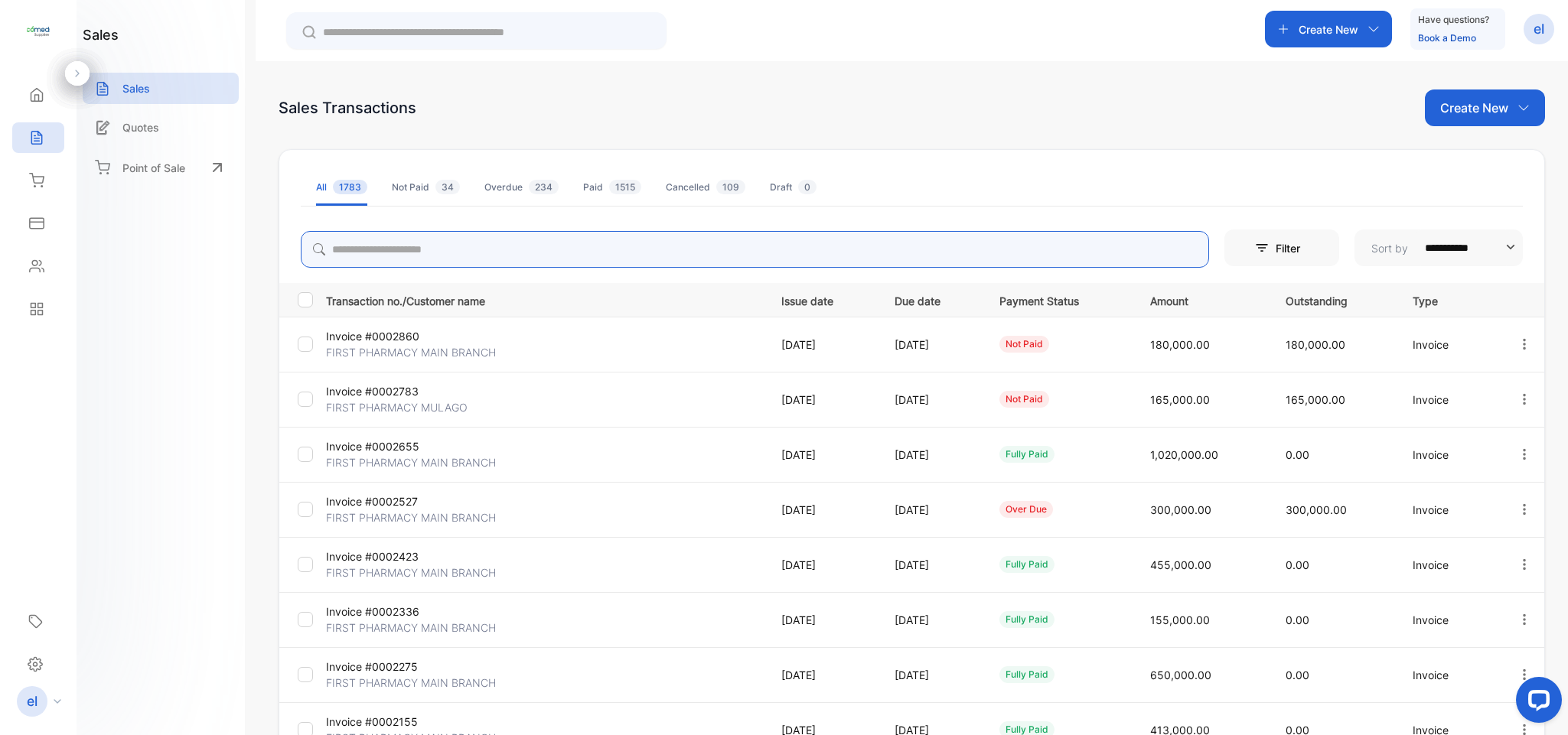
click at [412, 248] on input "search" at bounding box center [754, 249] width 908 height 37
type input "*"
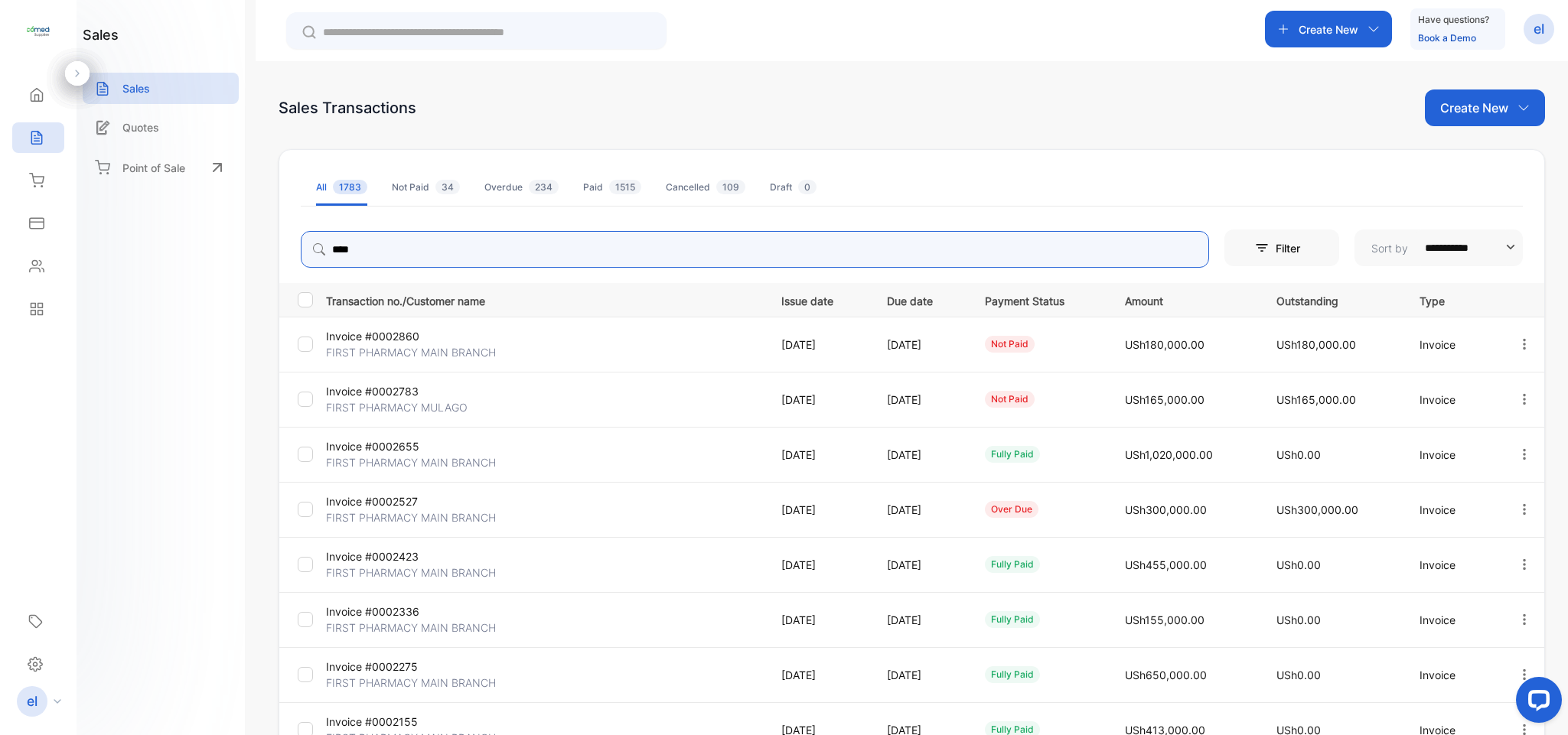
type input "*********"
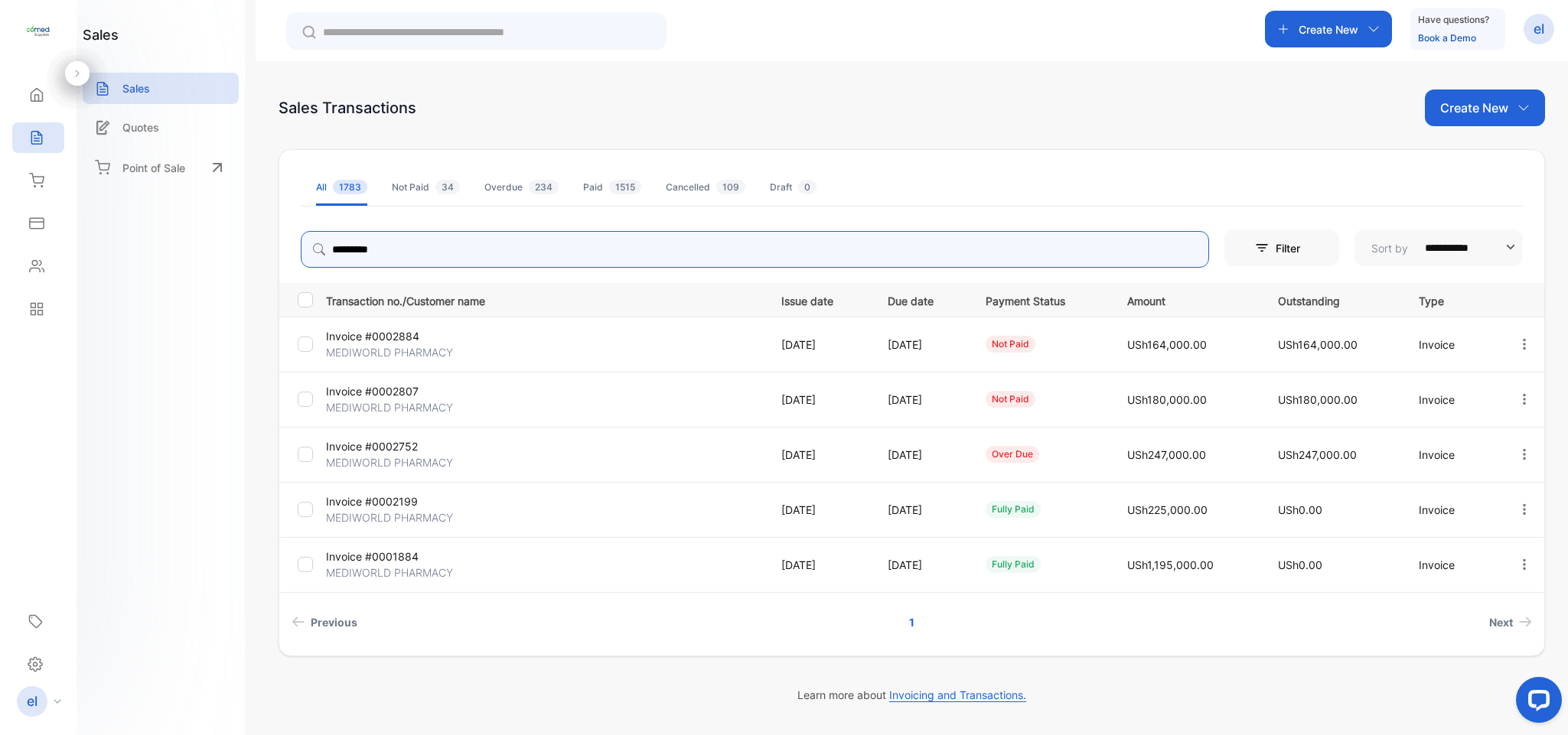
click at [1523, 338] on icon "button" at bounding box center [1524, 344] width 14 height 14
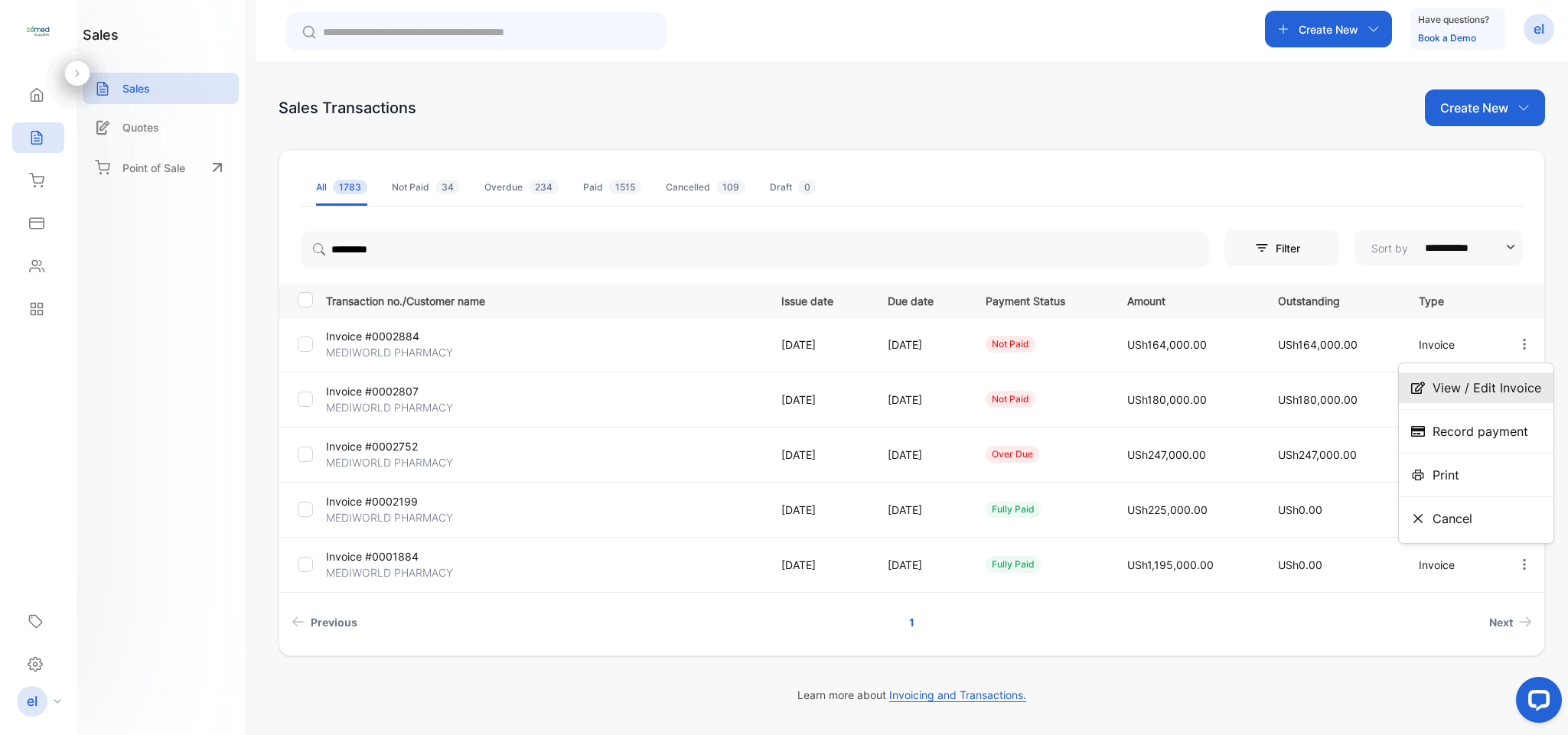
click at [1480, 377] on div "View / Edit Invoice" at bounding box center [1475, 387] width 154 height 31
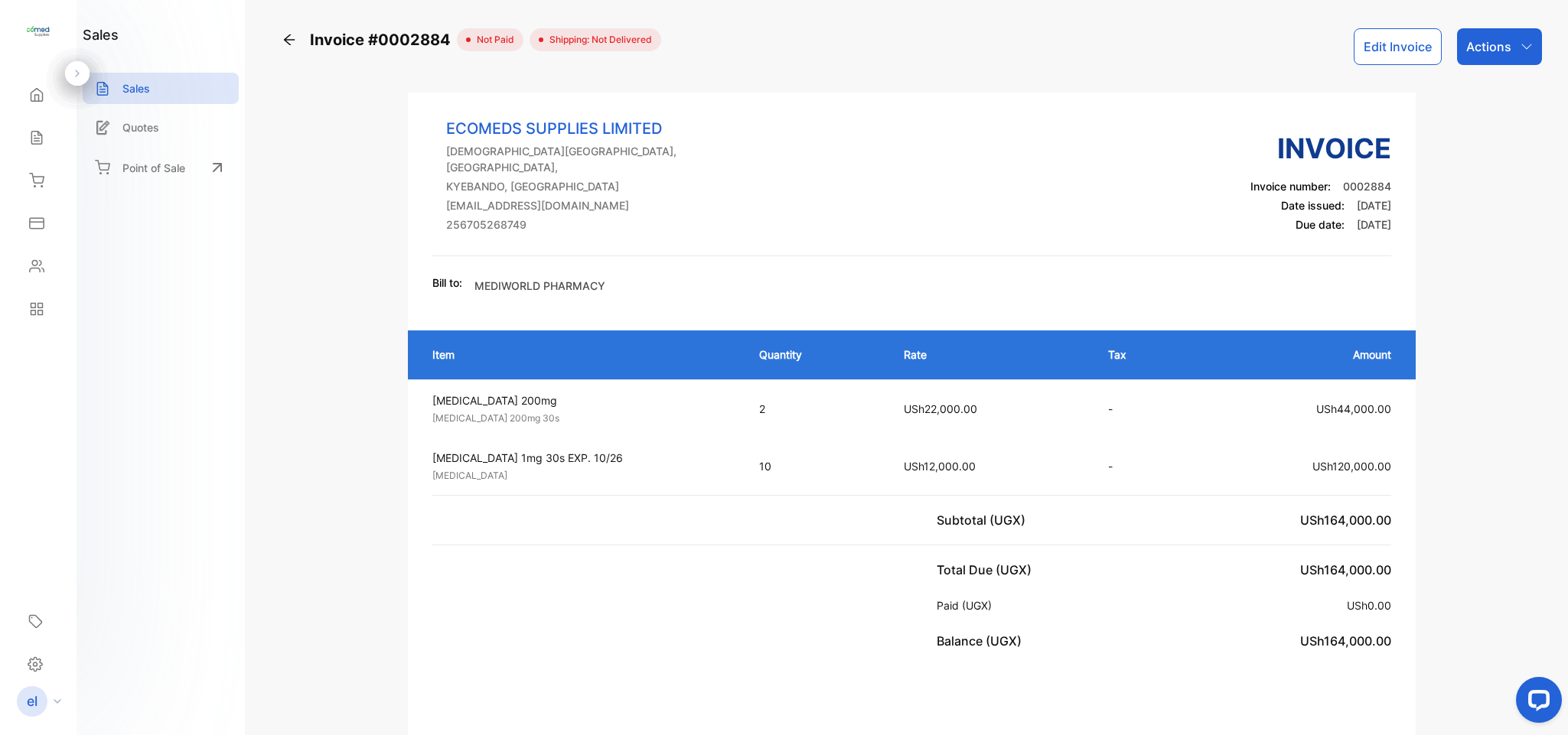
click at [1488, 40] on p "Actions" at bounding box center [1489, 47] width 45 height 18
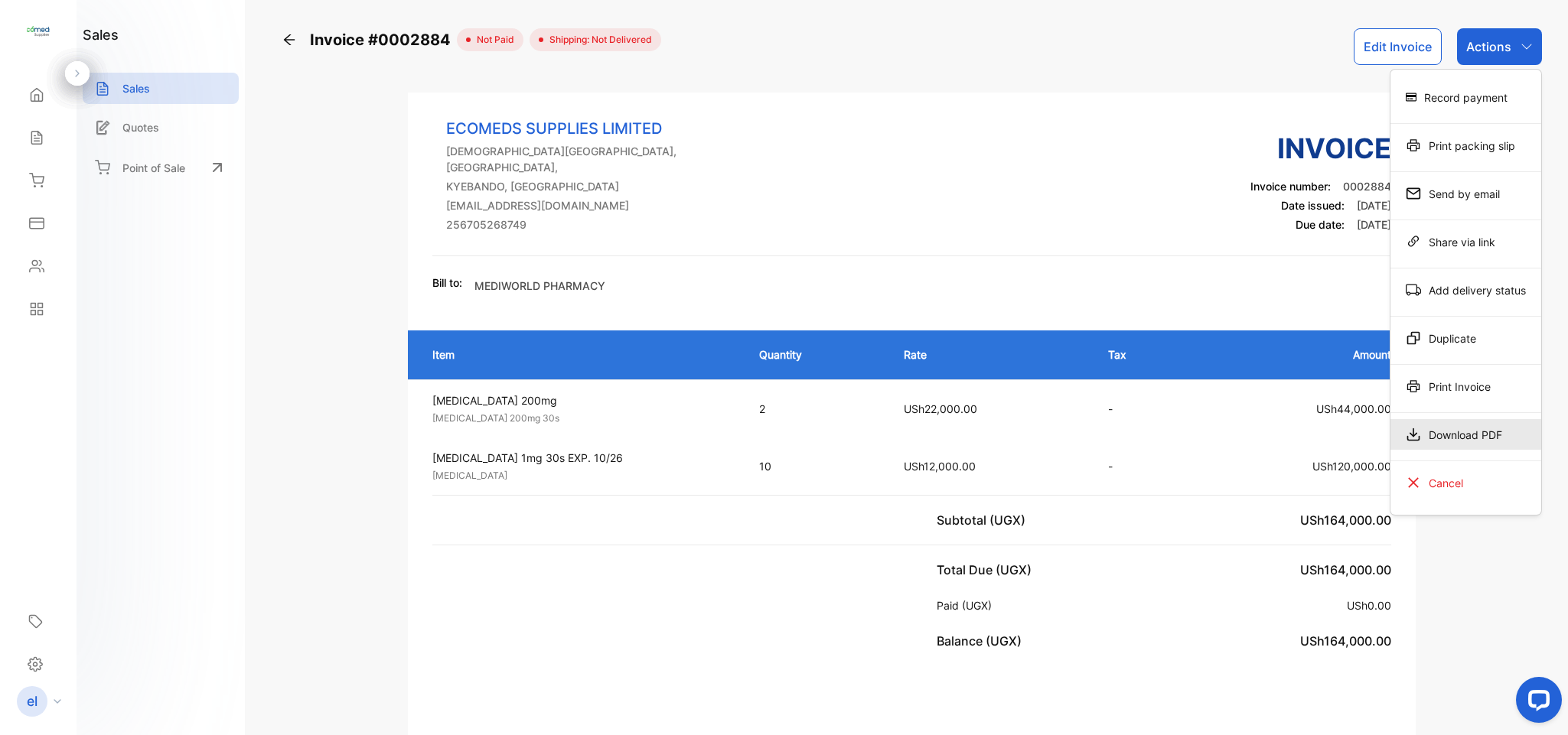
click at [1458, 434] on div "Download PDF" at bounding box center [1465, 434] width 151 height 31
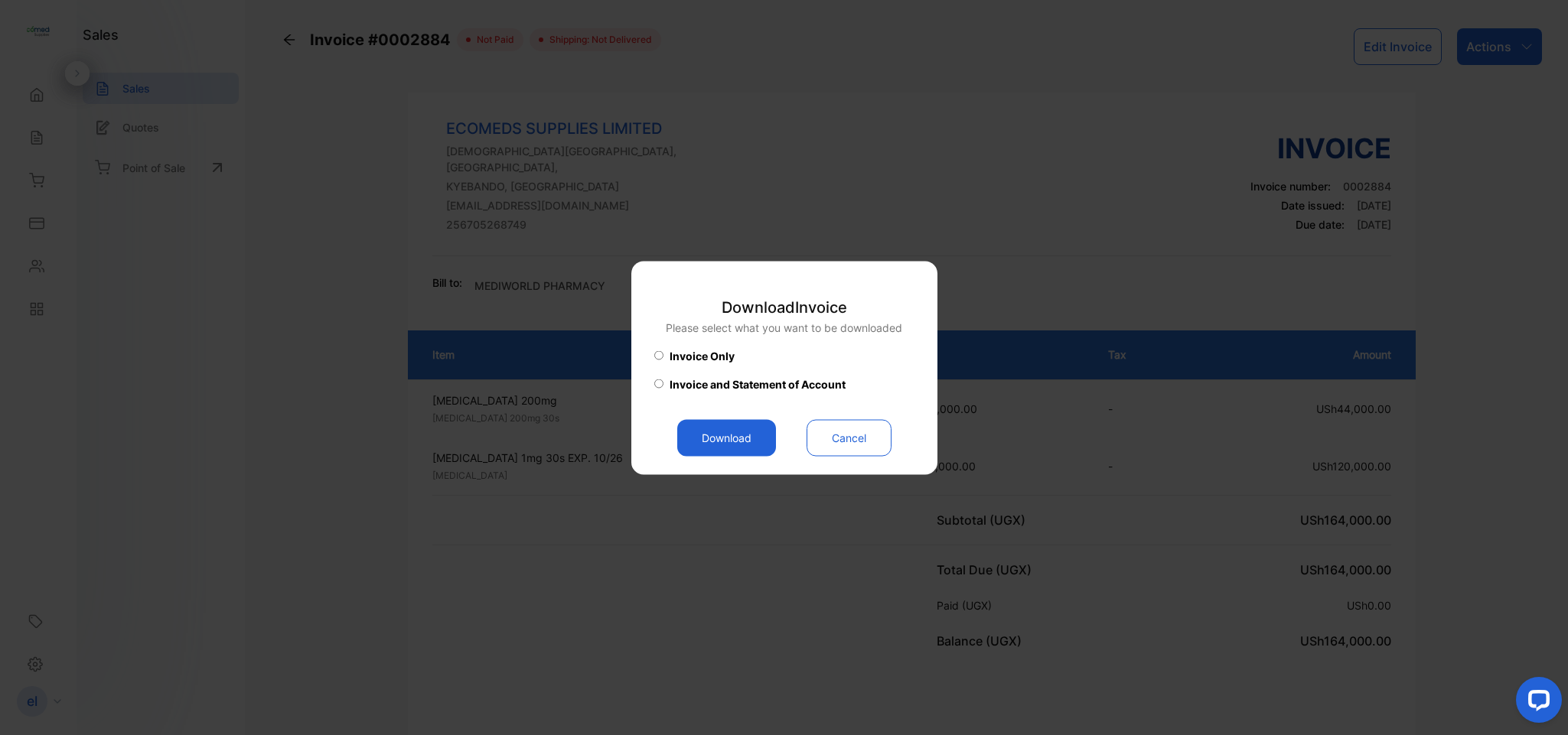
click at [721, 438] on button "Download" at bounding box center [726, 437] width 98 height 37
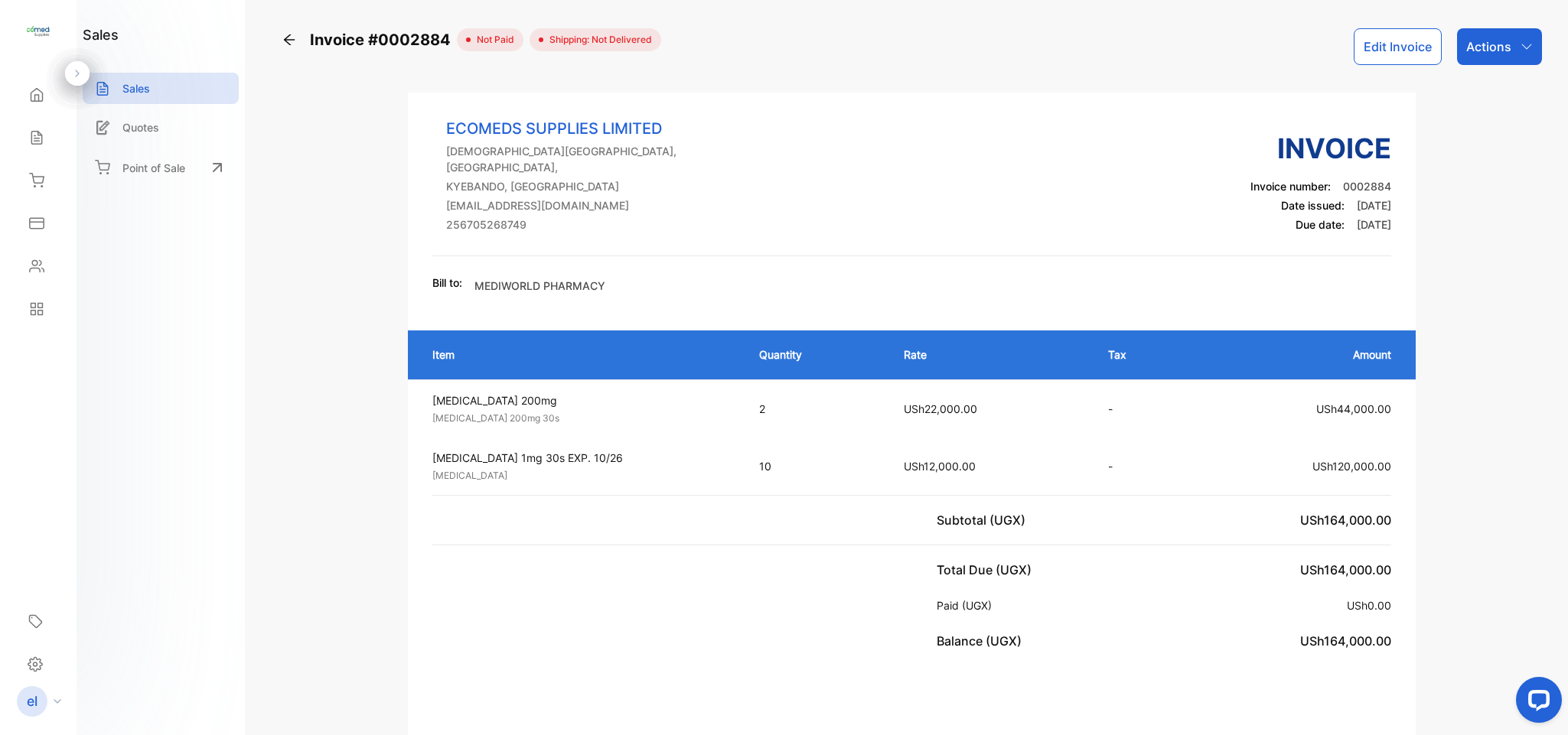
click at [1497, 51] on p "Actions" at bounding box center [1489, 47] width 45 height 18
click at [1272, 180] on span "Invoice number:" at bounding box center [1290, 186] width 80 height 13
click at [283, 40] on icon at bounding box center [289, 40] width 15 height 15
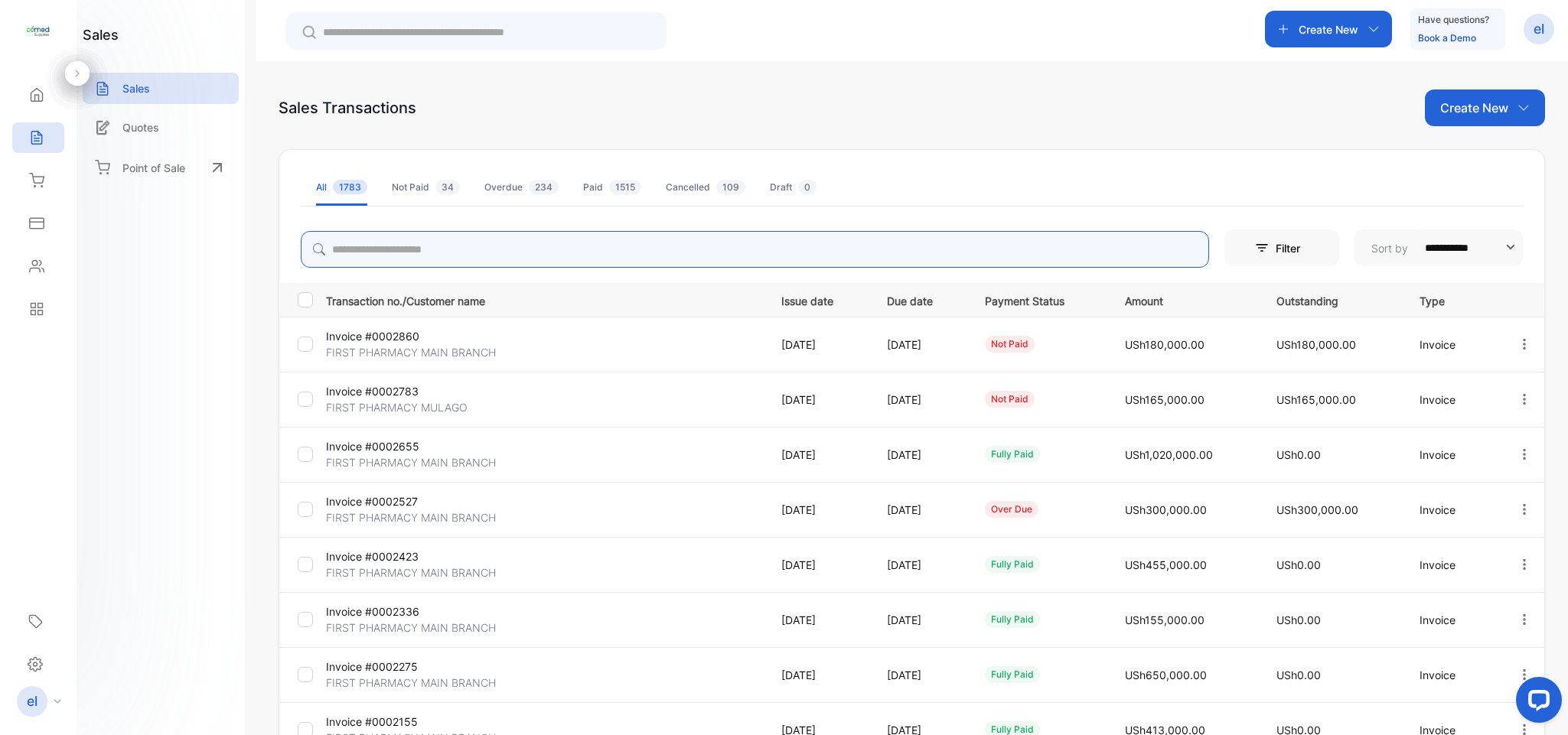
click at [353, 263] on input "search" at bounding box center [754, 249] width 908 height 37
type input "*********"
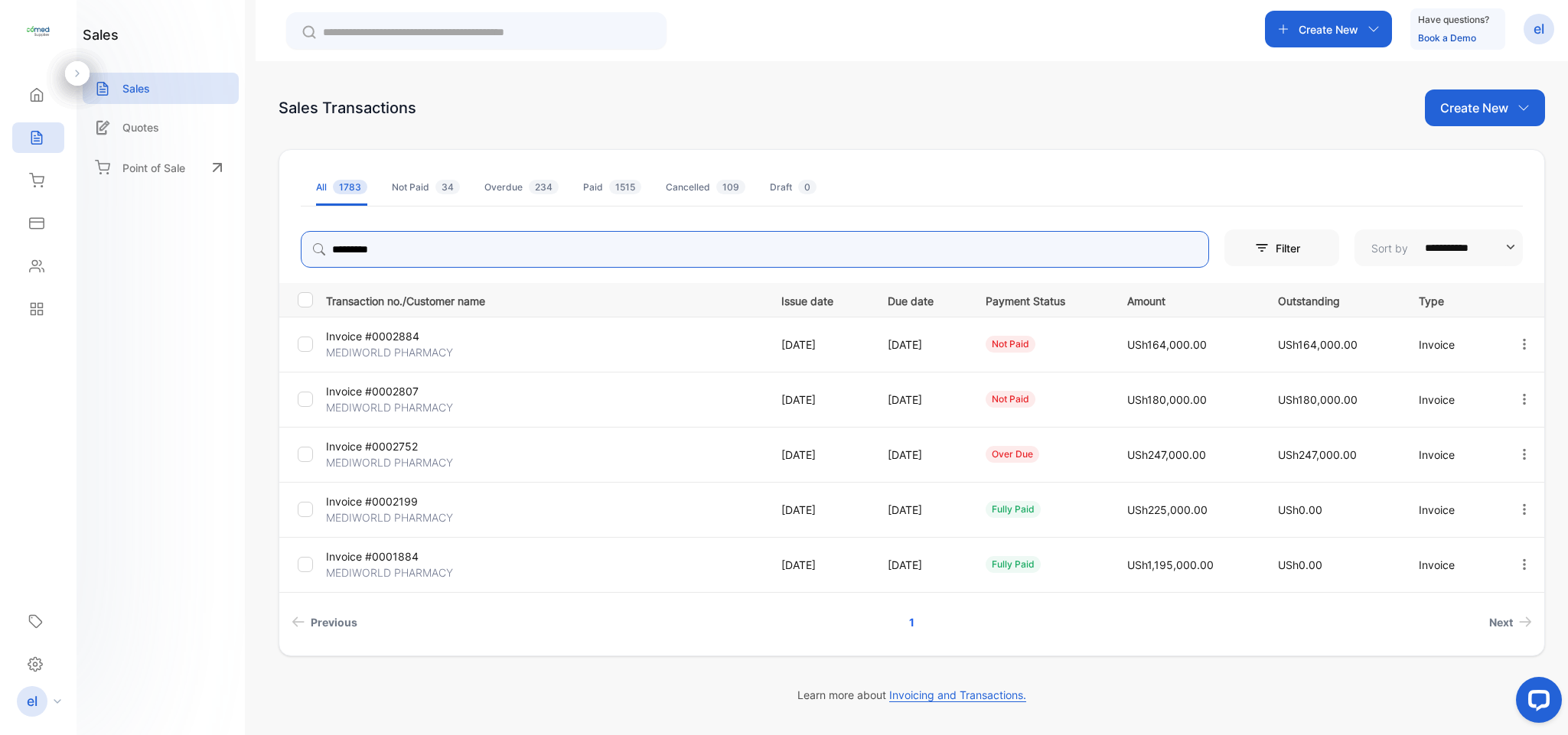
drag, startPoint x: 1566, startPoint y: 287, endPoint x: 1566, endPoint y: 361, distance: 74.0
click at [1566, 361] on div "**********" at bounding box center [911, 429] width 1312 height 735
click at [1520, 397] on icon "button" at bounding box center [1524, 399] width 14 height 14
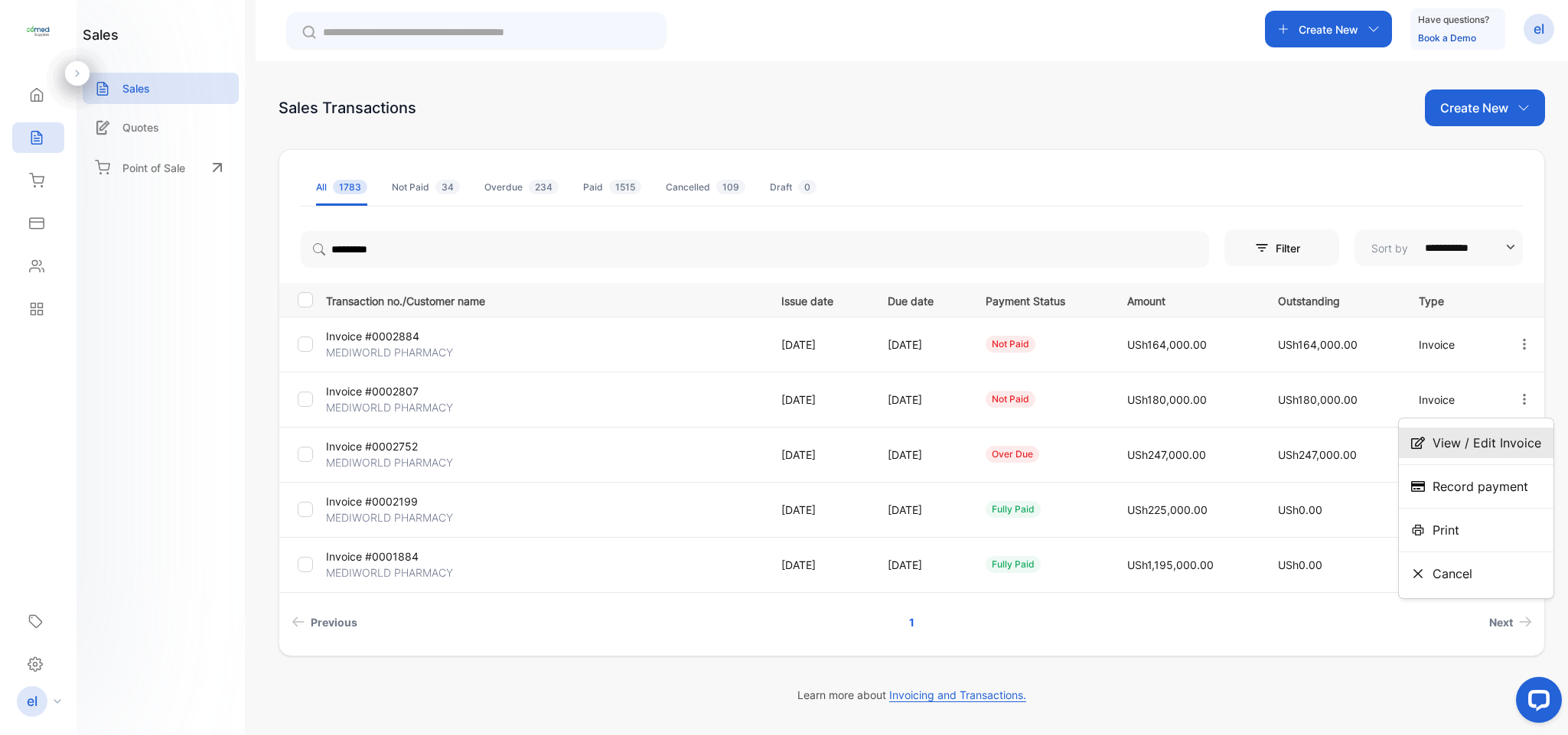
click at [1476, 438] on span "View / Edit Invoice" at bounding box center [1487, 442] width 108 height 18
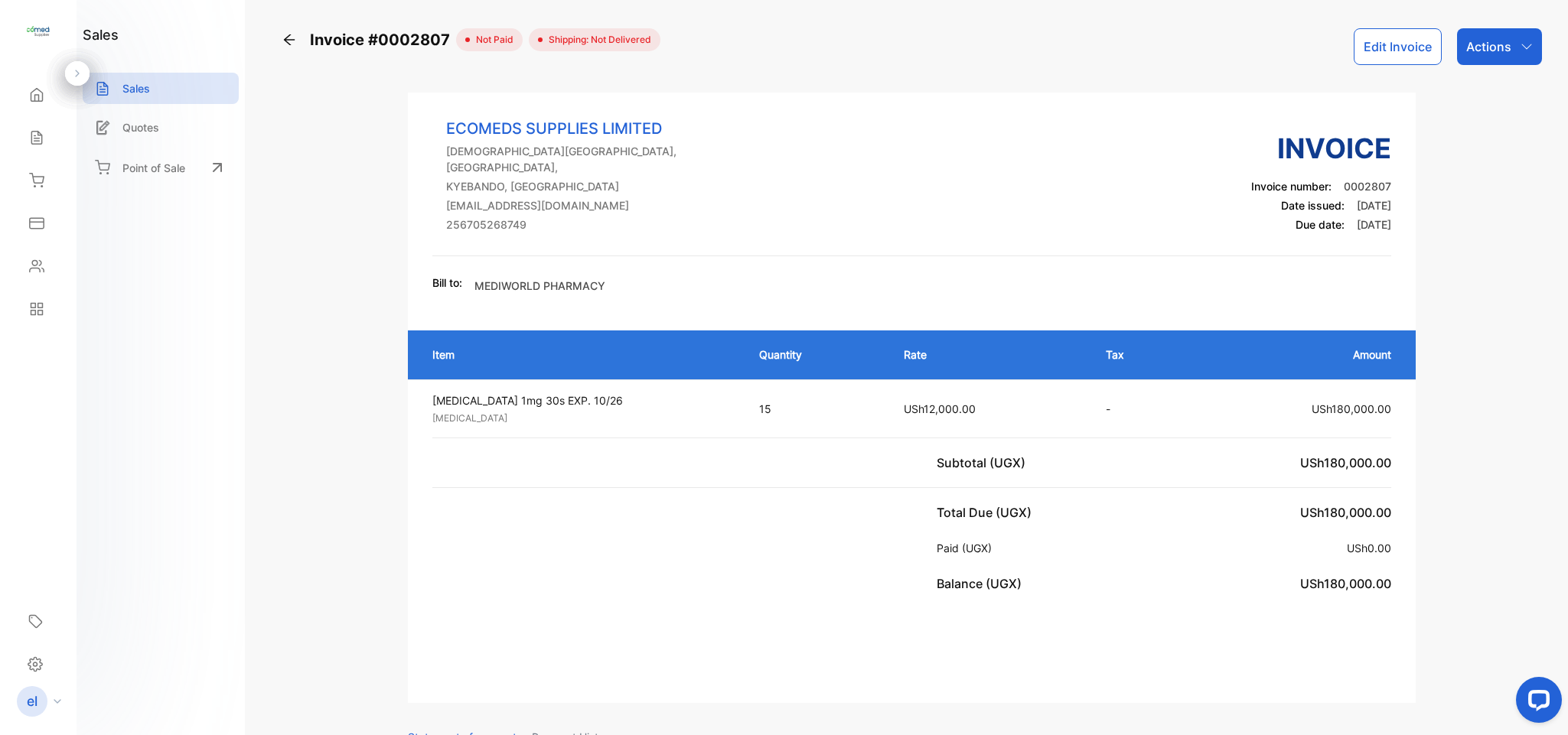
click at [1471, 62] on div "Actions" at bounding box center [1499, 46] width 85 height 37
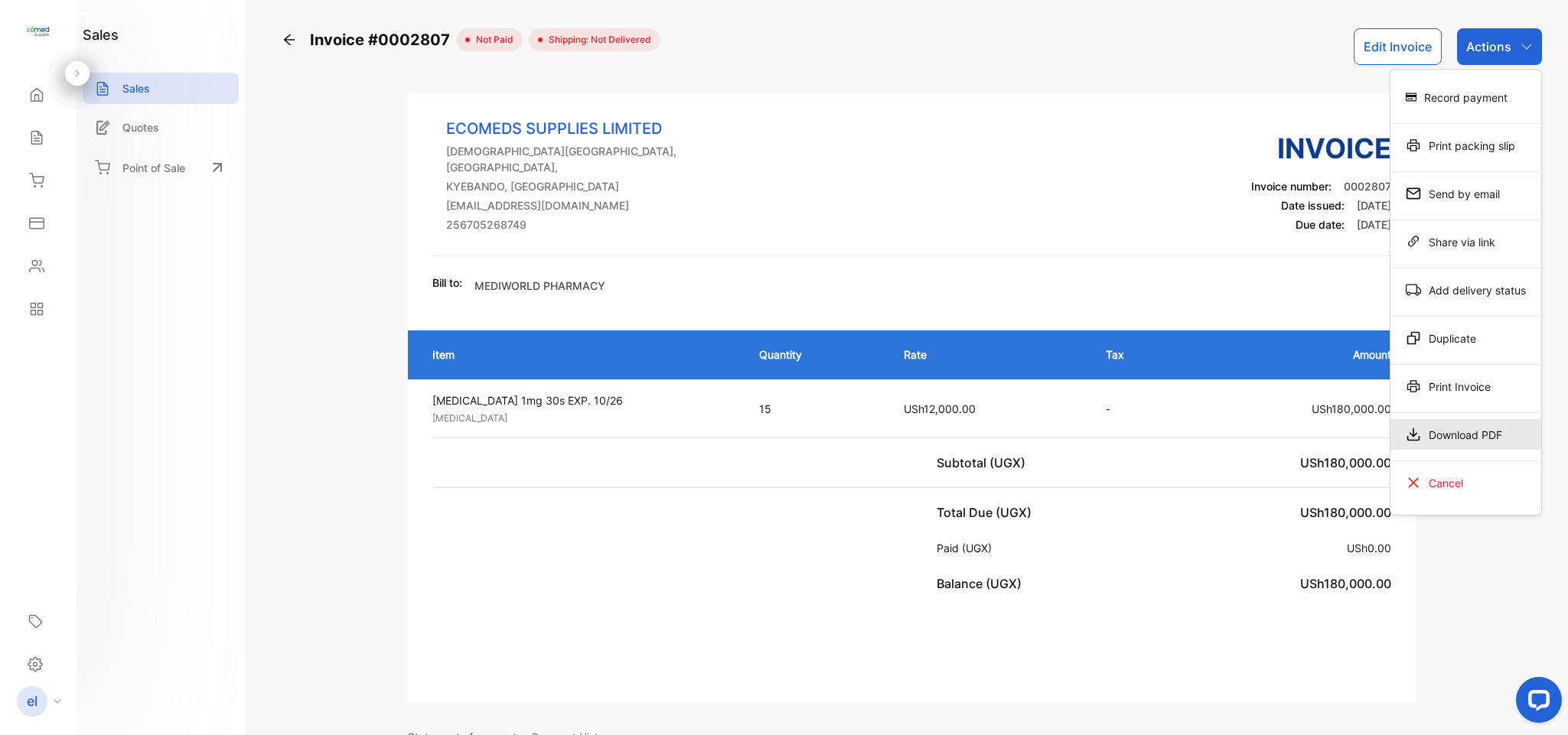
click at [1464, 432] on div "Download PDF" at bounding box center [1465, 434] width 151 height 31
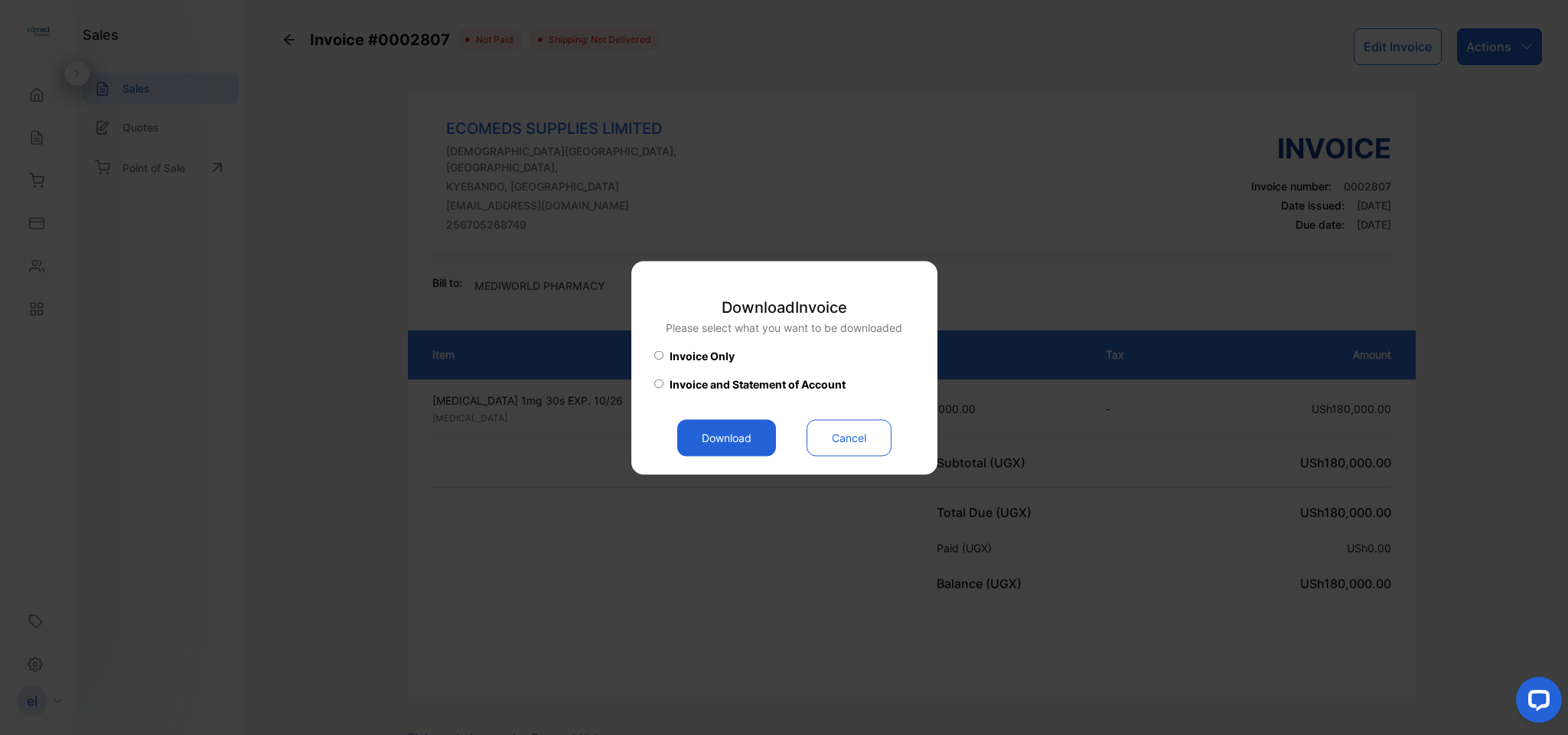
click at [722, 438] on button "Download" at bounding box center [726, 437] width 98 height 37
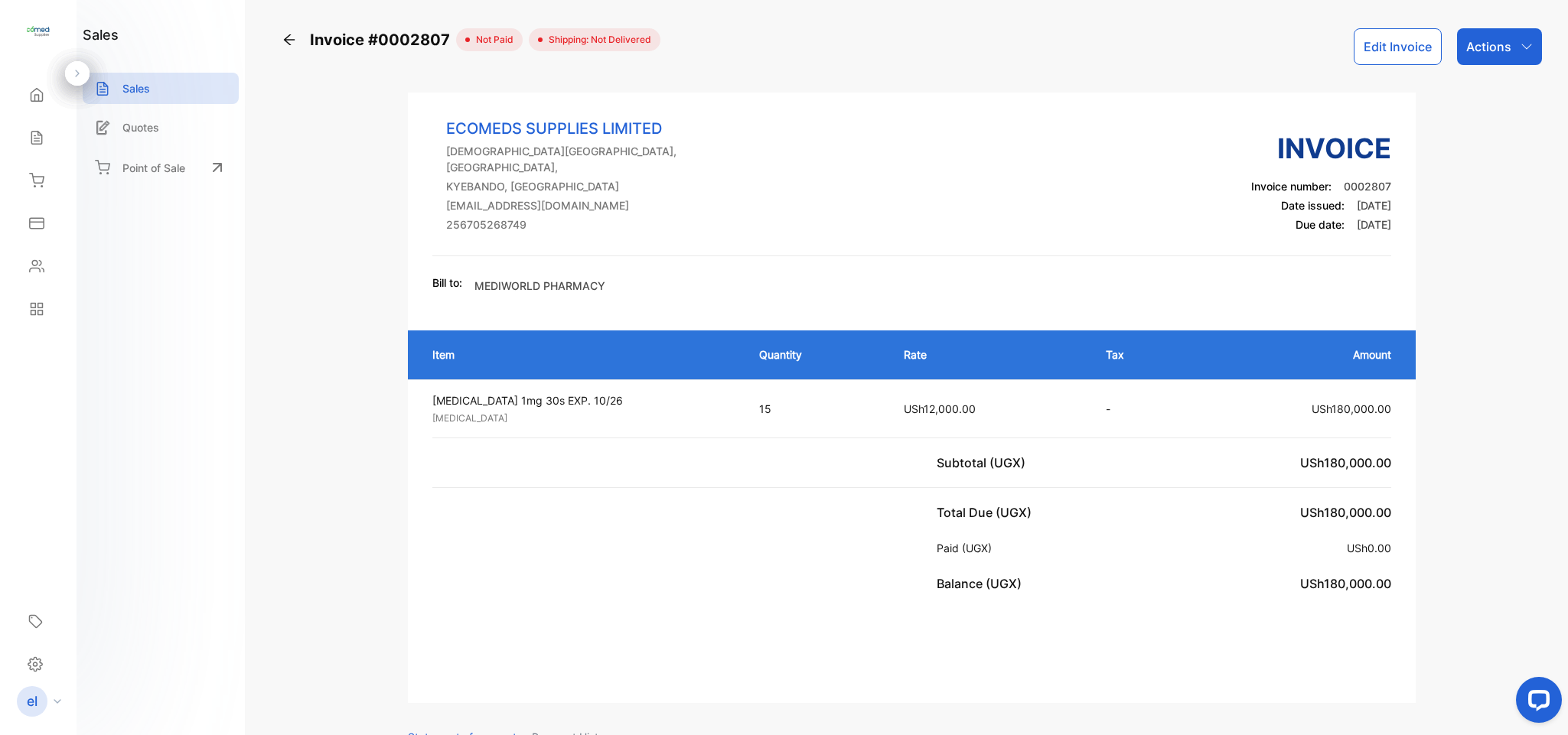
click at [289, 37] on icon at bounding box center [289, 40] width 15 height 15
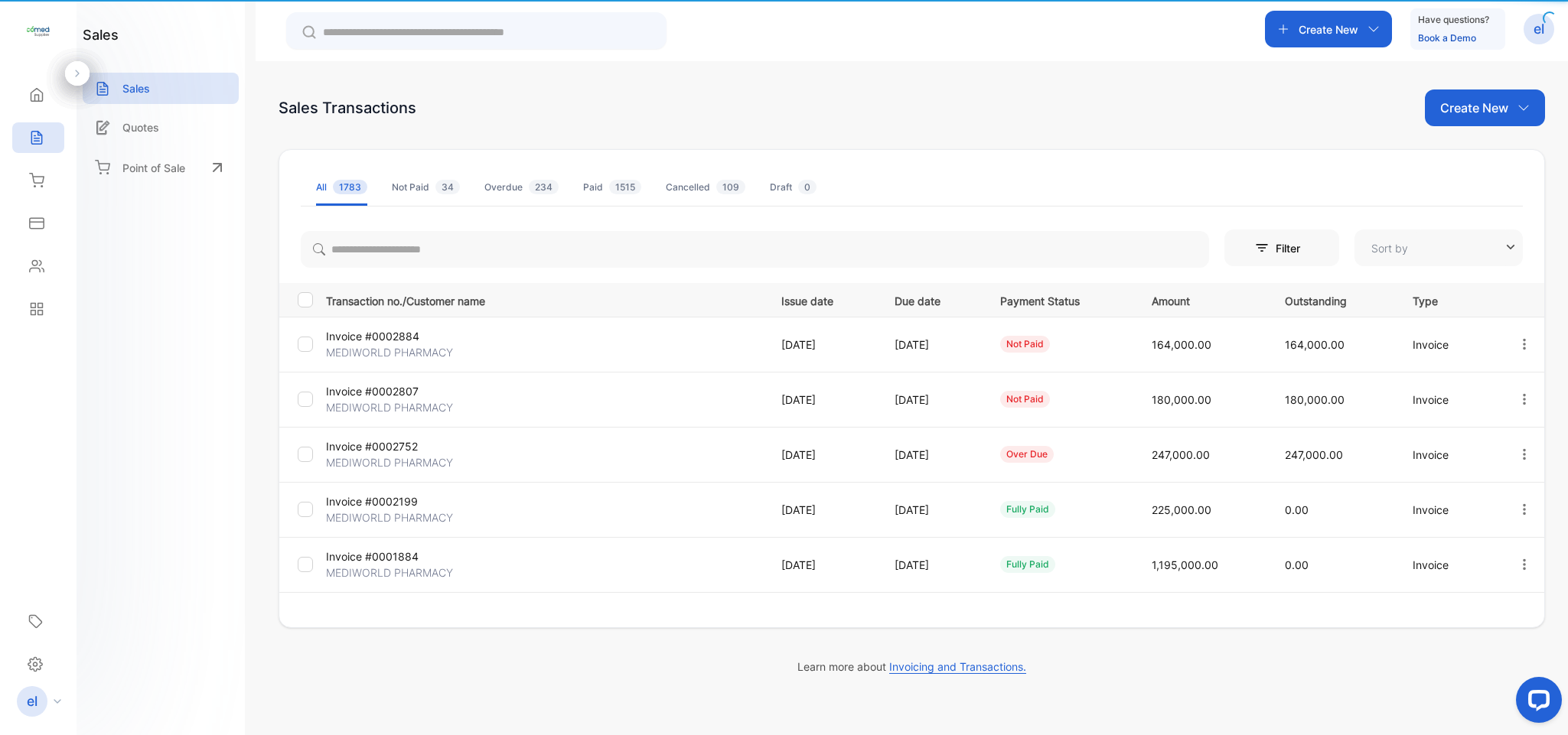
type input "**********"
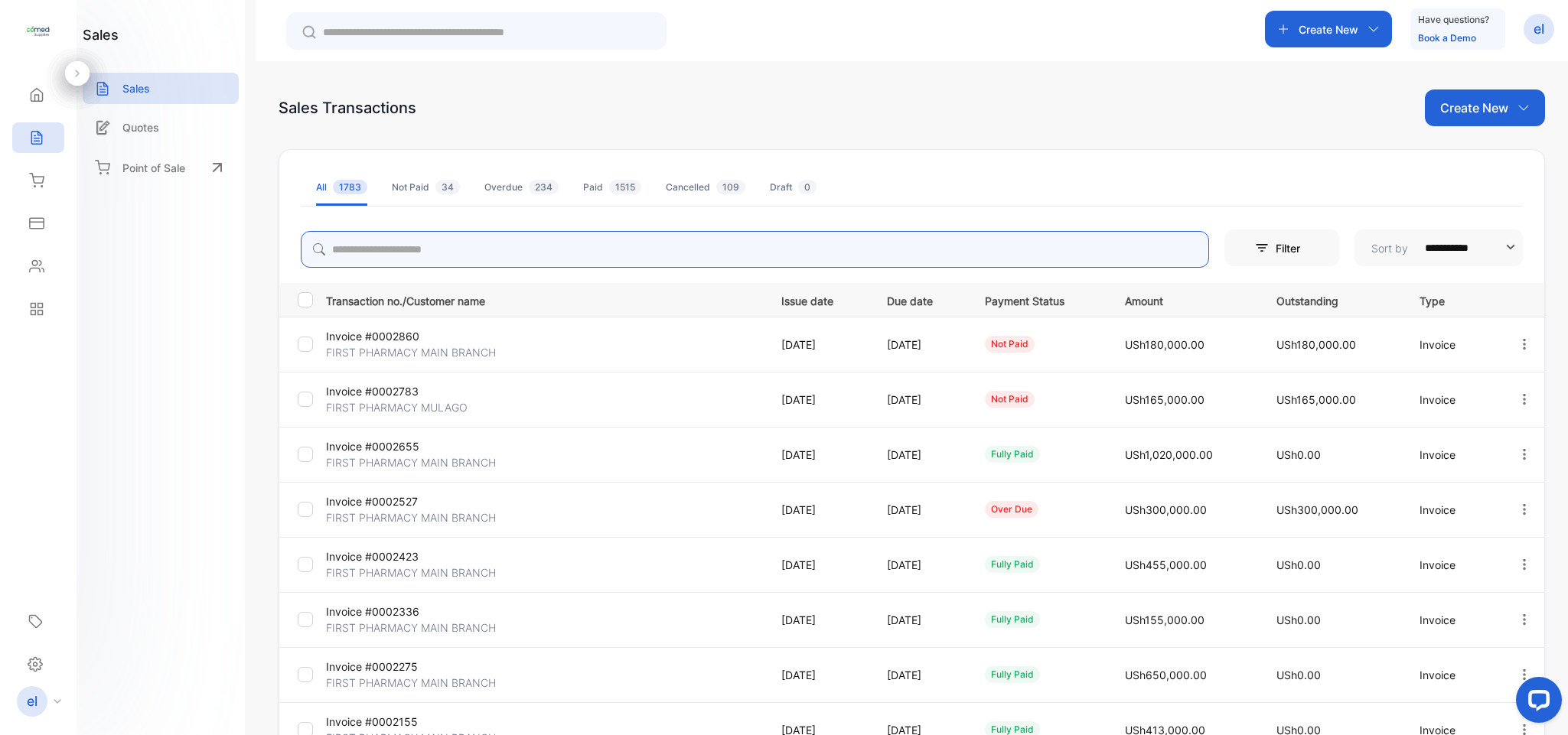
click at [454, 250] on input "search" at bounding box center [754, 249] width 908 height 37
type input "*"
type input "*********"
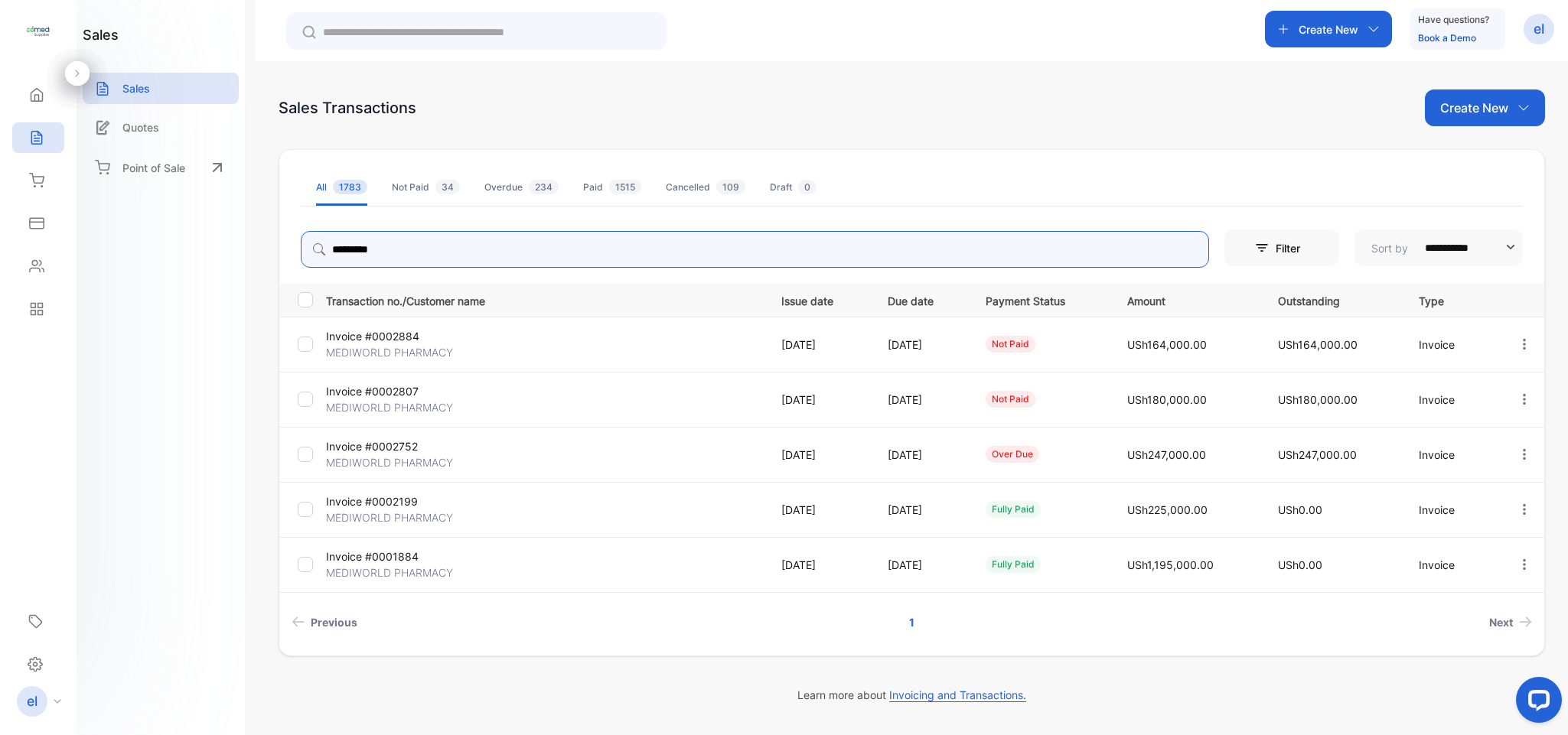
click at [1519, 450] on icon "button" at bounding box center [1524, 453] width 14 height 14
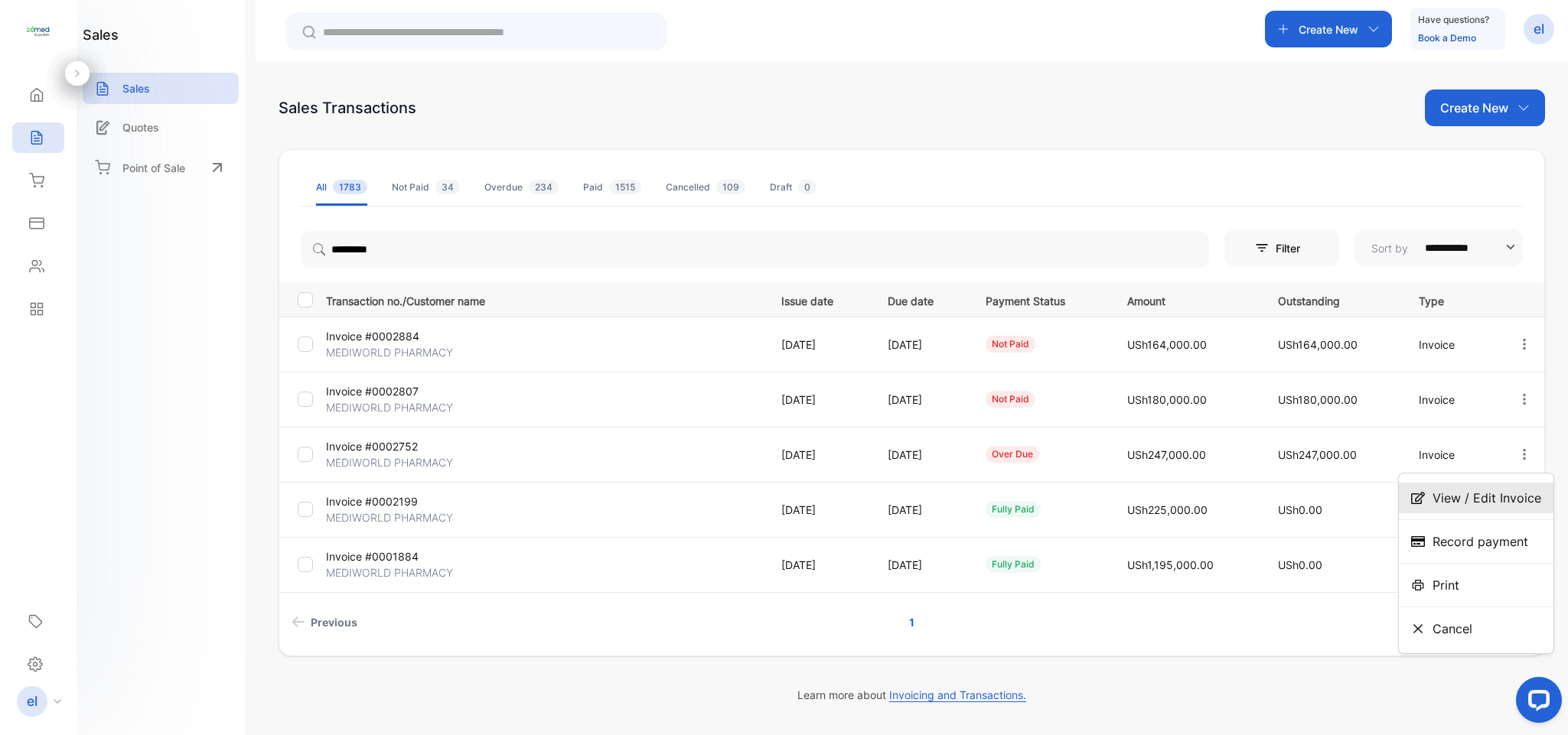
click at [1455, 491] on span "View / Edit Invoice" at bounding box center [1487, 498] width 108 height 18
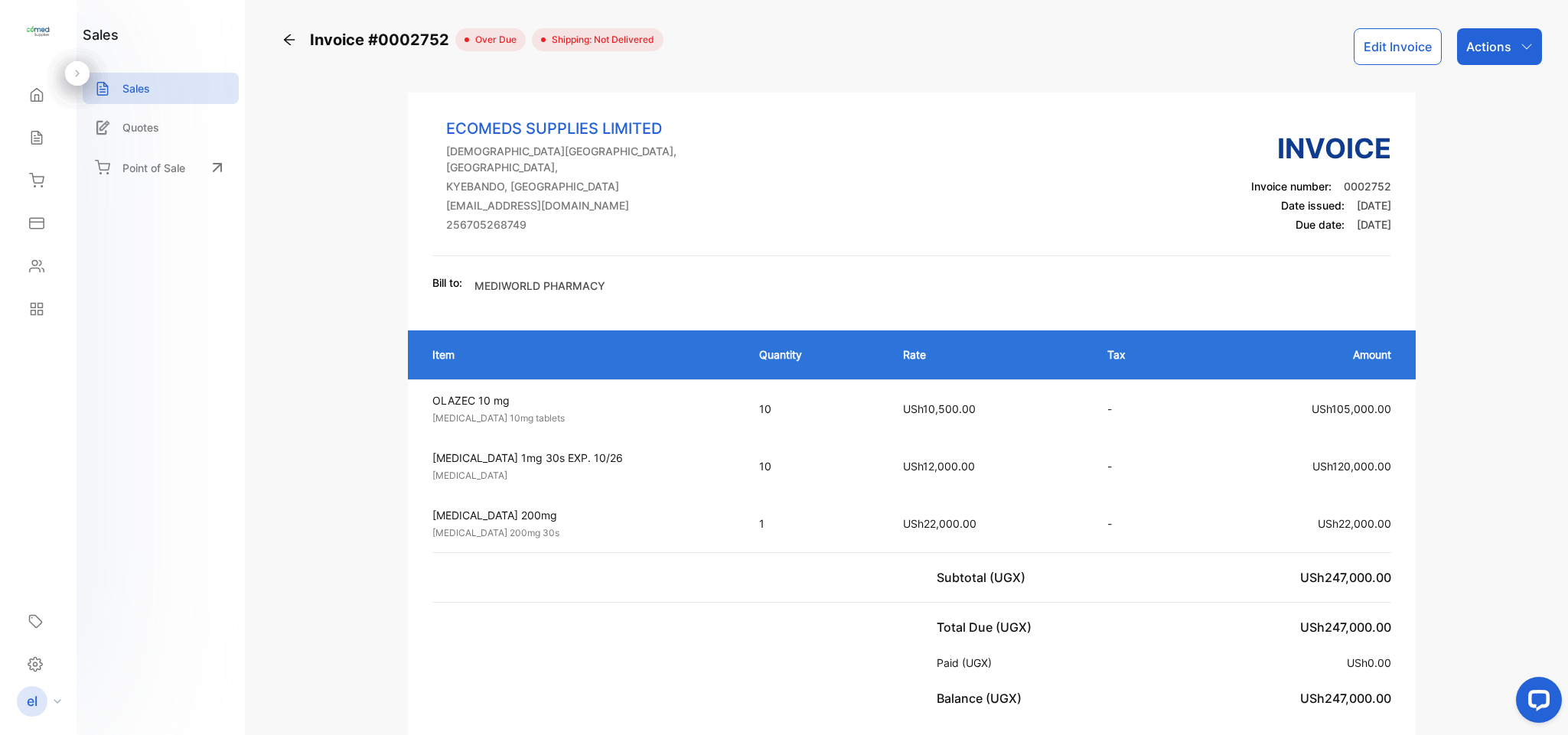
click at [1488, 38] on p "Actions" at bounding box center [1489, 47] width 45 height 18
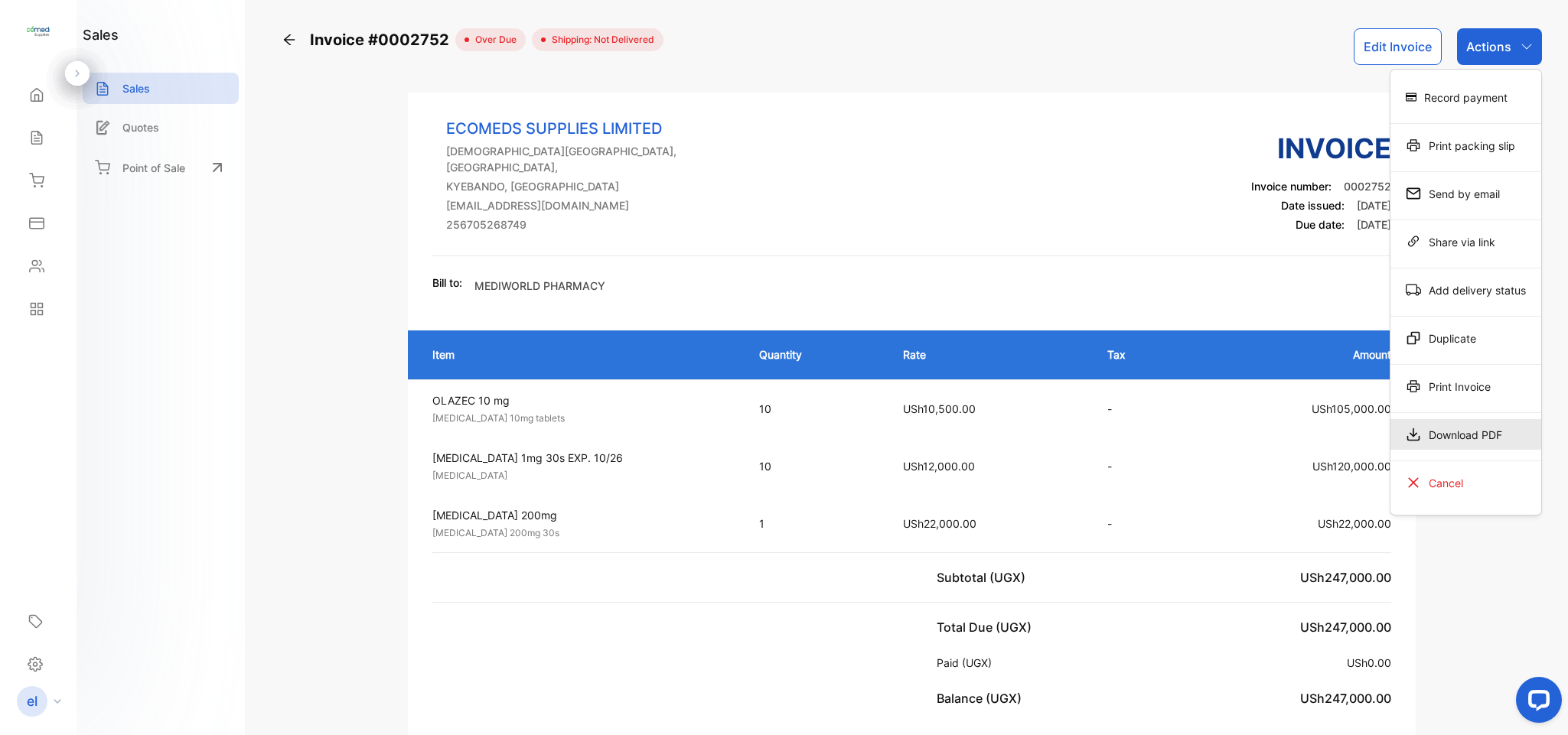
click at [1447, 436] on div "Download PDF" at bounding box center [1465, 434] width 151 height 31
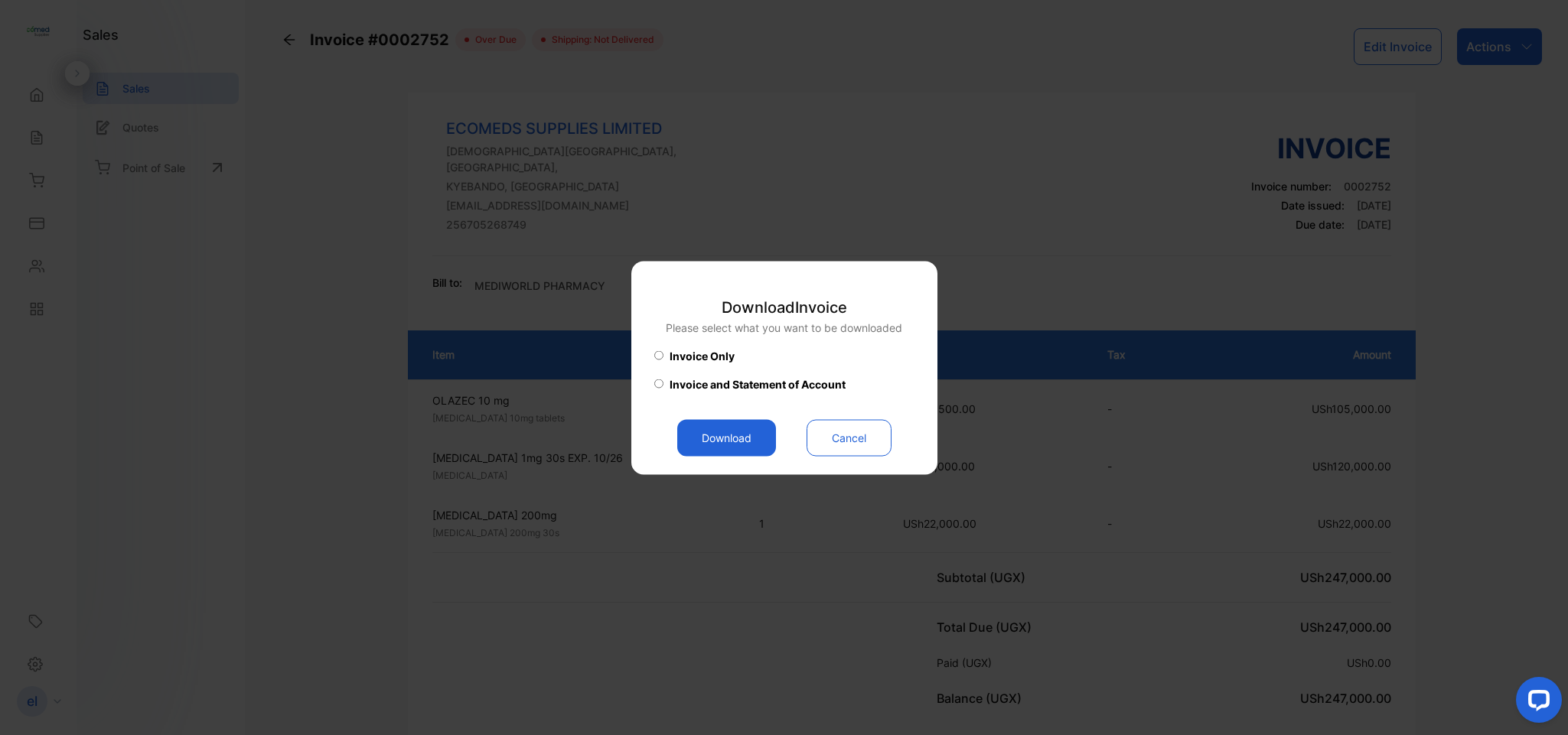
click at [751, 427] on button "Download" at bounding box center [726, 437] width 98 height 37
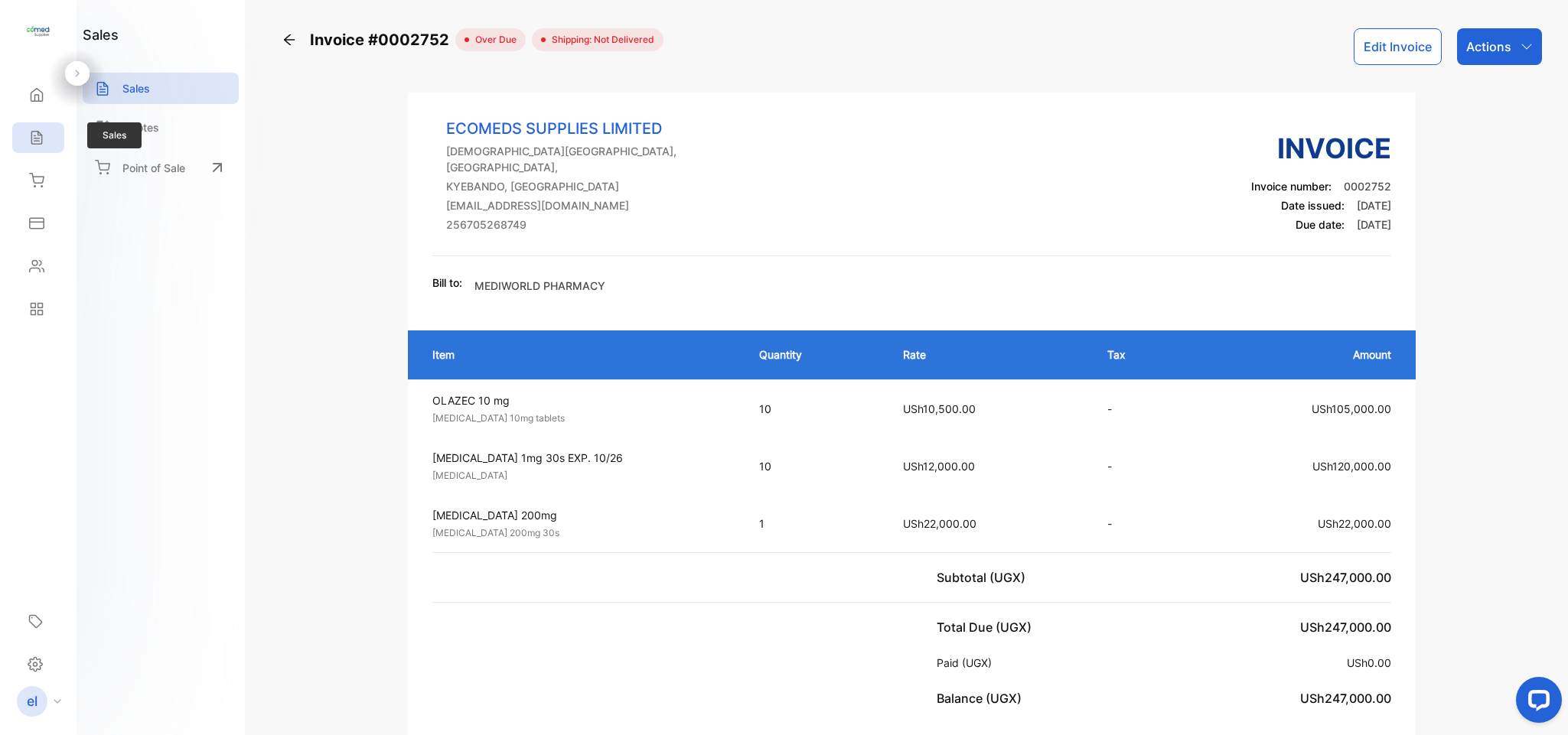
click at [38, 132] on icon at bounding box center [36, 138] width 10 height 13
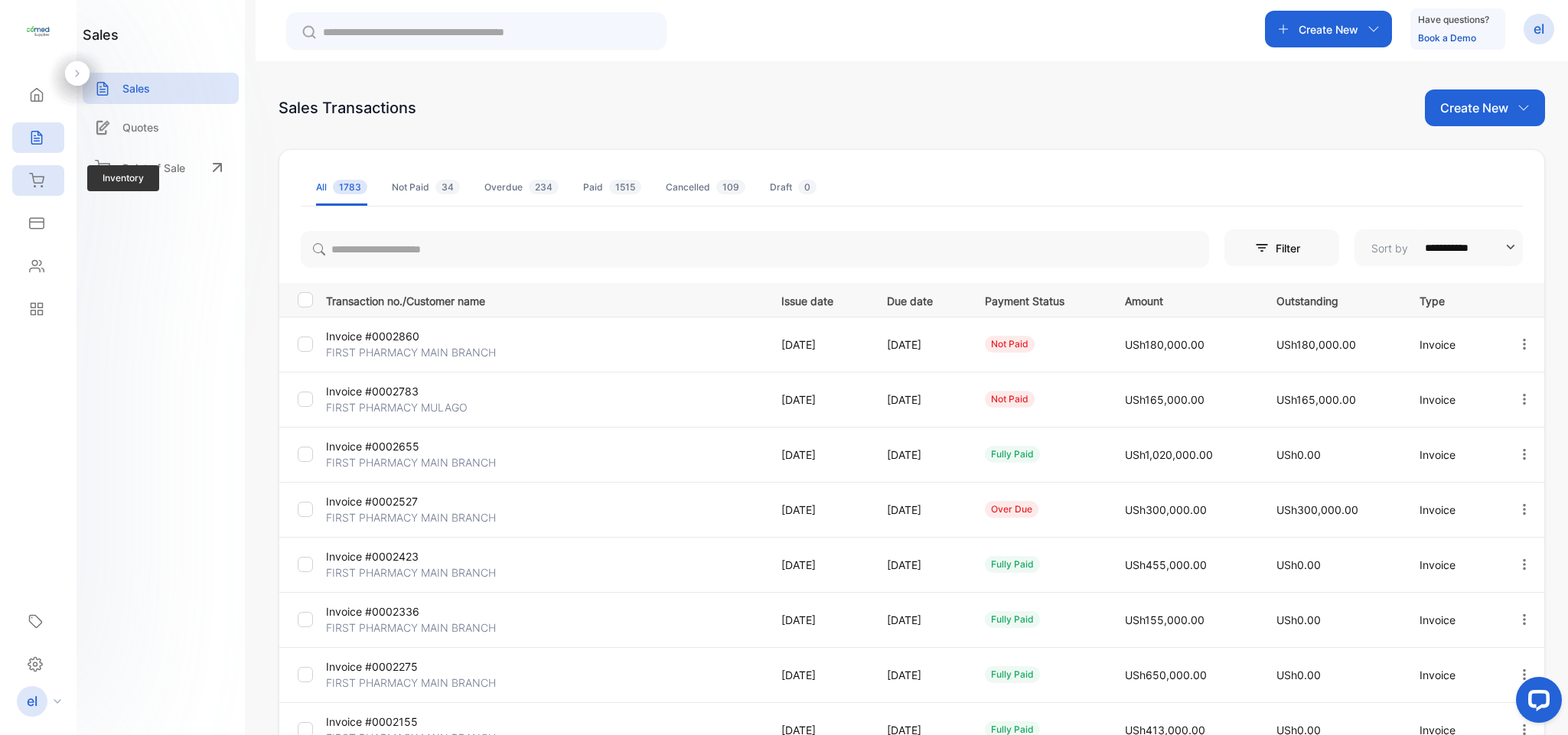
click at [48, 183] on div "Inventory" at bounding box center [39, 181] width 52 height 31
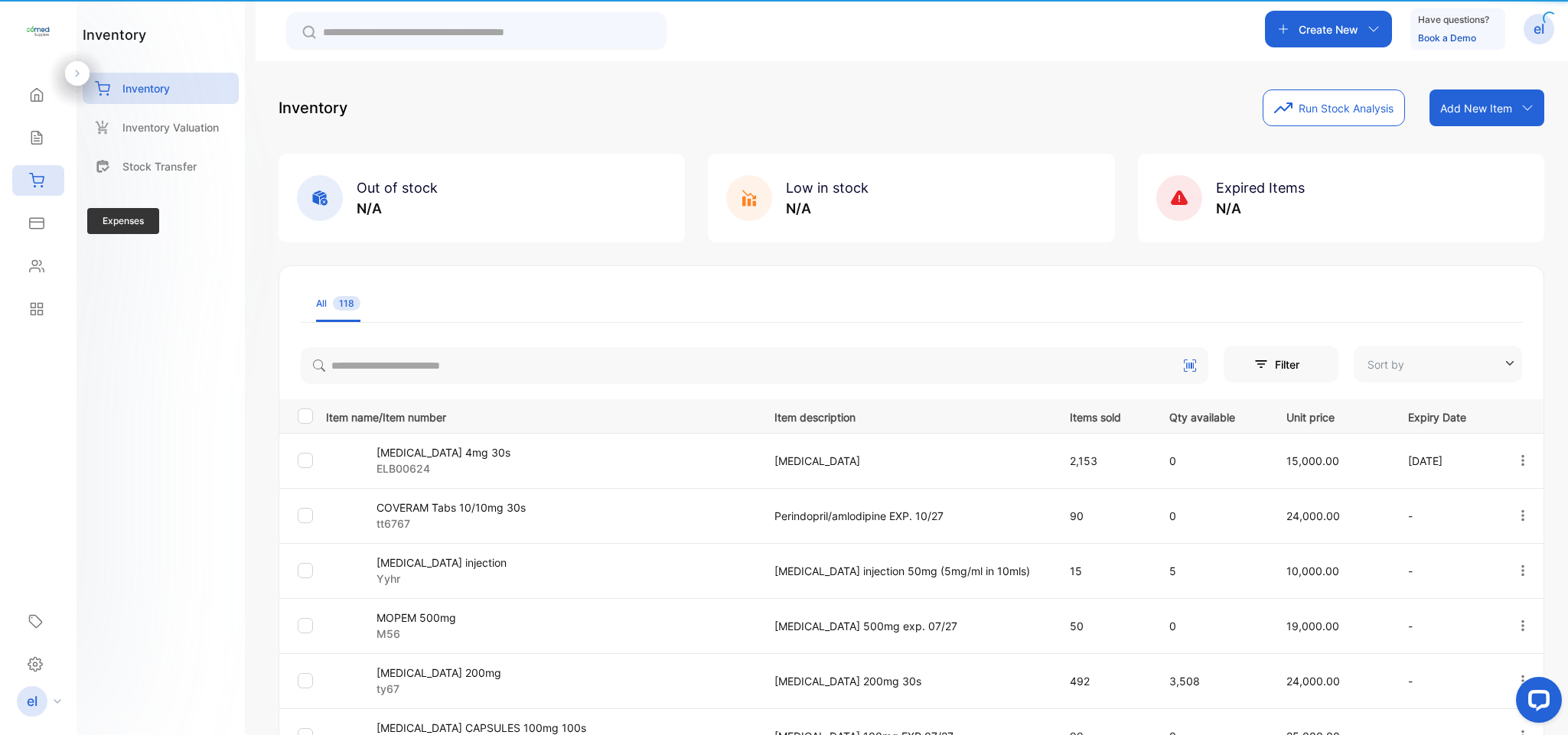
type input "**********"
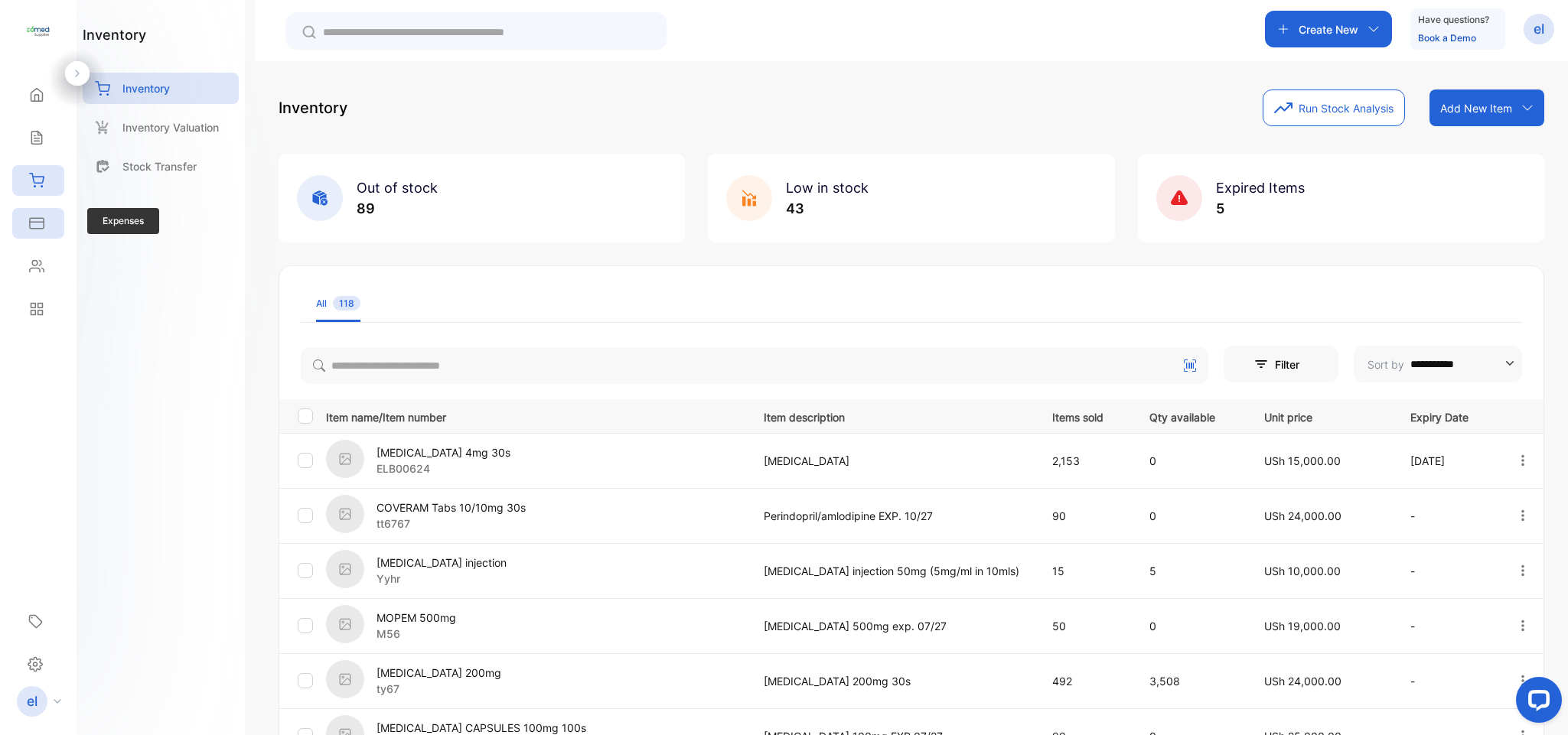
click at [37, 219] on icon at bounding box center [36, 222] width 14 height 10
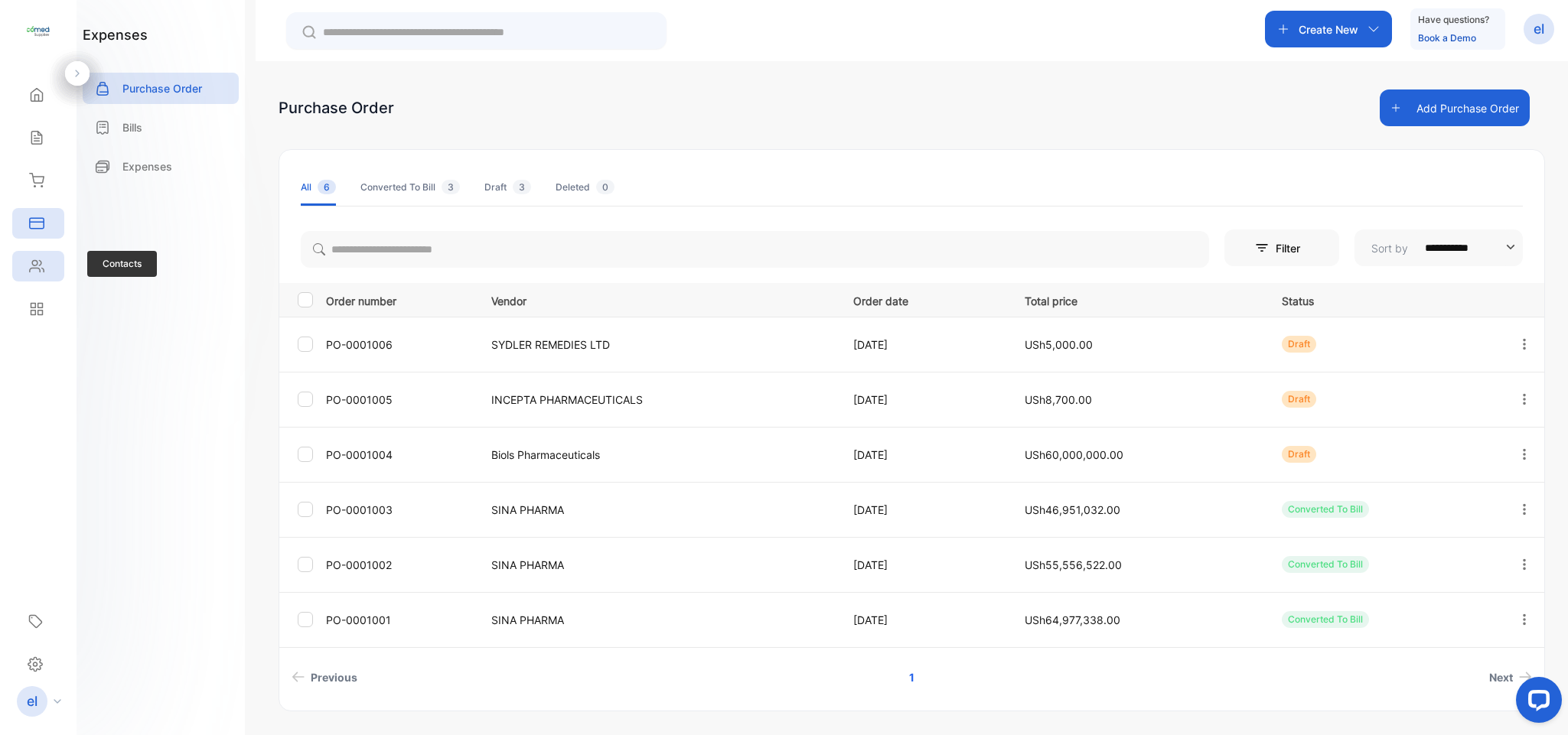
click at [42, 259] on icon at bounding box center [36, 265] width 15 height 15
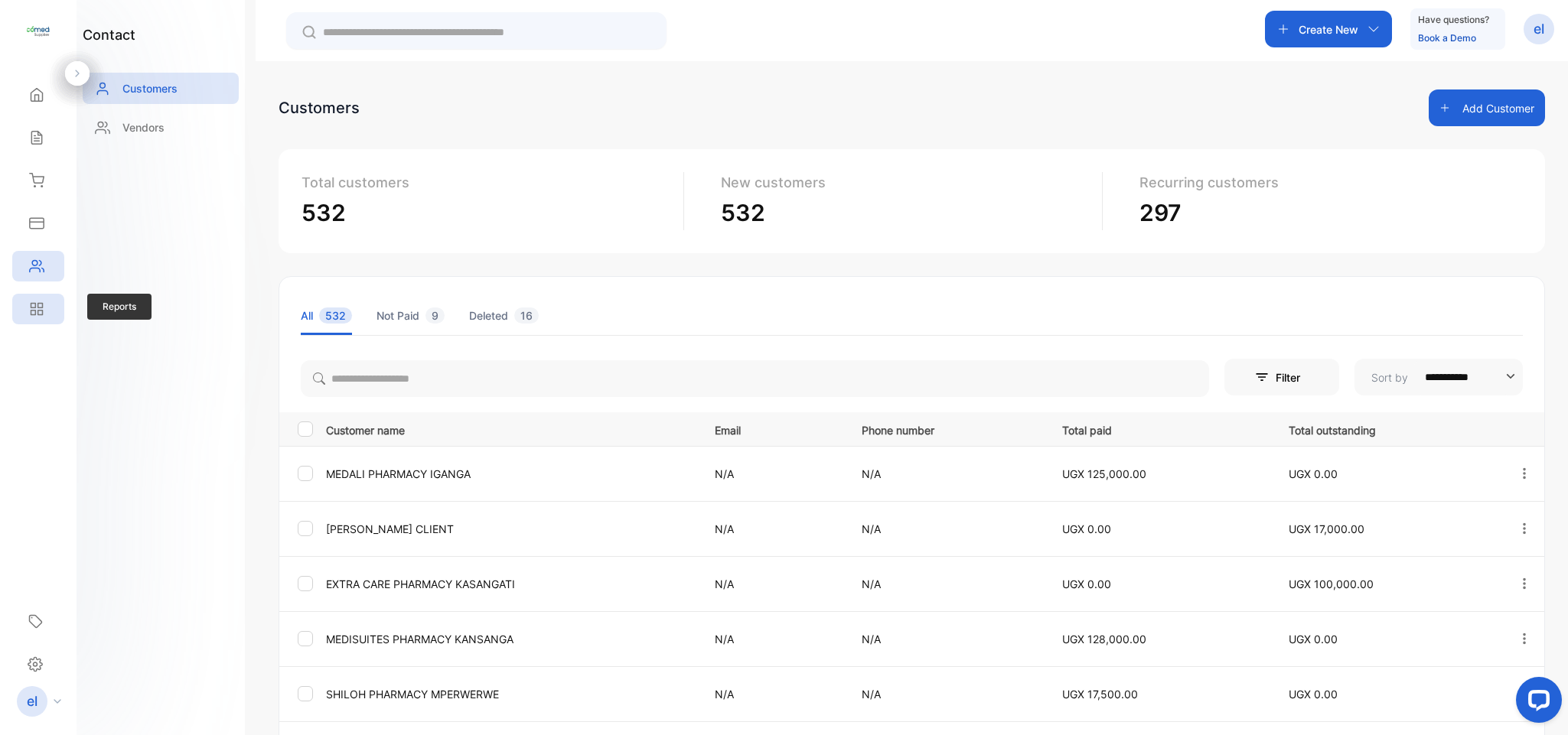
click at [35, 312] on icon at bounding box center [33, 312] width 5 height 5
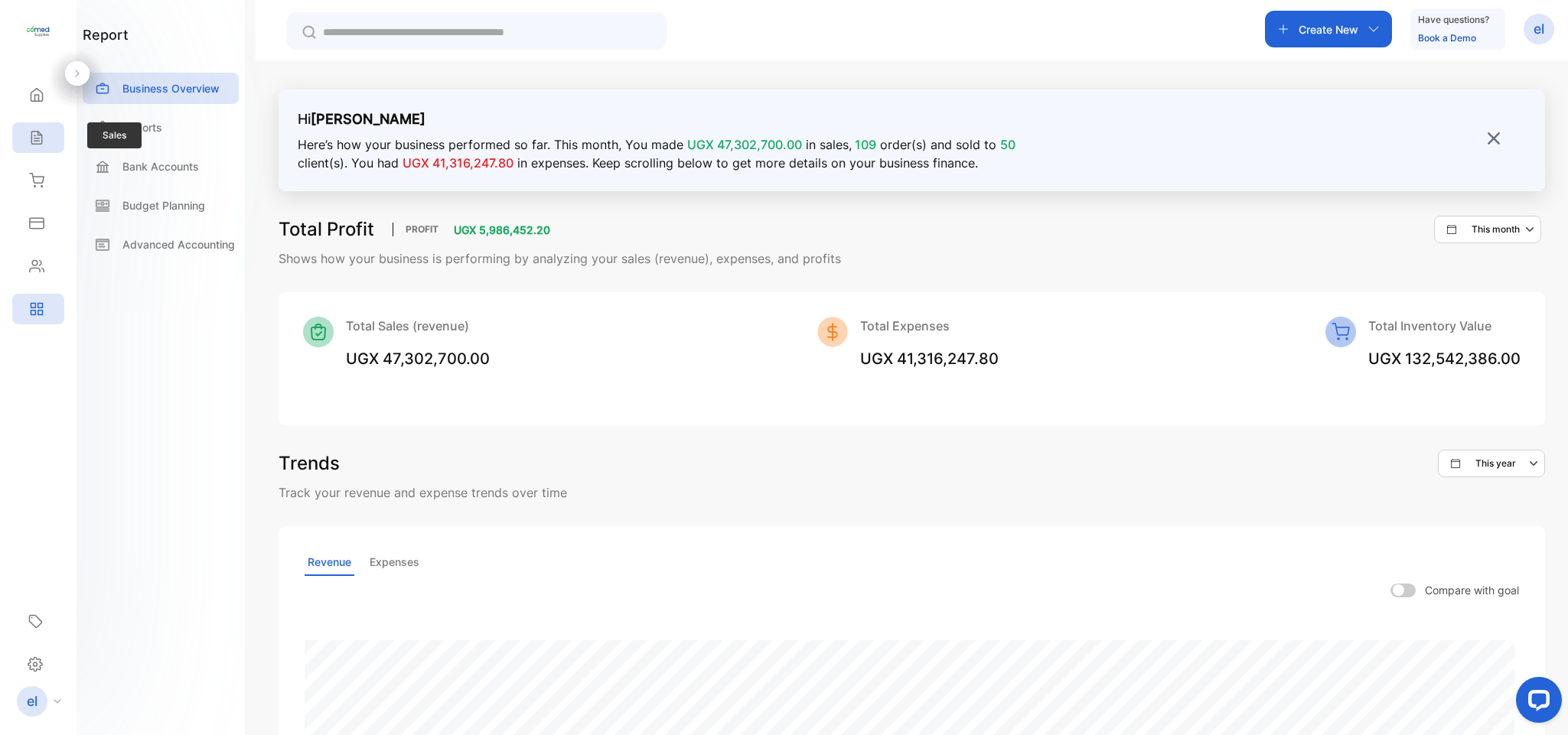
click at [25, 149] on div "Sales" at bounding box center [39, 138] width 52 height 31
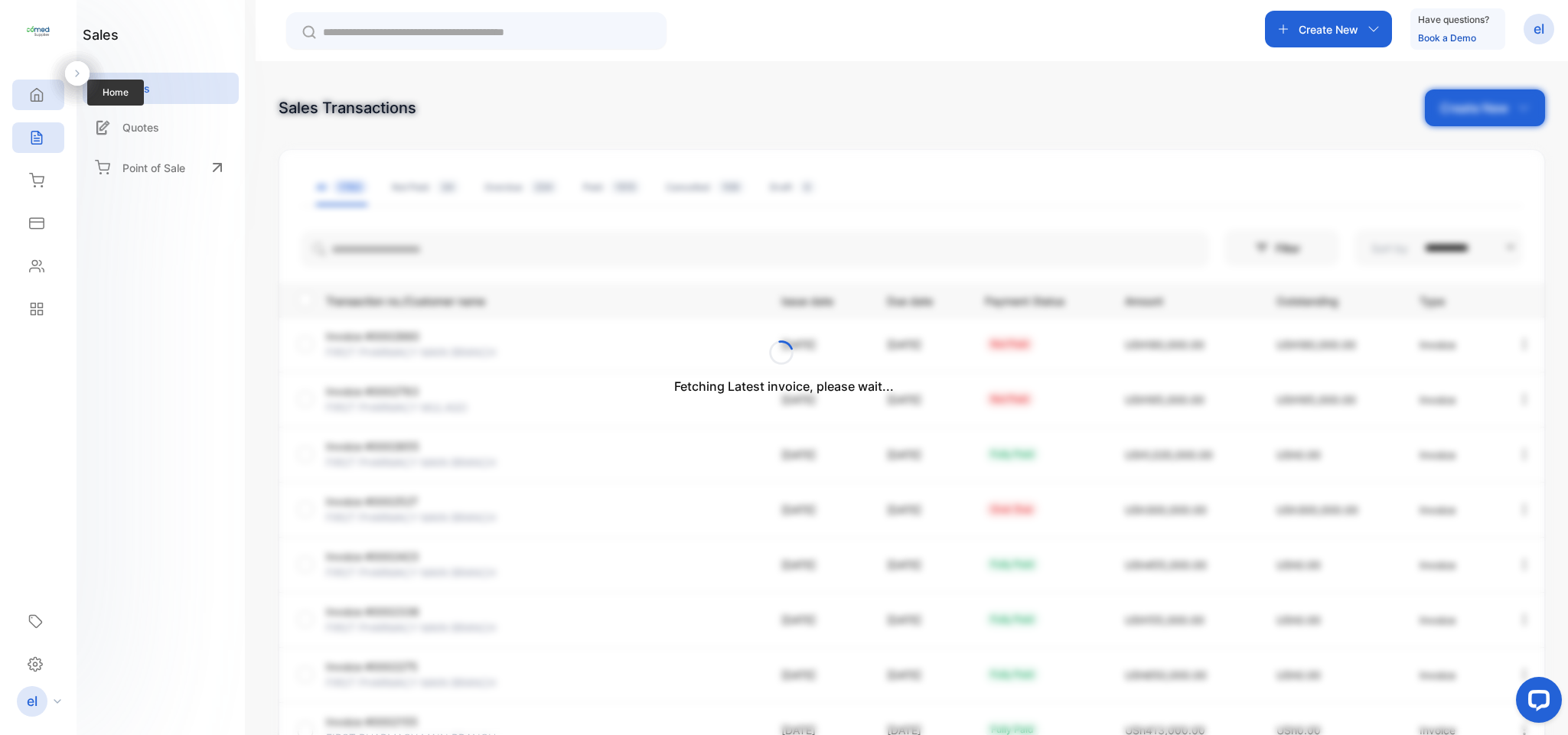
click at [44, 90] on div "Home" at bounding box center [39, 95] width 52 height 31
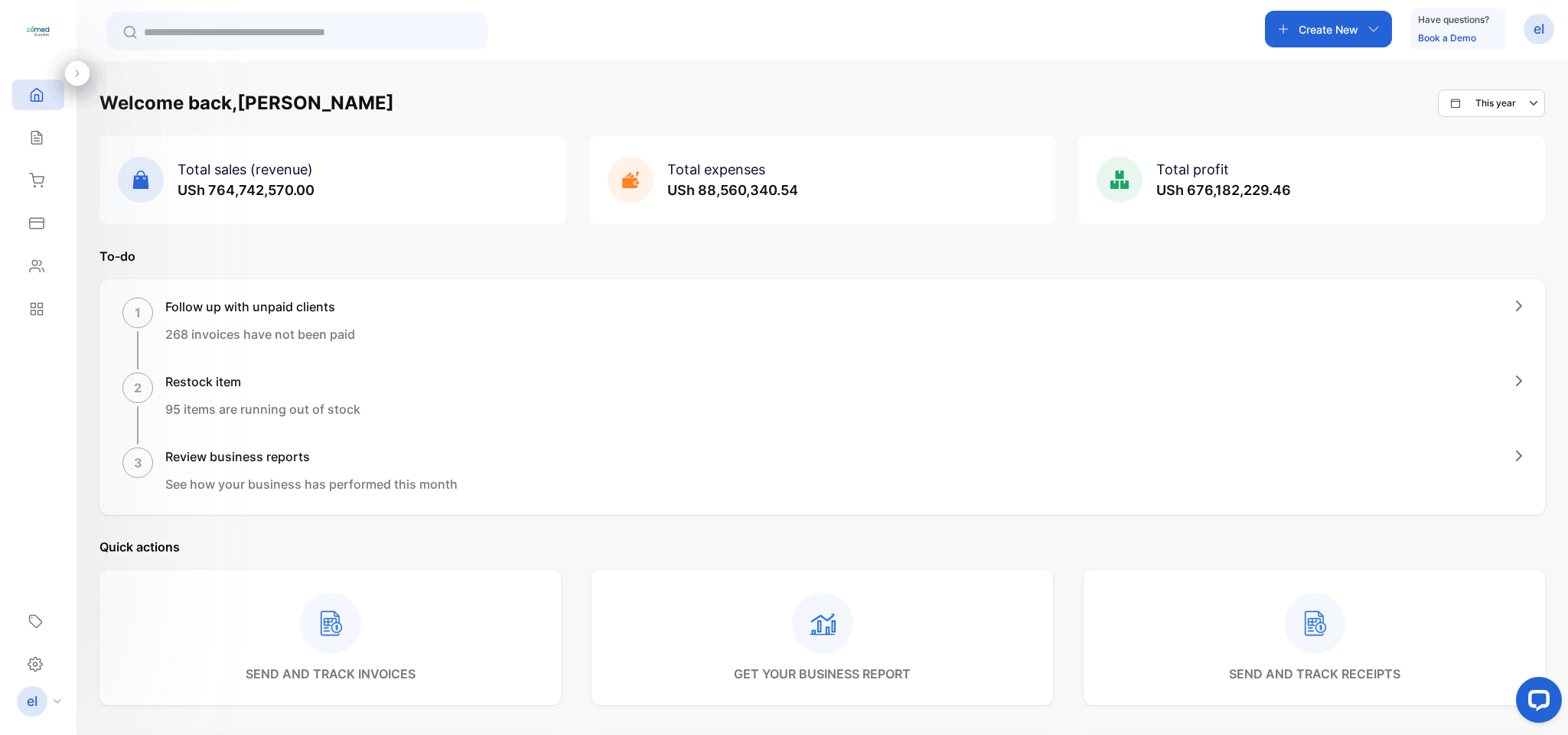
click at [1242, 214] on div "Total profit USh 676,182,229.46" at bounding box center [1311, 180] width 467 height 88
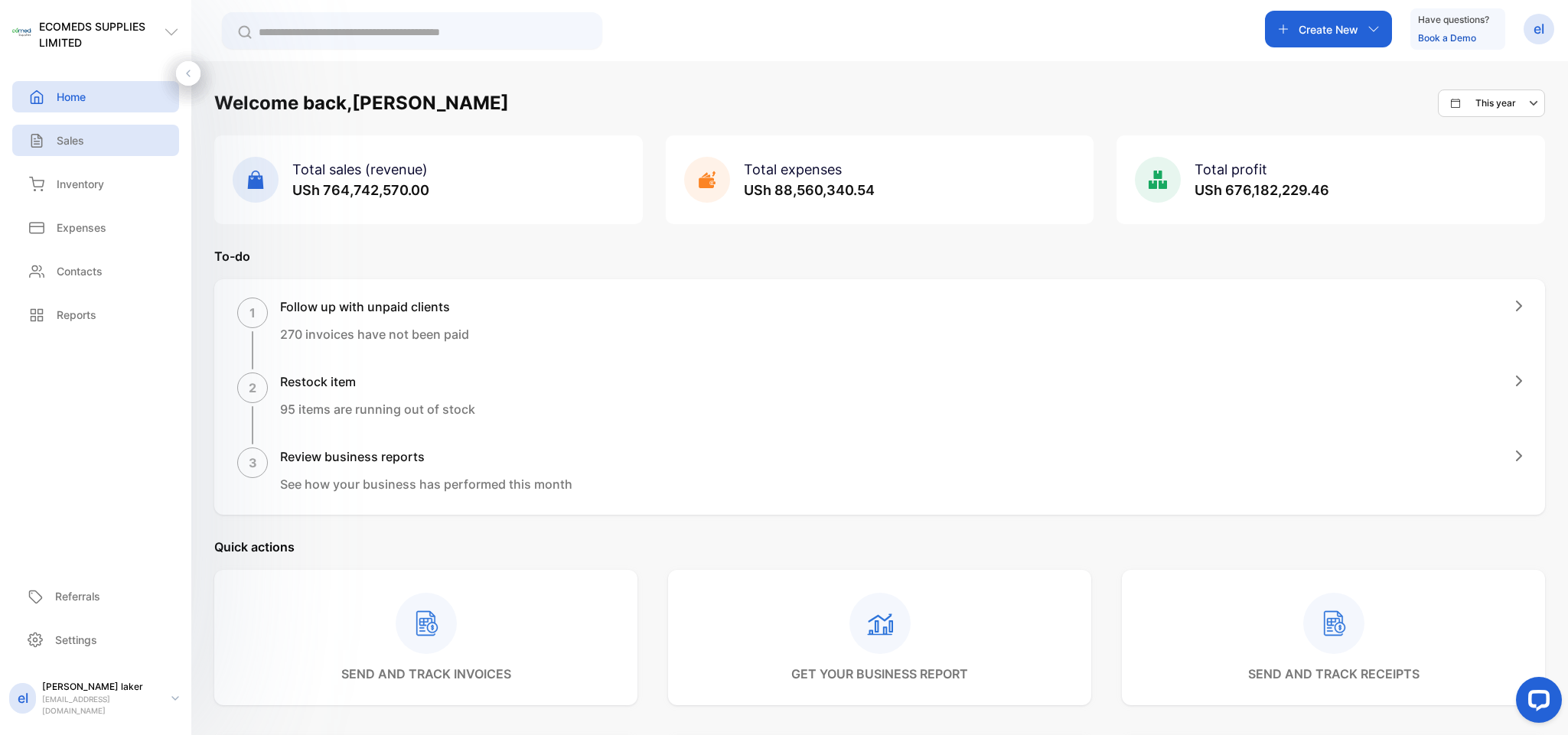
click at [99, 135] on div "Sales" at bounding box center [96, 140] width 167 height 32
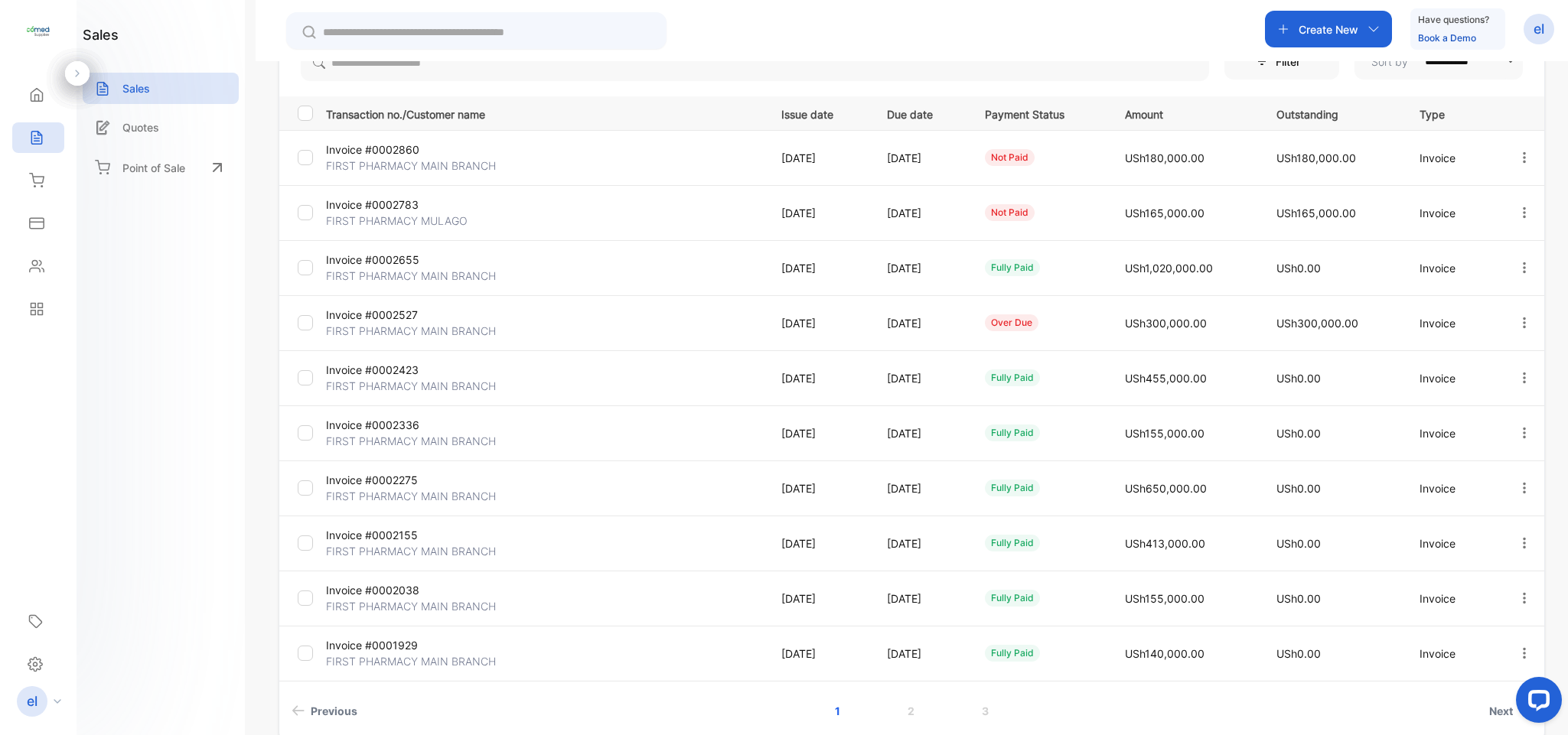
scroll to position [241, 0]
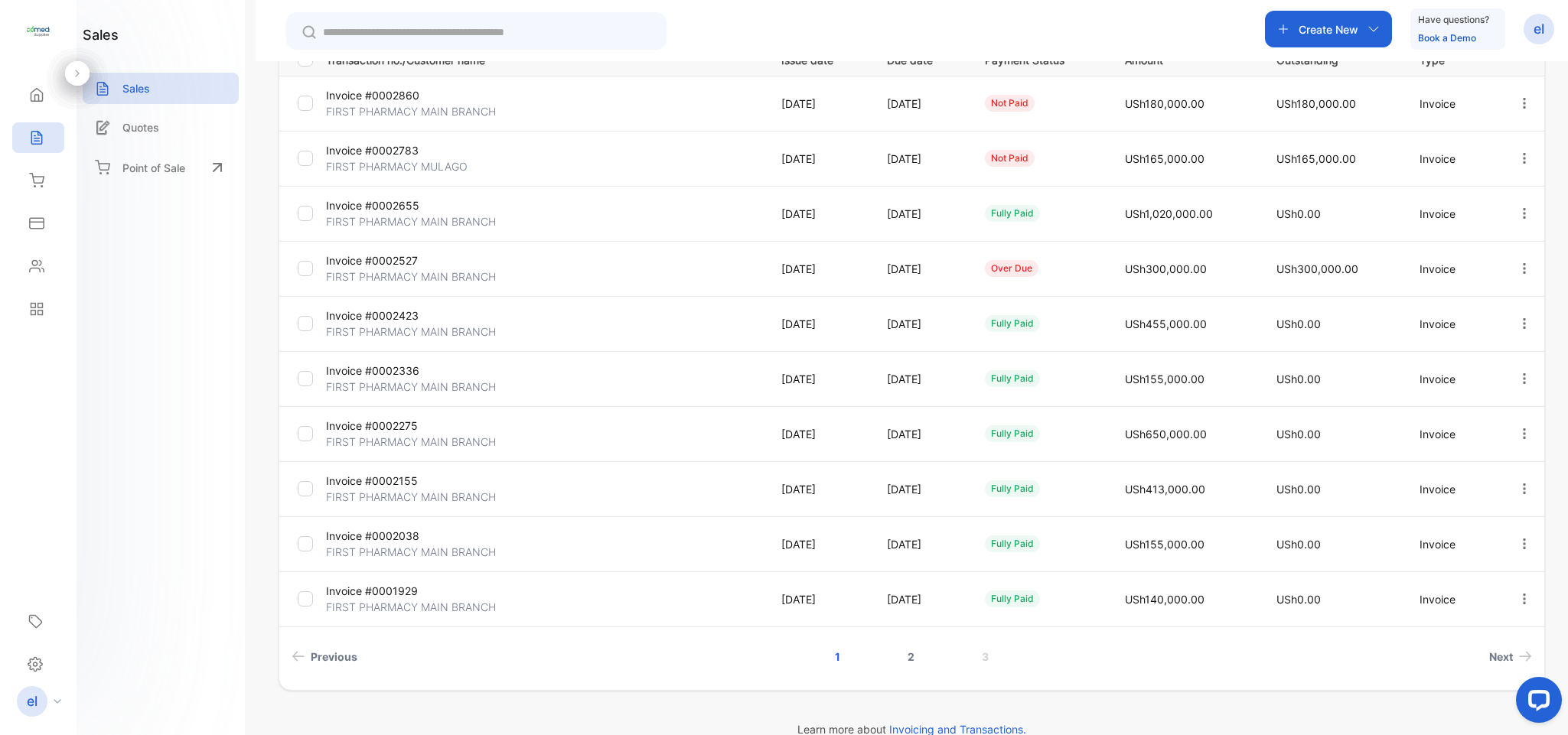
click at [908, 657] on link "2" at bounding box center [910, 656] width 43 height 28
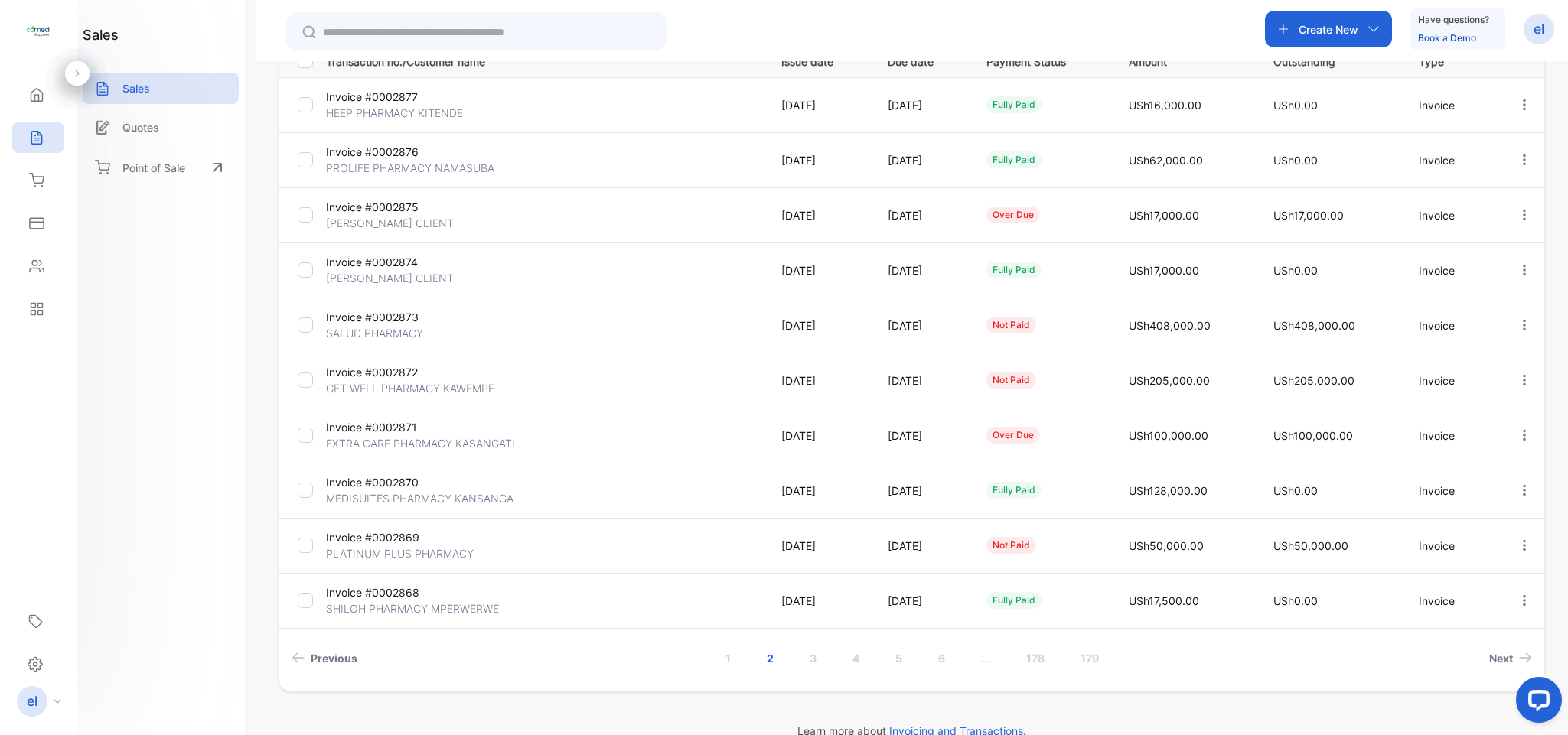
scroll to position [0, 0]
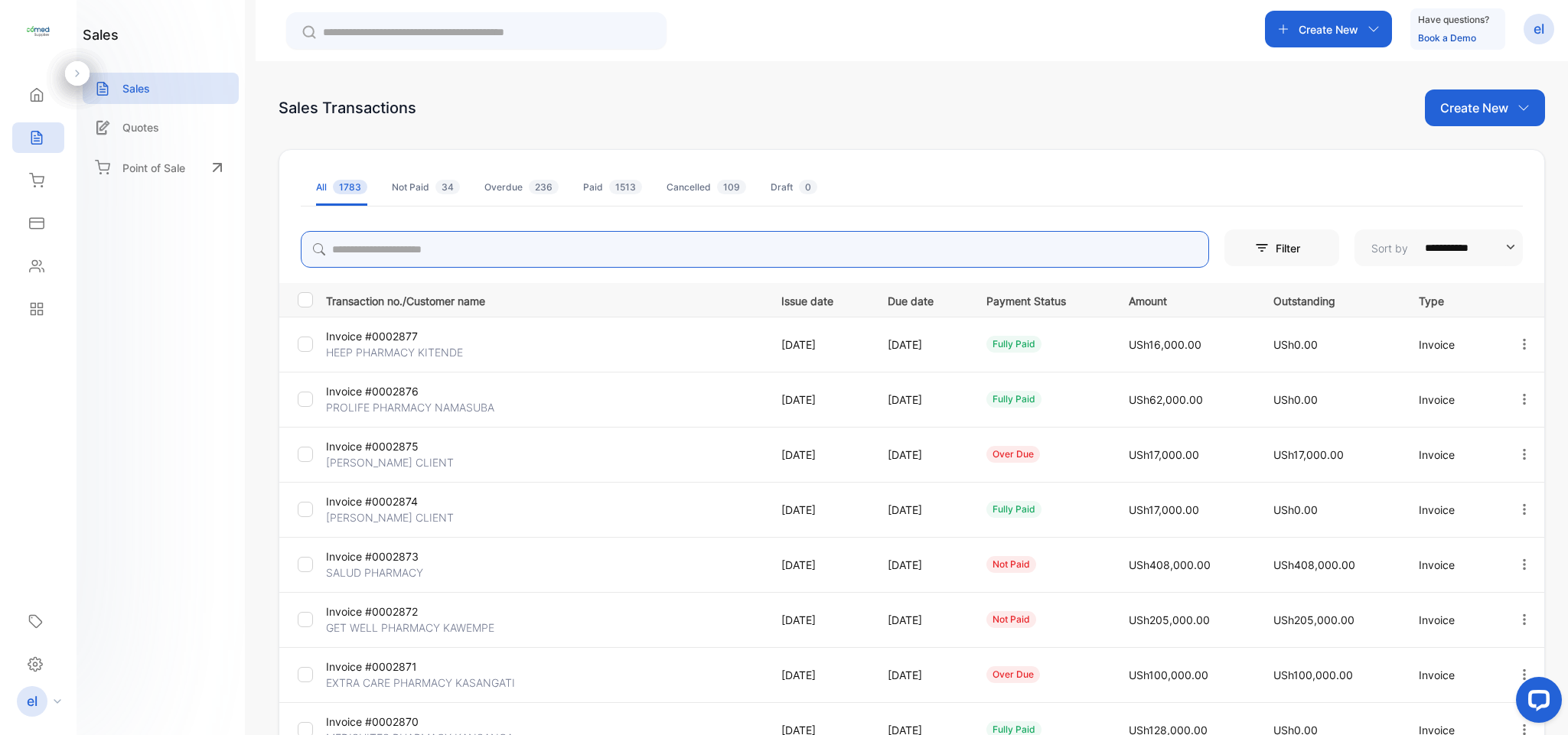
click at [402, 243] on input "search" at bounding box center [754, 249] width 908 height 37
type input "**********"
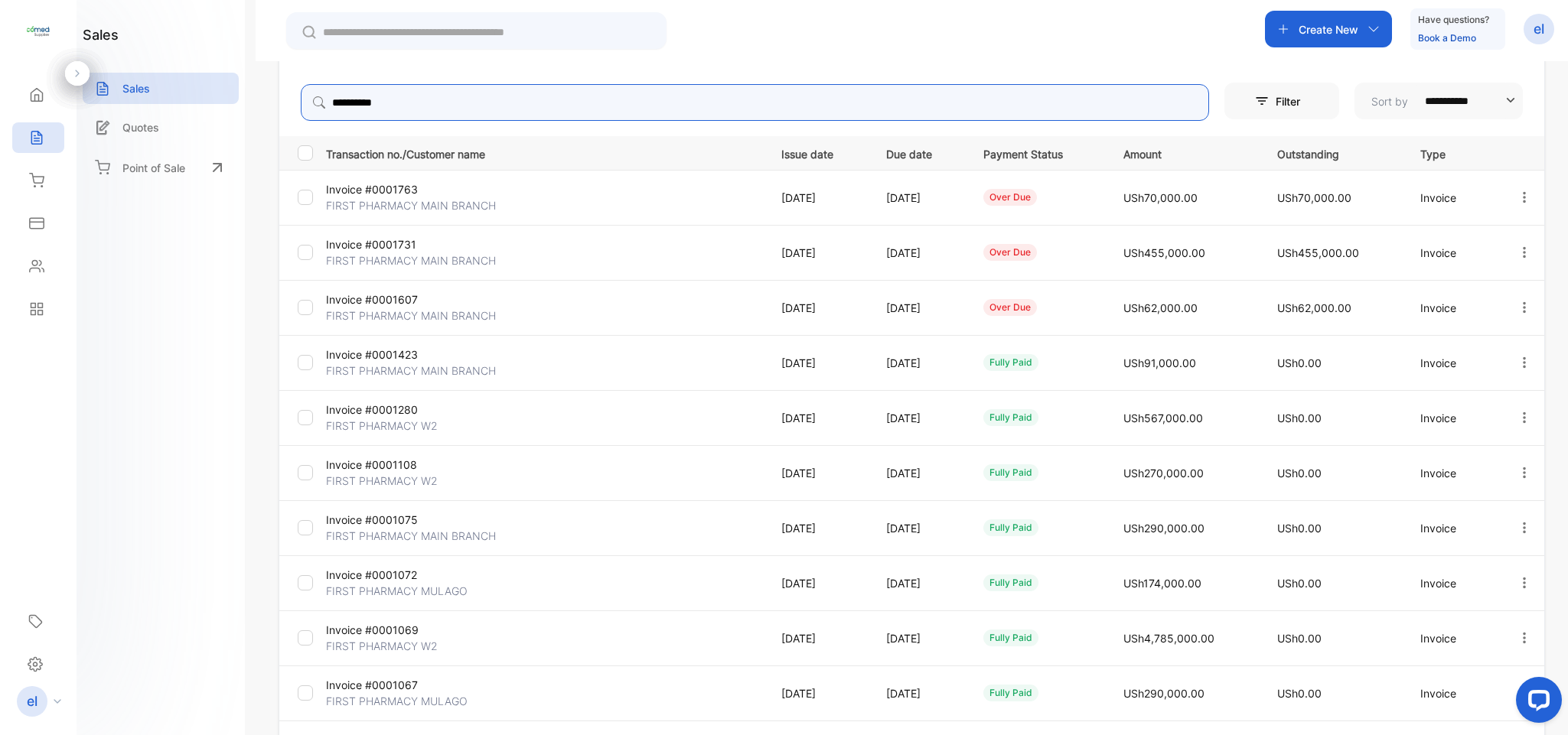
scroll to position [165, 0]
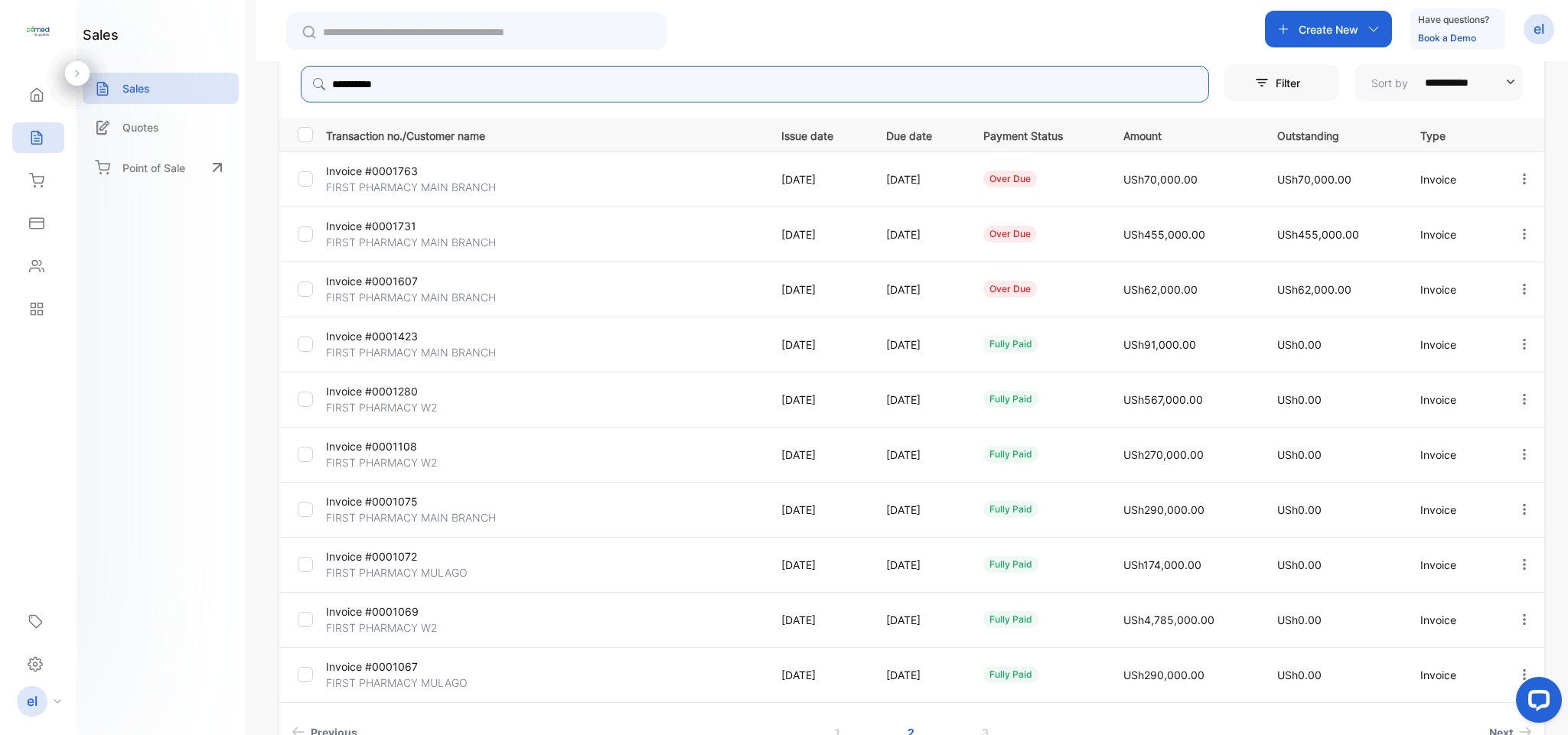
click at [1517, 284] on icon "button" at bounding box center [1524, 289] width 14 height 14
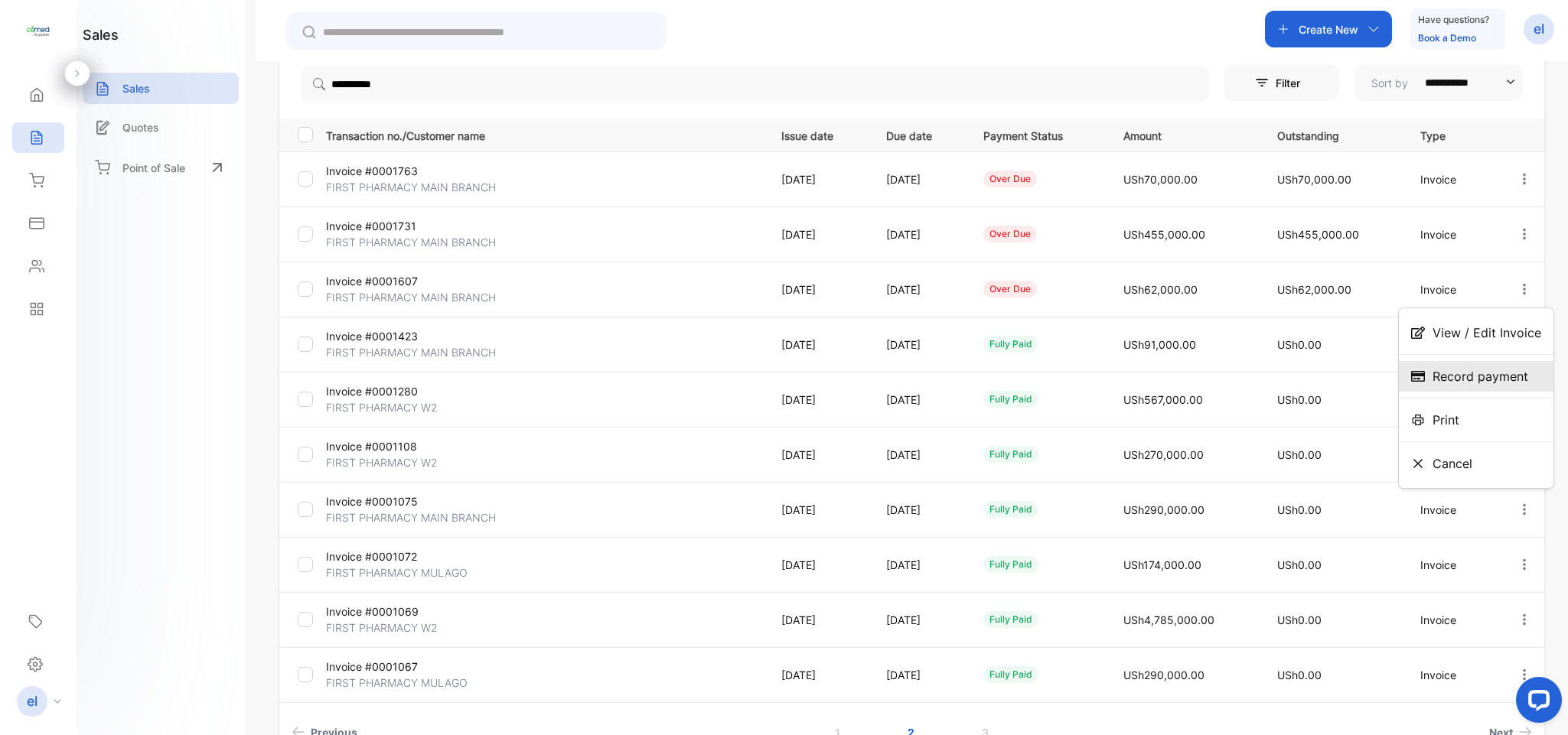
click at [1470, 377] on span "Record payment" at bounding box center [1480, 377] width 96 height 18
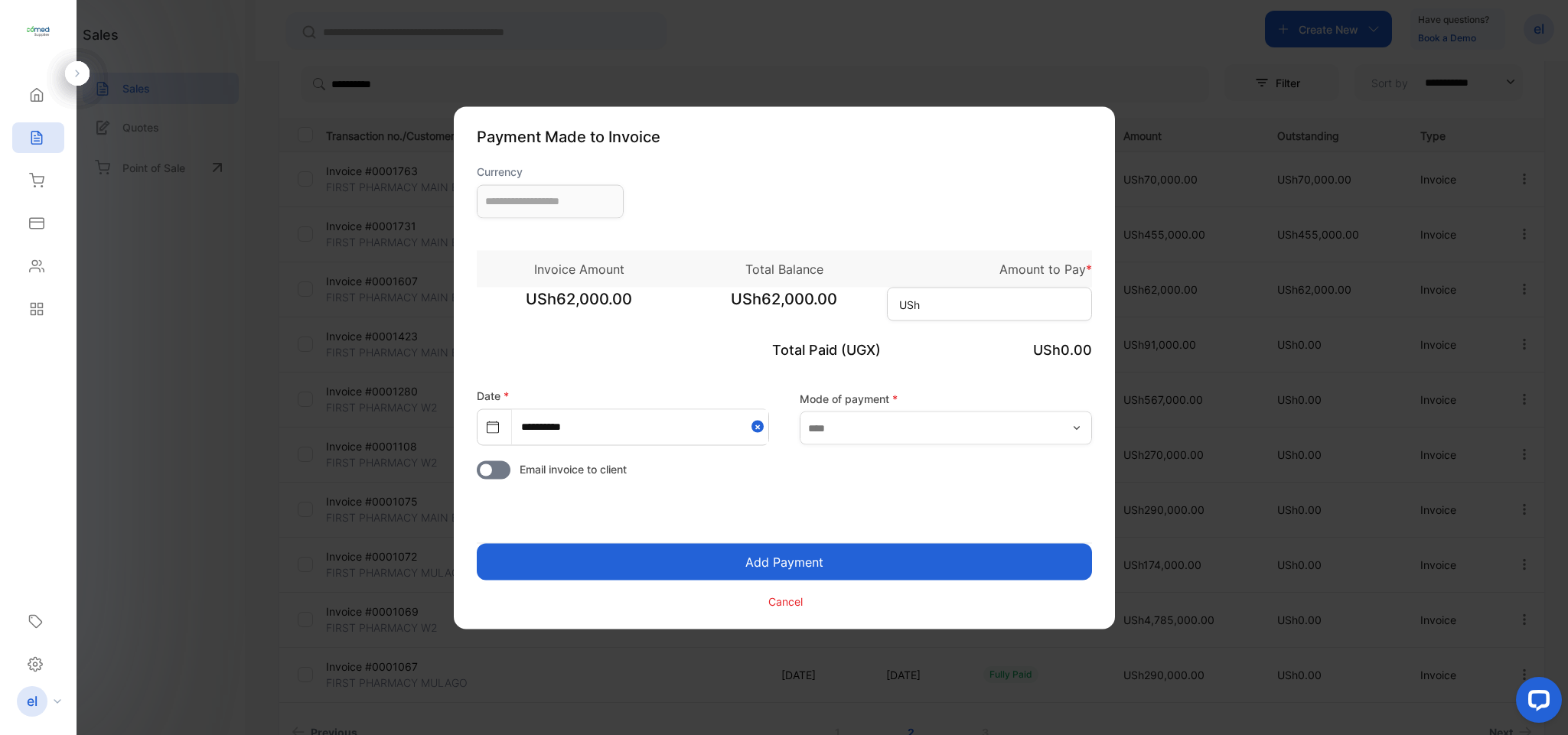
click at [914, 302] on span "USh" at bounding box center [909, 304] width 21 height 16
type input "**********"
click at [939, 303] on input at bounding box center [989, 303] width 205 height 33
type input "******"
click at [798, 555] on button "Add Payment" at bounding box center [784, 561] width 615 height 37
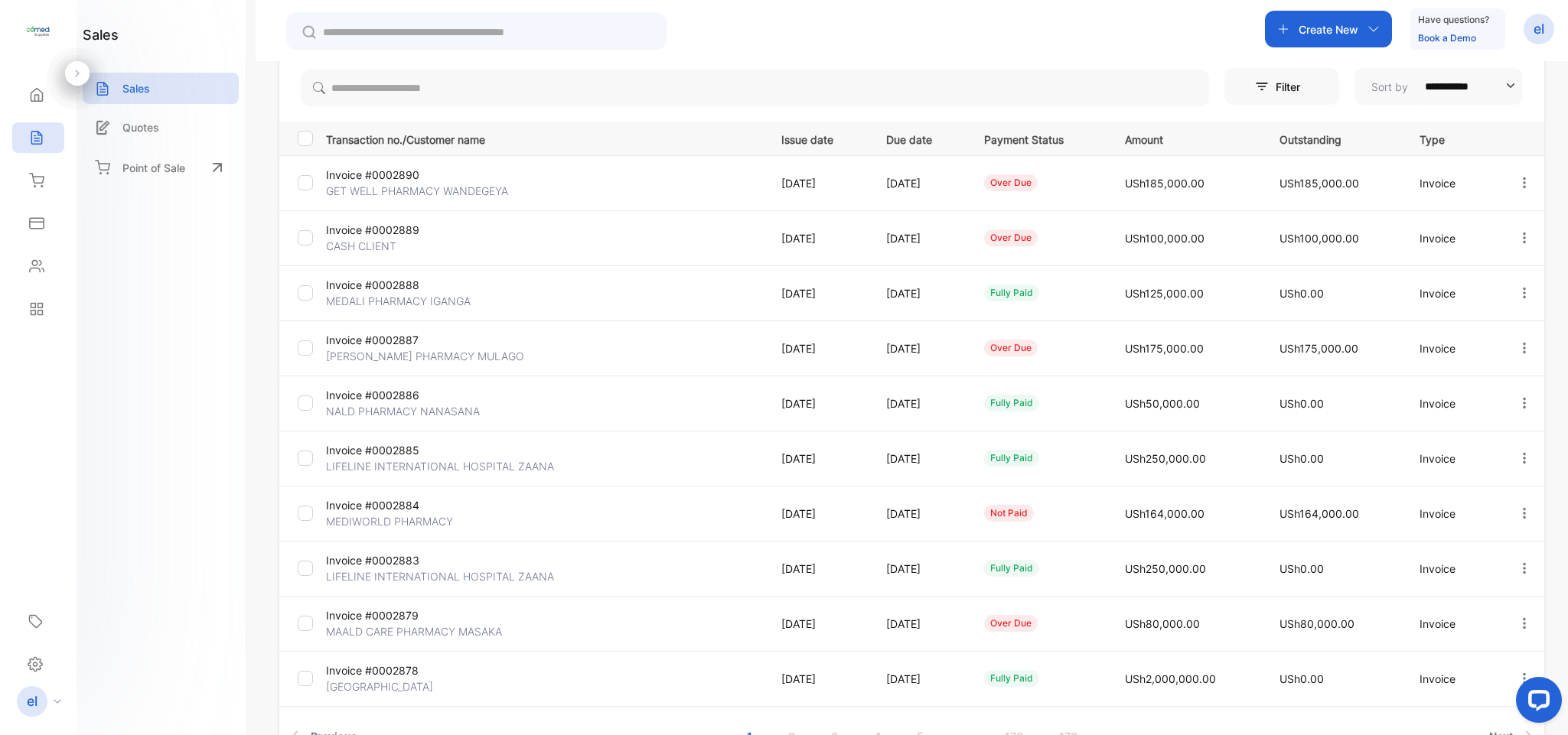
scroll to position [163, 0]
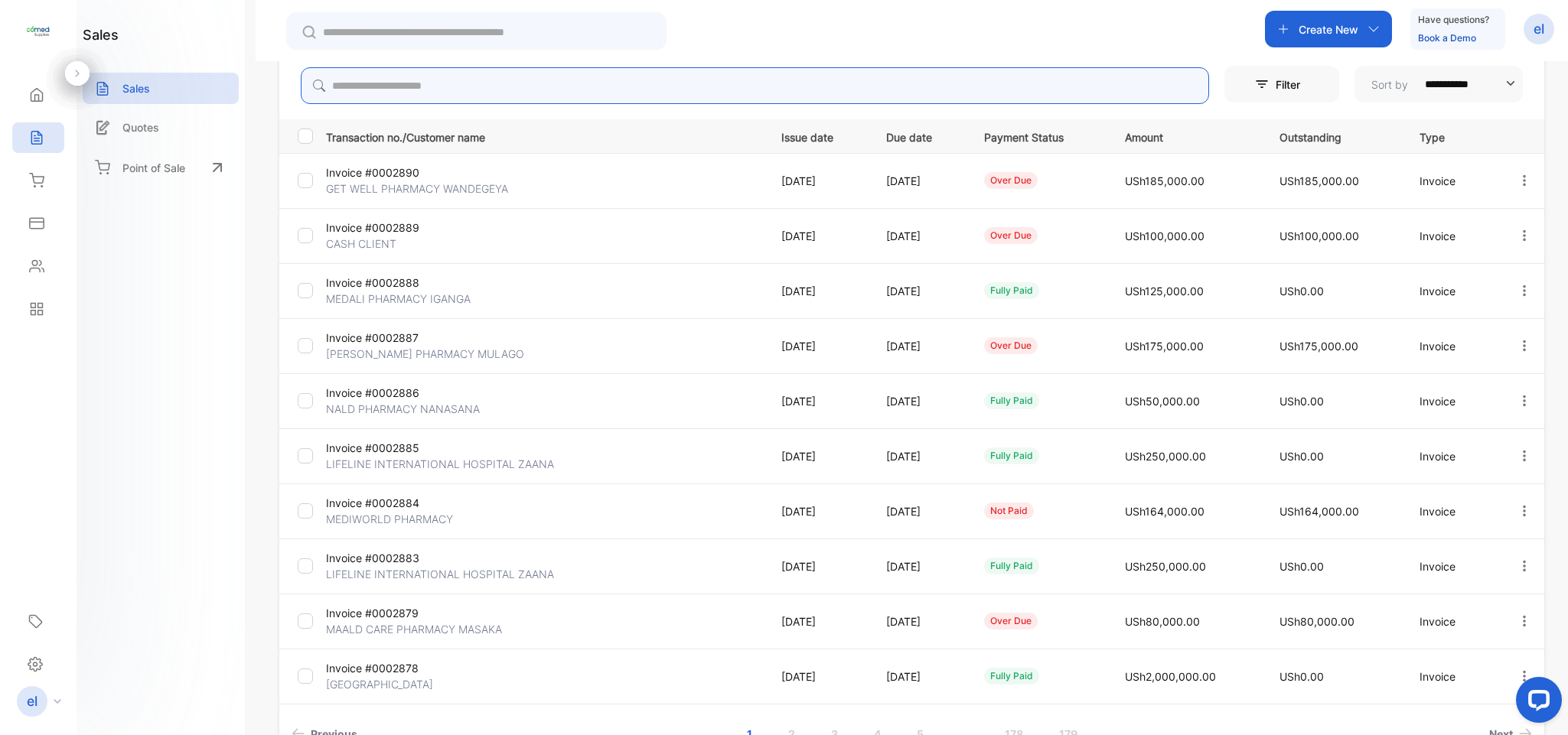
click at [416, 77] on input "search" at bounding box center [754, 86] width 908 height 37
type input "**********"
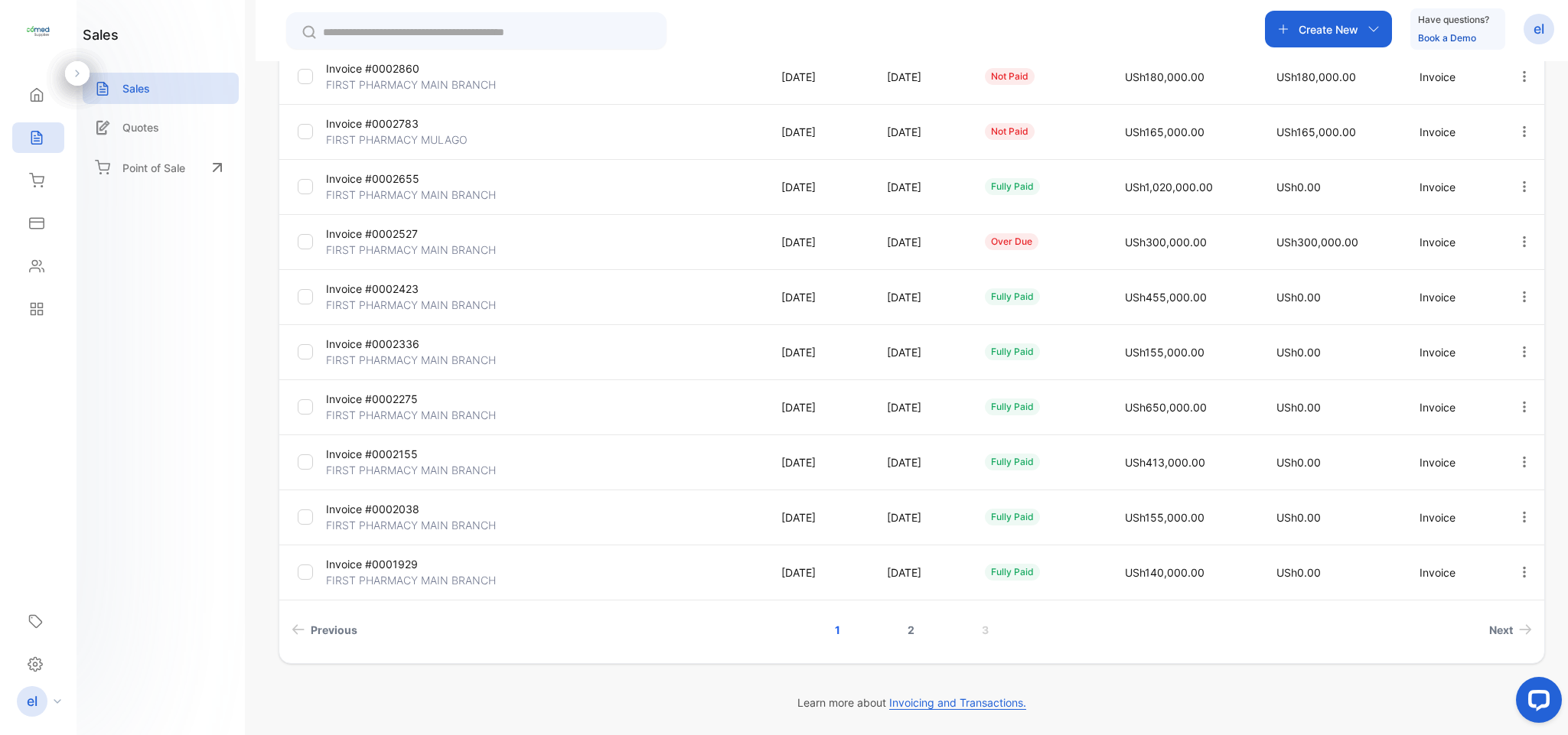
click at [908, 625] on link "2" at bounding box center [910, 629] width 43 height 28
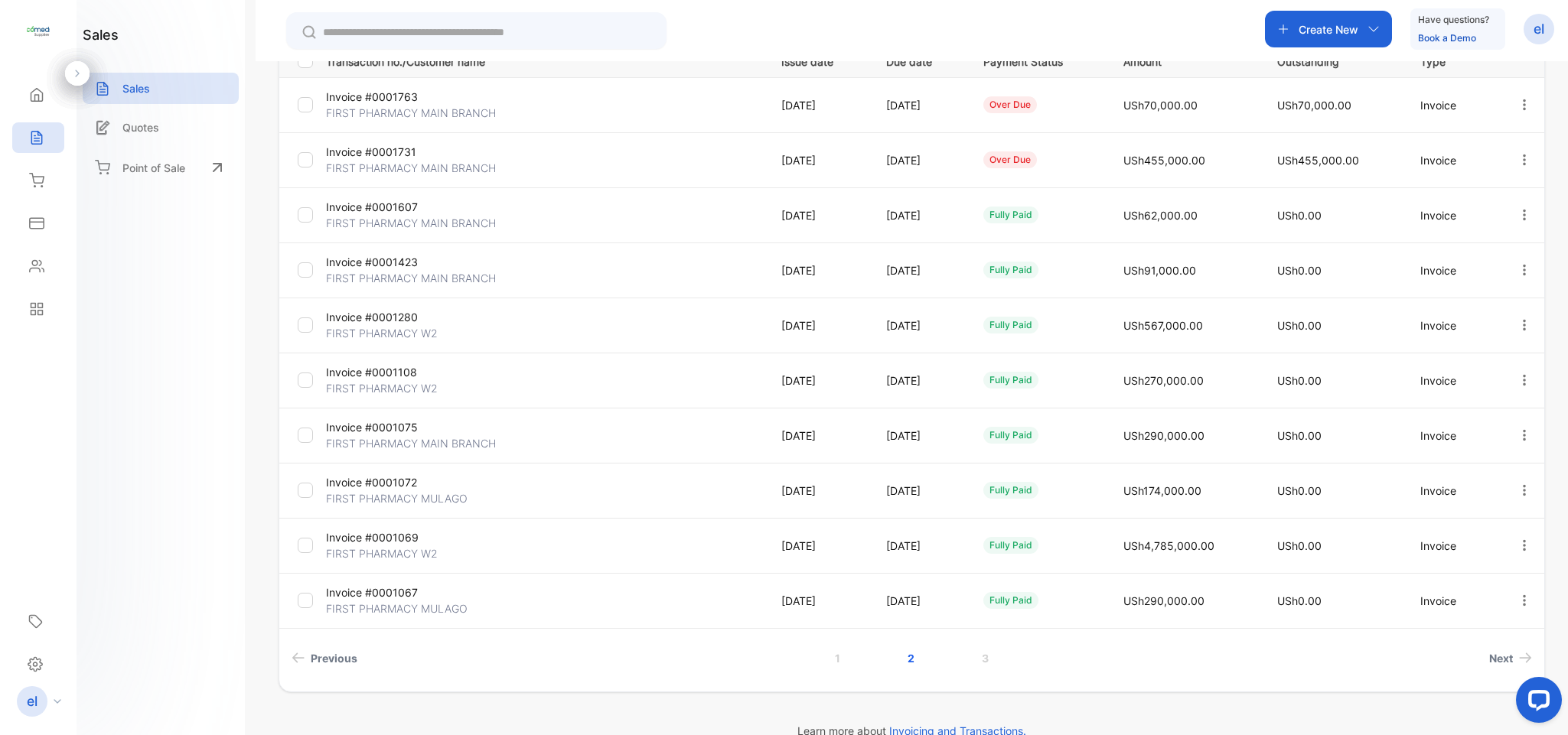
click at [1517, 107] on icon "button" at bounding box center [1524, 104] width 14 height 14
click at [1470, 192] on span "Record payment" at bounding box center [1480, 191] width 96 height 18
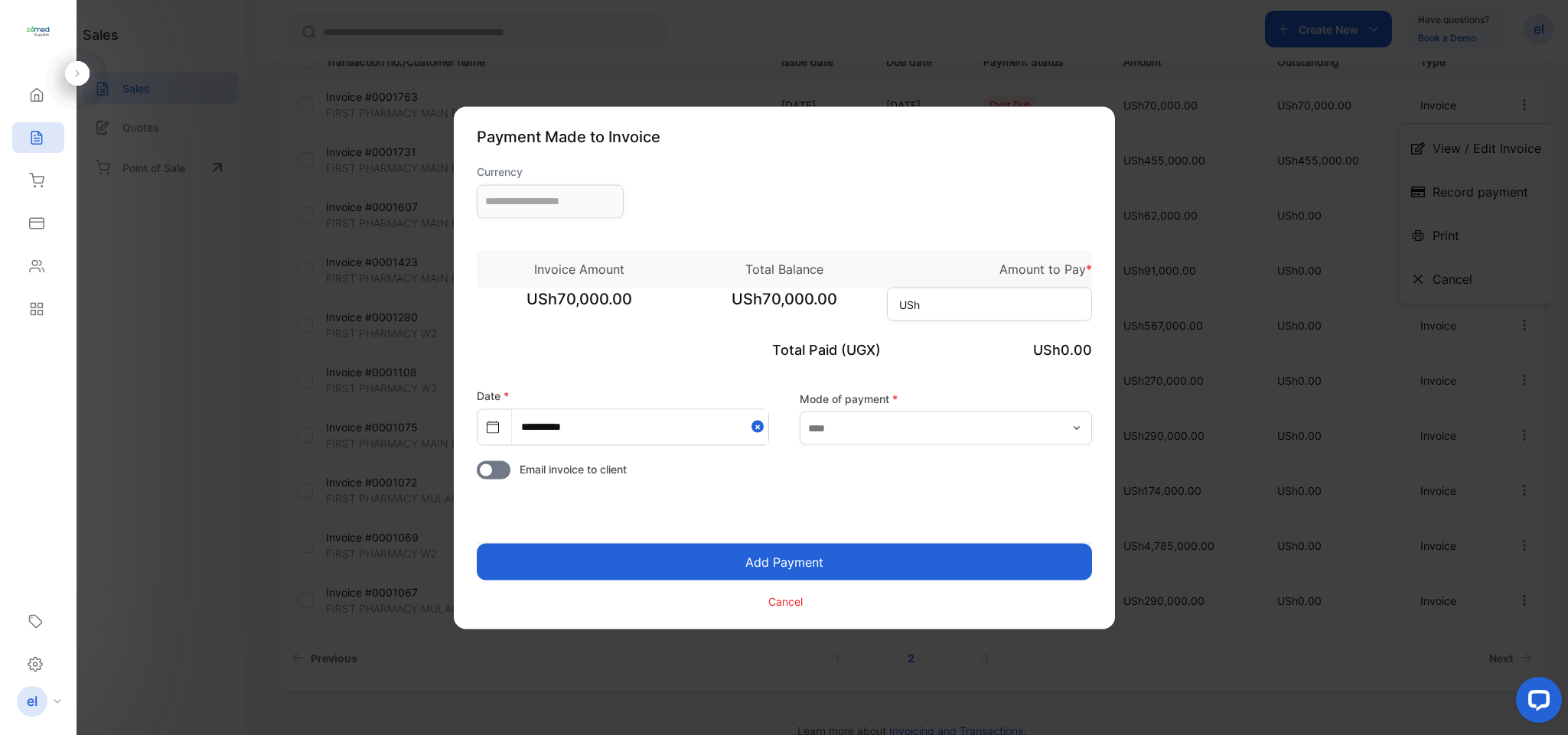
type input "**********"
click at [962, 294] on input at bounding box center [989, 303] width 205 height 33
type input "******"
click at [785, 558] on button "Add Payment" at bounding box center [784, 561] width 615 height 37
